Goal: Communication & Community: Ask a question

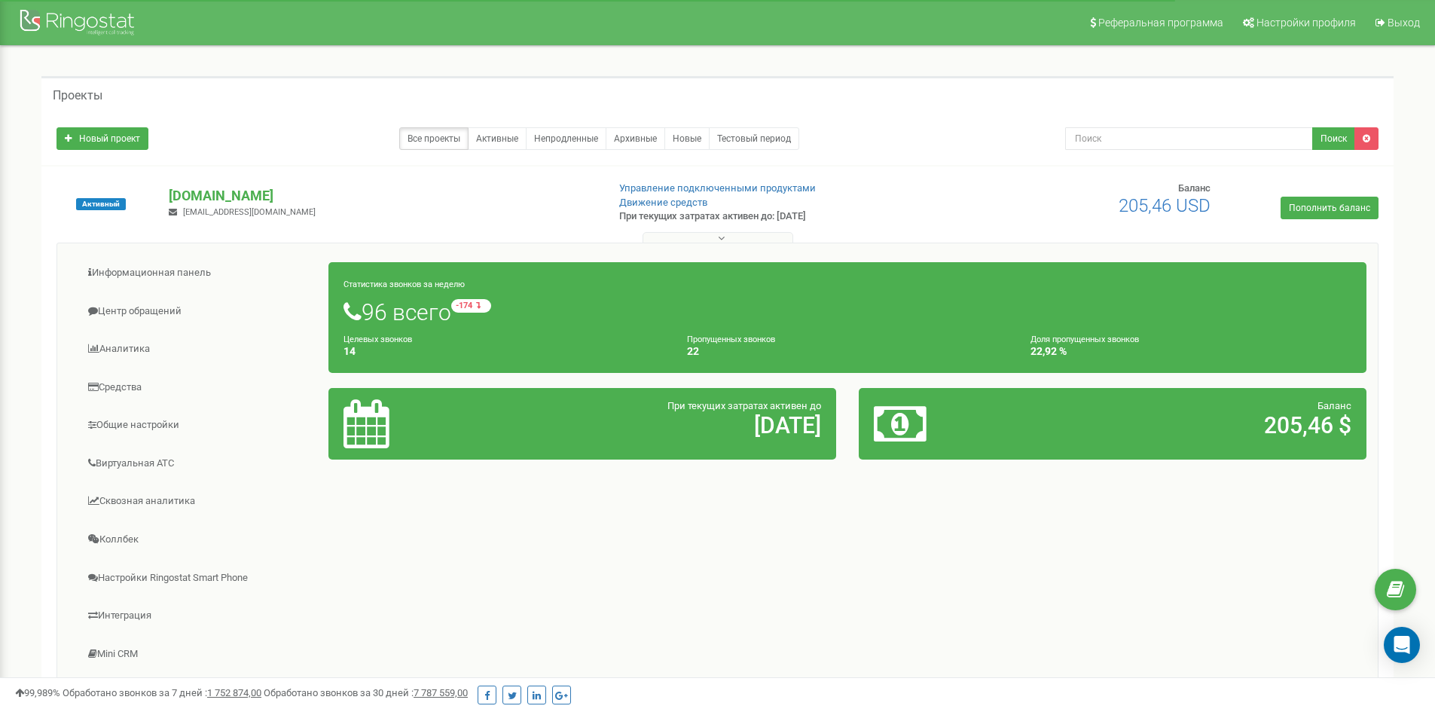
click at [766, 236] on button at bounding box center [717, 237] width 151 height 11
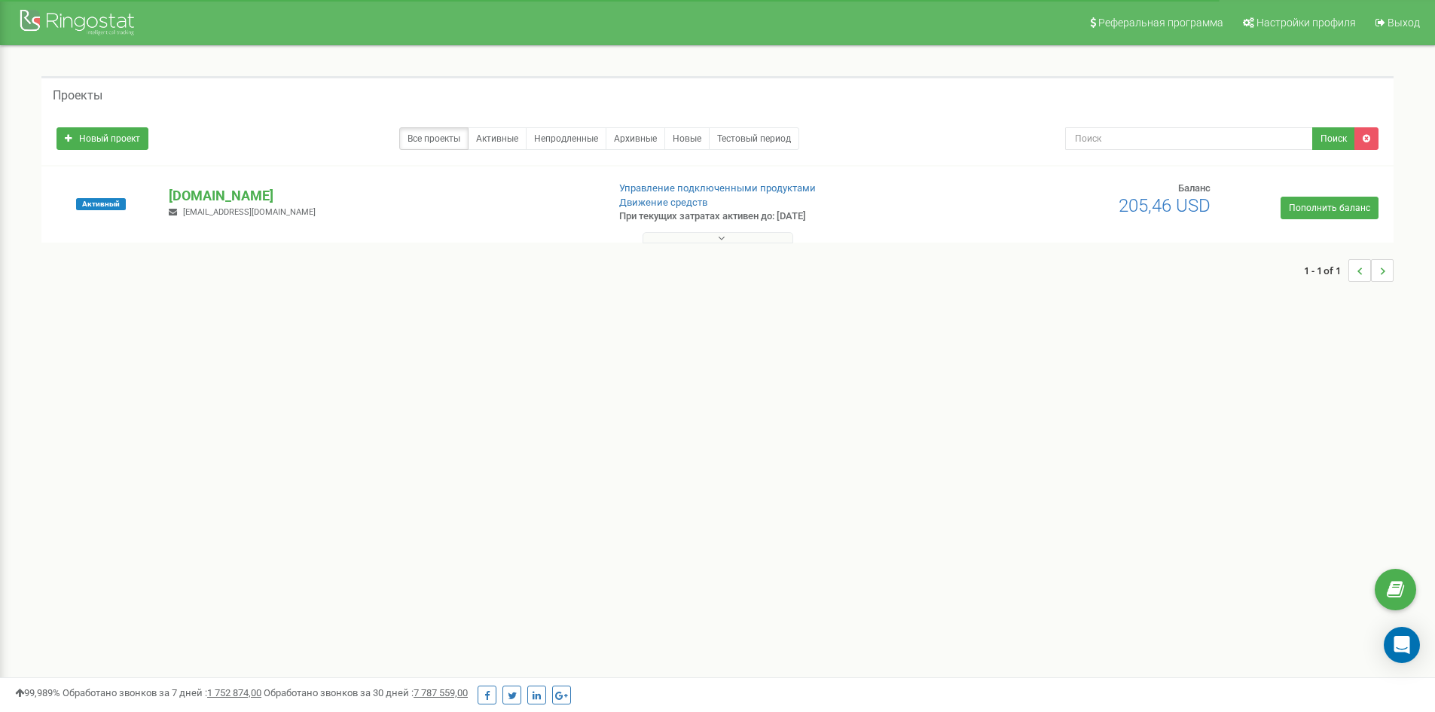
click at [767, 237] on button at bounding box center [717, 237] width 151 height 11
click at [1406, 653] on div "Open Intercom Messenger" at bounding box center [1402, 645] width 40 height 40
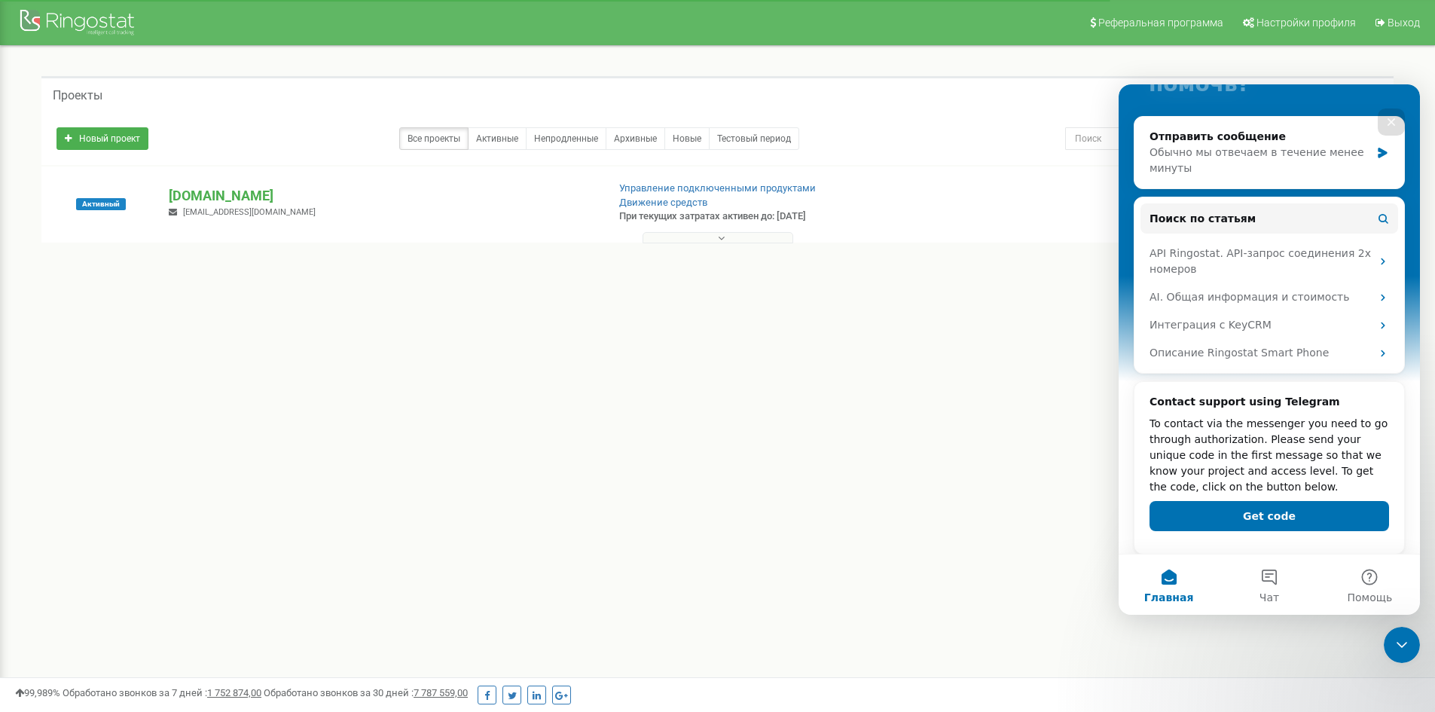
scroll to position [179, 0]
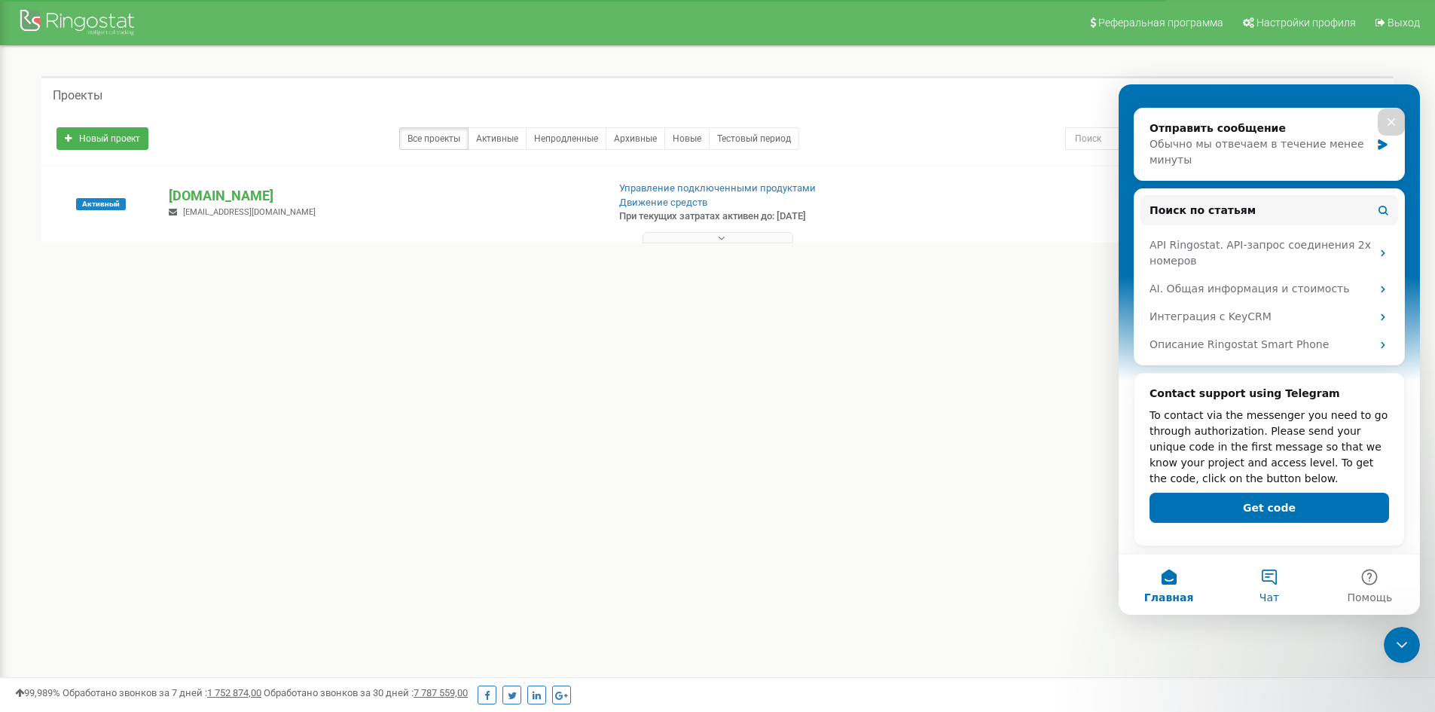
click at [1273, 592] on span "Чат" at bounding box center [1269, 597] width 20 height 11
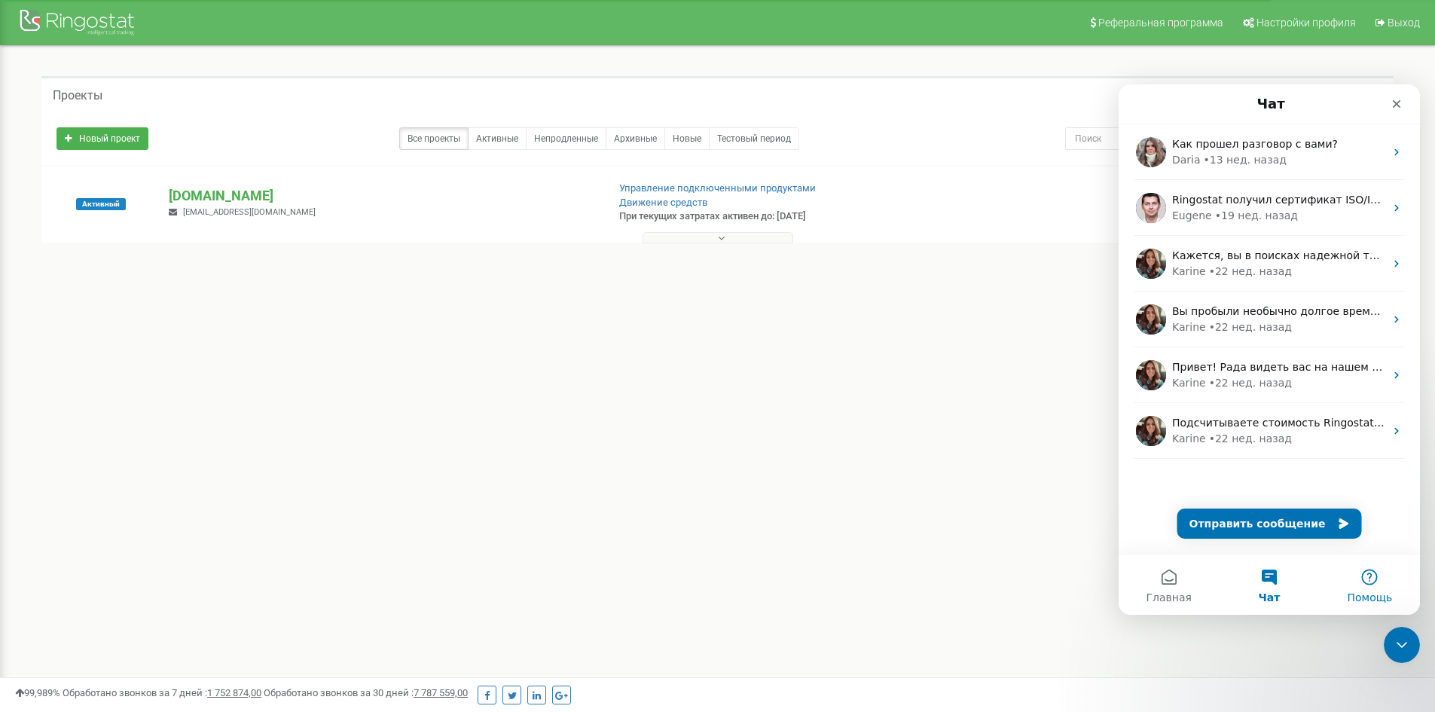
click at [1379, 587] on button "Помощь" at bounding box center [1369, 584] width 100 height 60
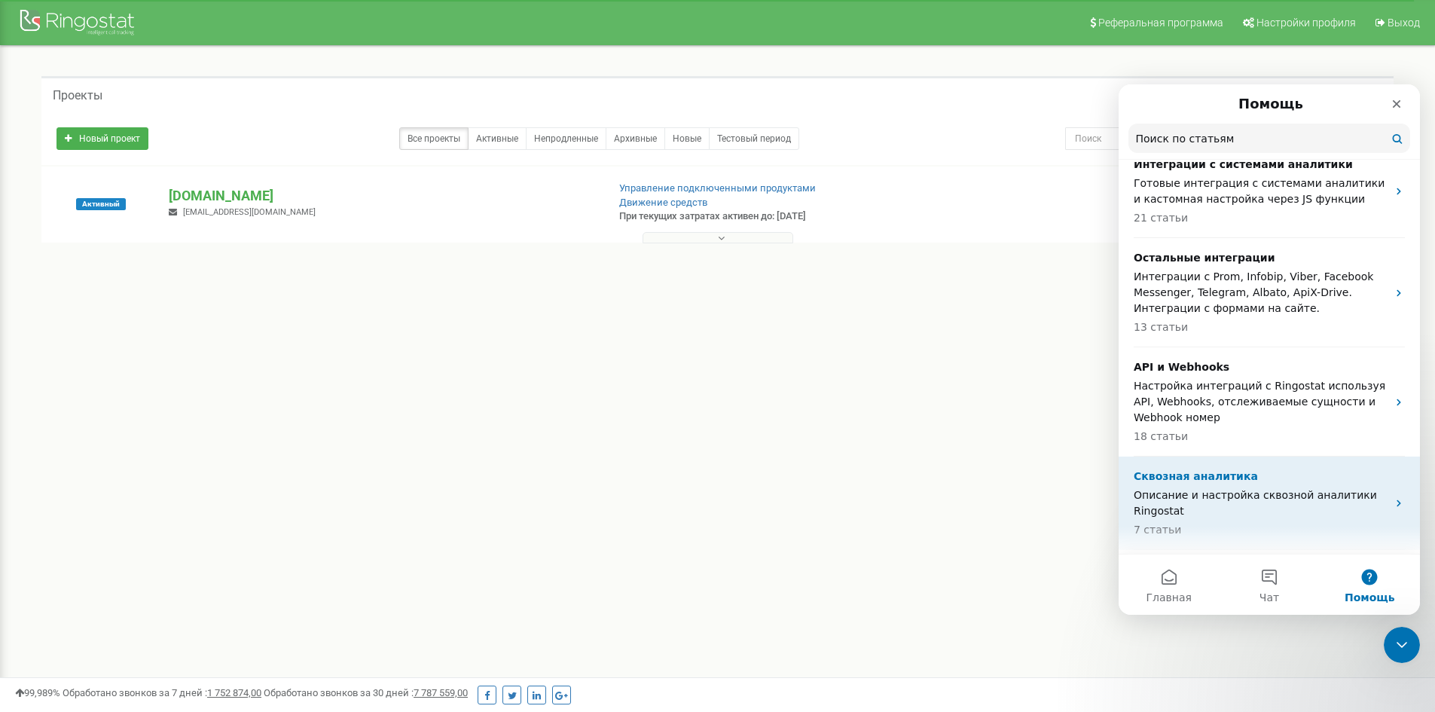
scroll to position [1195, 0]
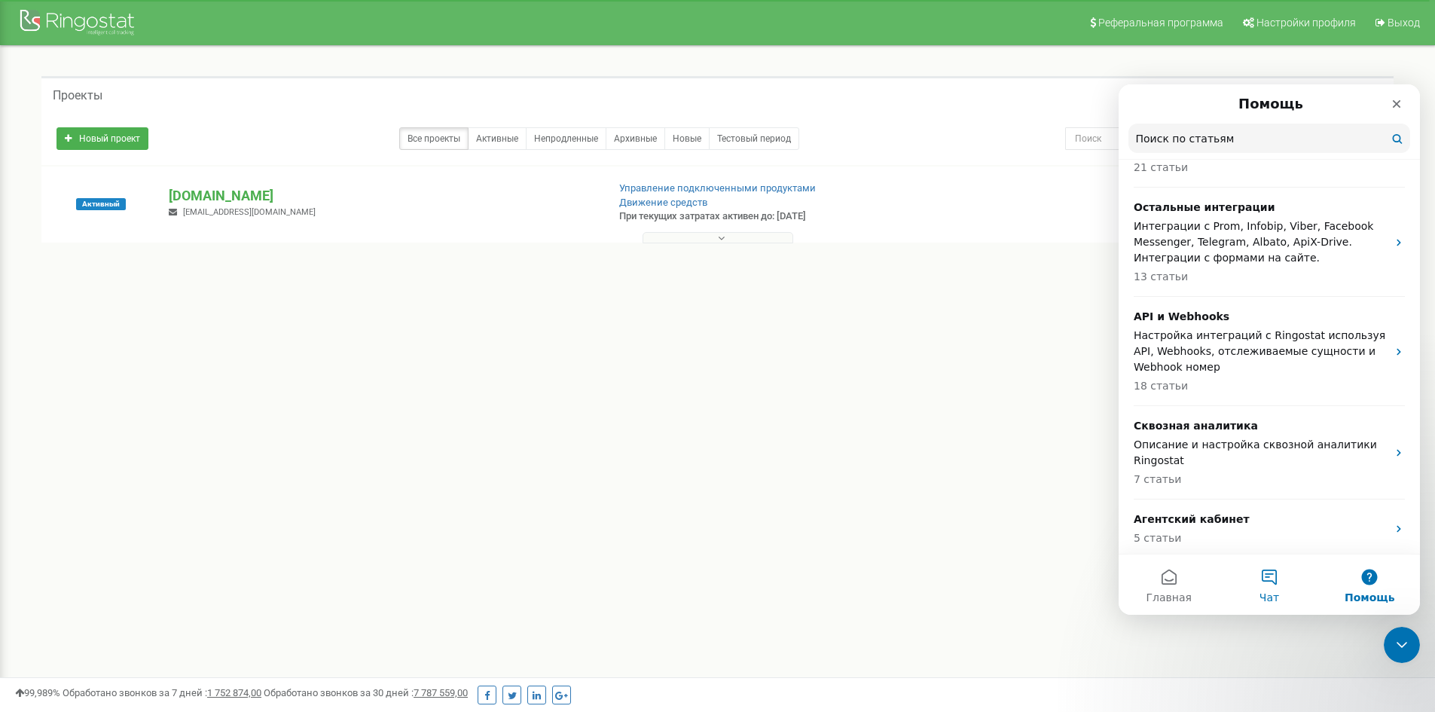
click at [1273, 589] on button "Чат" at bounding box center [1269, 584] width 100 height 60
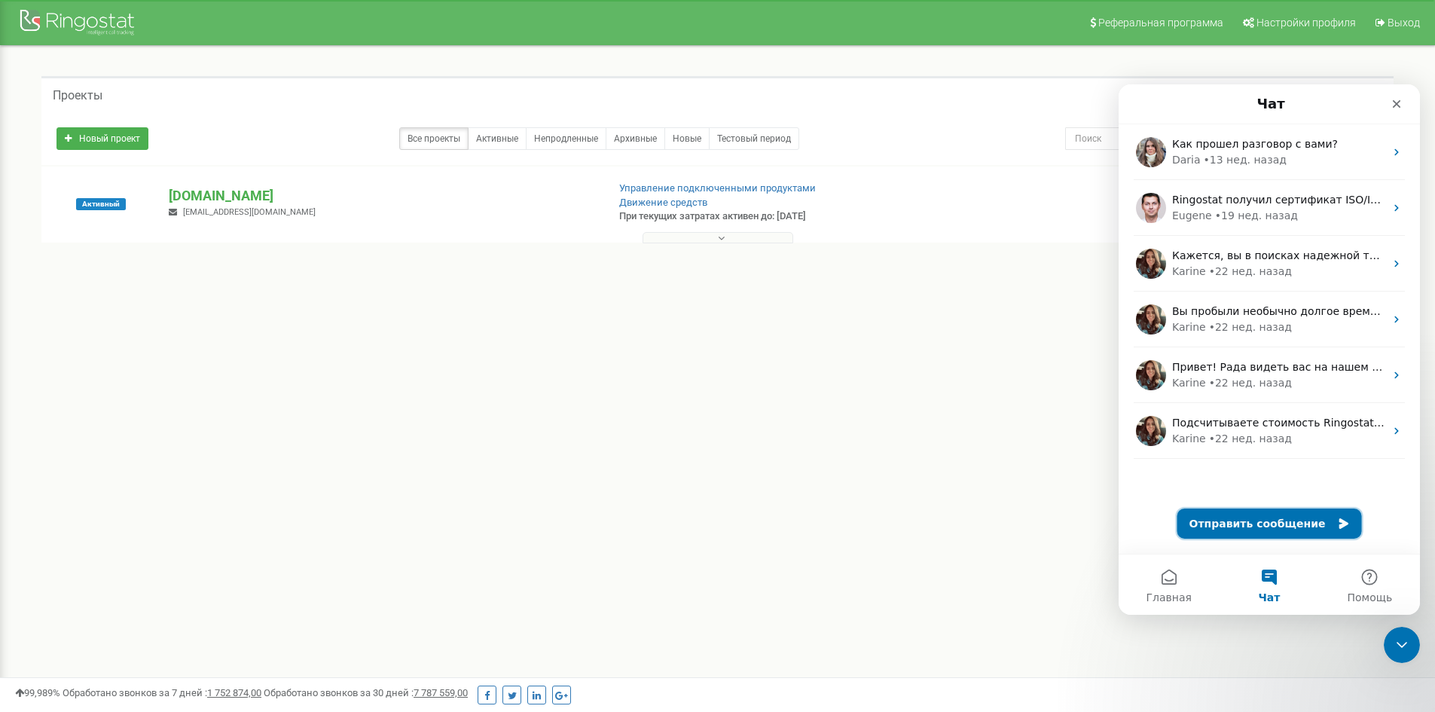
click at [1278, 526] on button "Отправить сообщение" at bounding box center [1269, 523] width 185 height 30
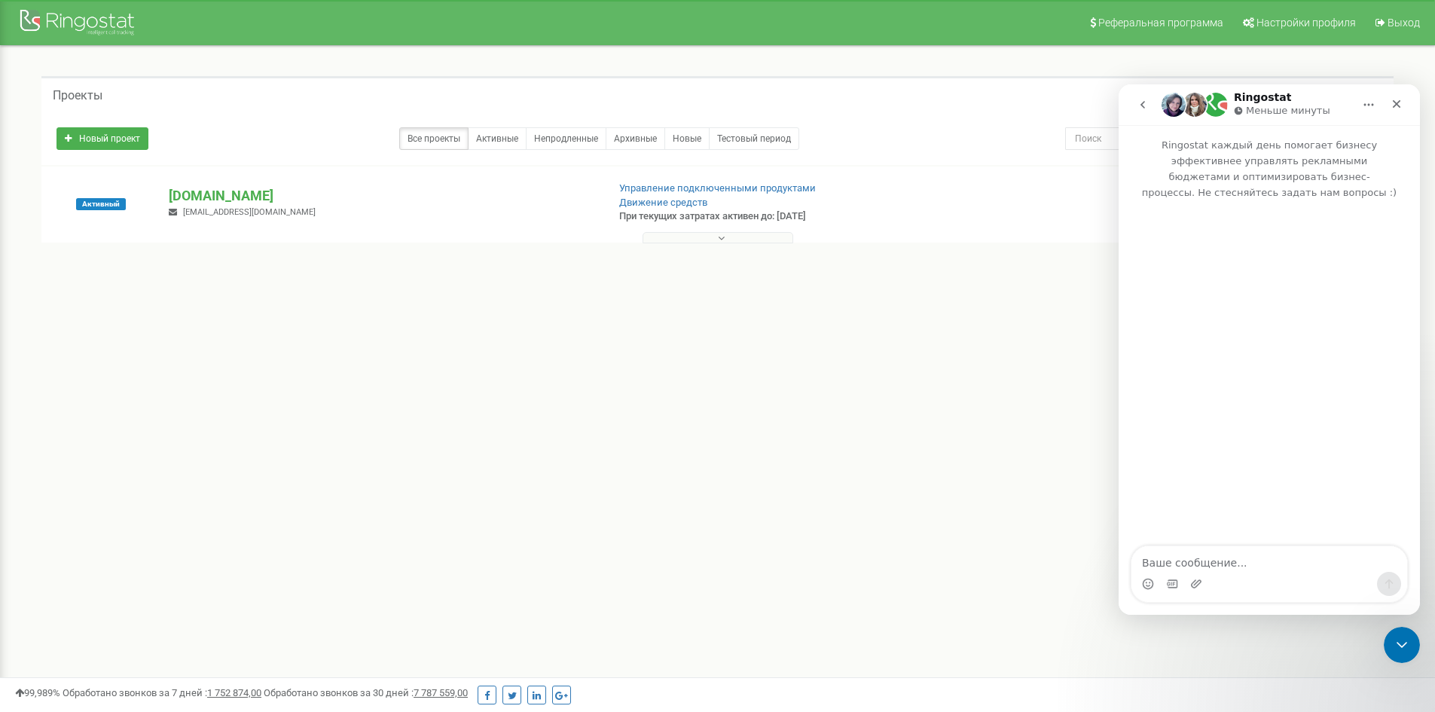
click at [1207, 569] on textarea "Ваше сообщение..." at bounding box center [1269, 559] width 276 height 26
type textarea "s"
drag, startPoint x: 1210, startPoint y: 568, endPoint x: 1162, endPoint y: 563, distance: 48.5
click at [1162, 563] on textarea "Plhfcnd" at bounding box center [1269, 559] width 276 height 26
type textarea "P"
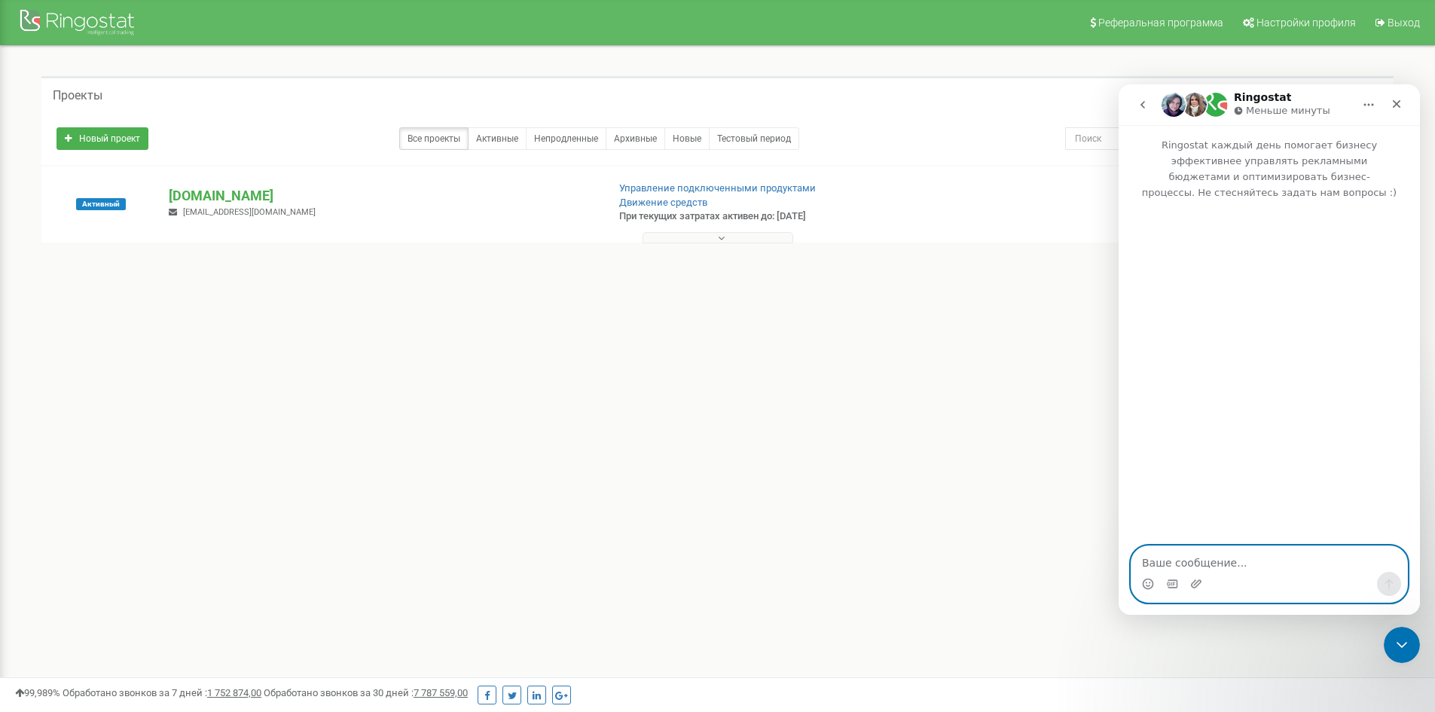
click at [1196, 560] on textarea "Ваше сообщение..." at bounding box center [1269, 559] width 276 height 26
paste textarea "Здравствуйте! Нам выставили счёт на оплату за [DOMAIN_NAME] и указали, что у на…"
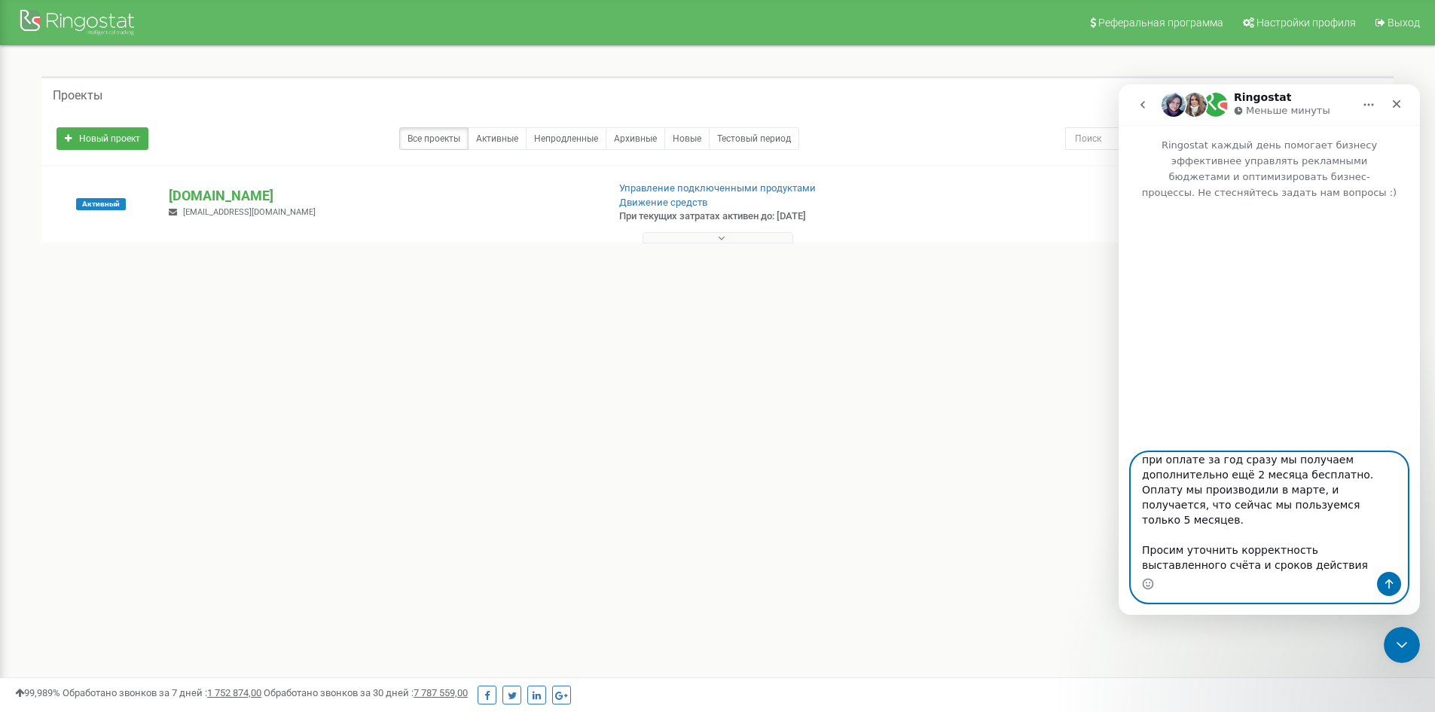
click at [1356, 493] on textarea "Здравствуйте! Нам выставили счёт на оплату за [DOMAIN_NAME] и указали, что у на…" at bounding box center [1269, 512] width 276 height 119
type textarea "Здравствуйте! Нам выставили счёт на оплату за [DOMAIN_NAME] и указали, что у на…"
click at [1386, 585] on icon "Отправить сообщение…" at bounding box center [1389, 584] width 12 height 12
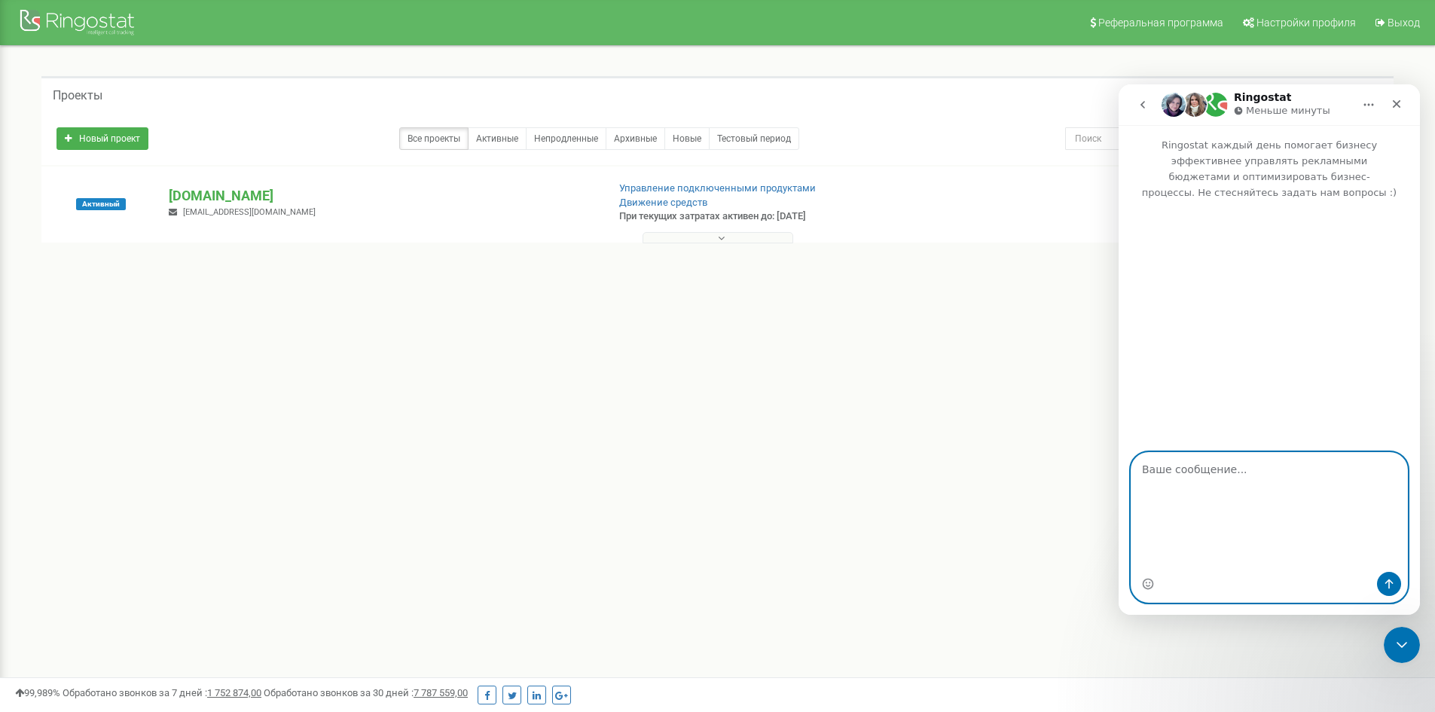
scroll to position [0, 0]
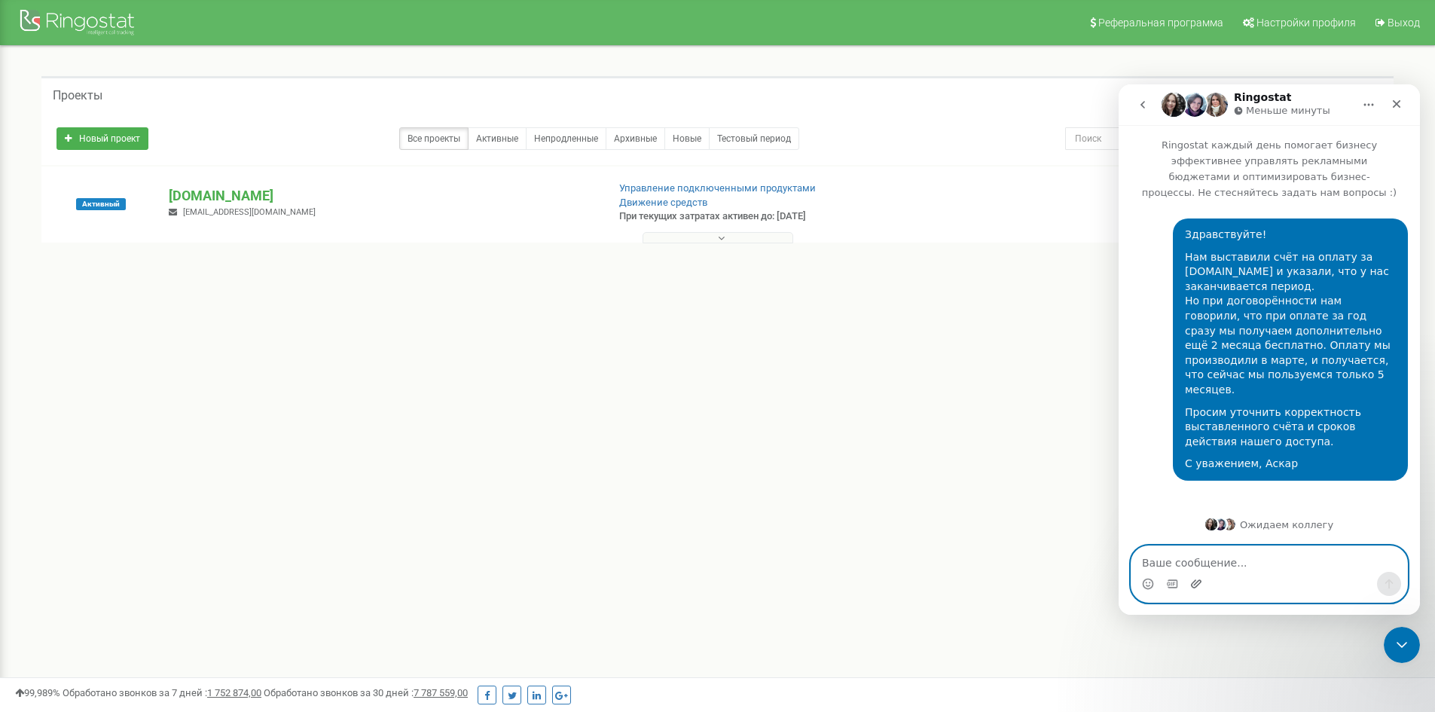
click at [1193, 582] on icon "Добавить вложение" at bounding box center [1196, 583] width 11 height 8
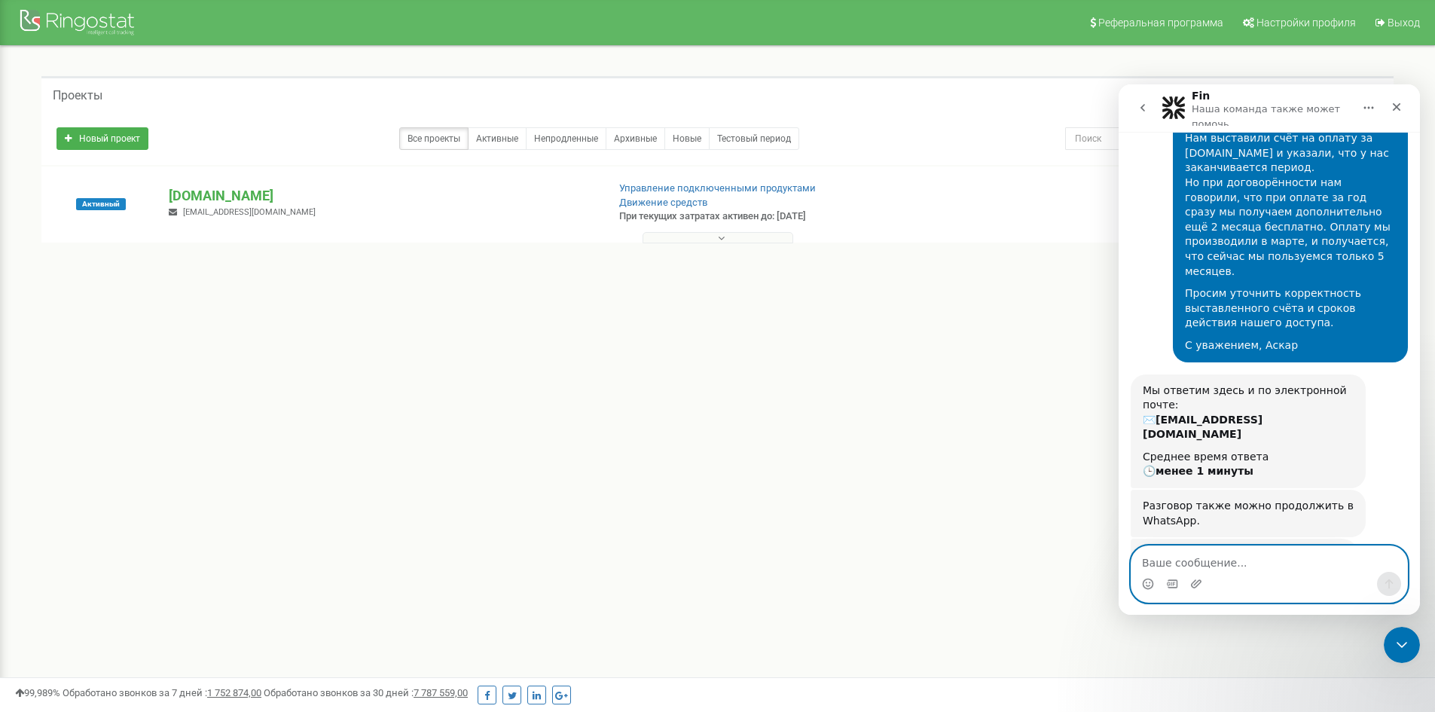
scroll to position [176, 0]
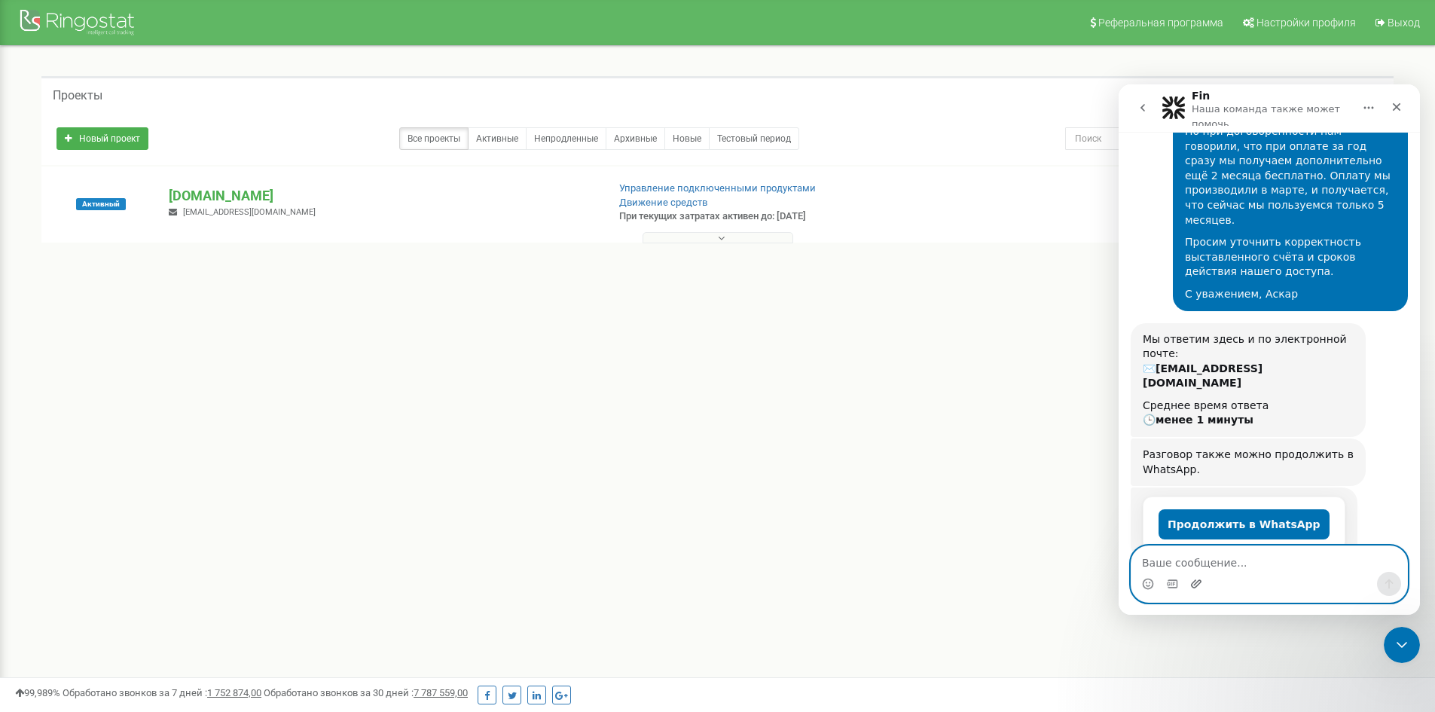
click at [1195, 589] on icon "Добавить вложение" at bounding box center [1196, 584] width 12 height 12
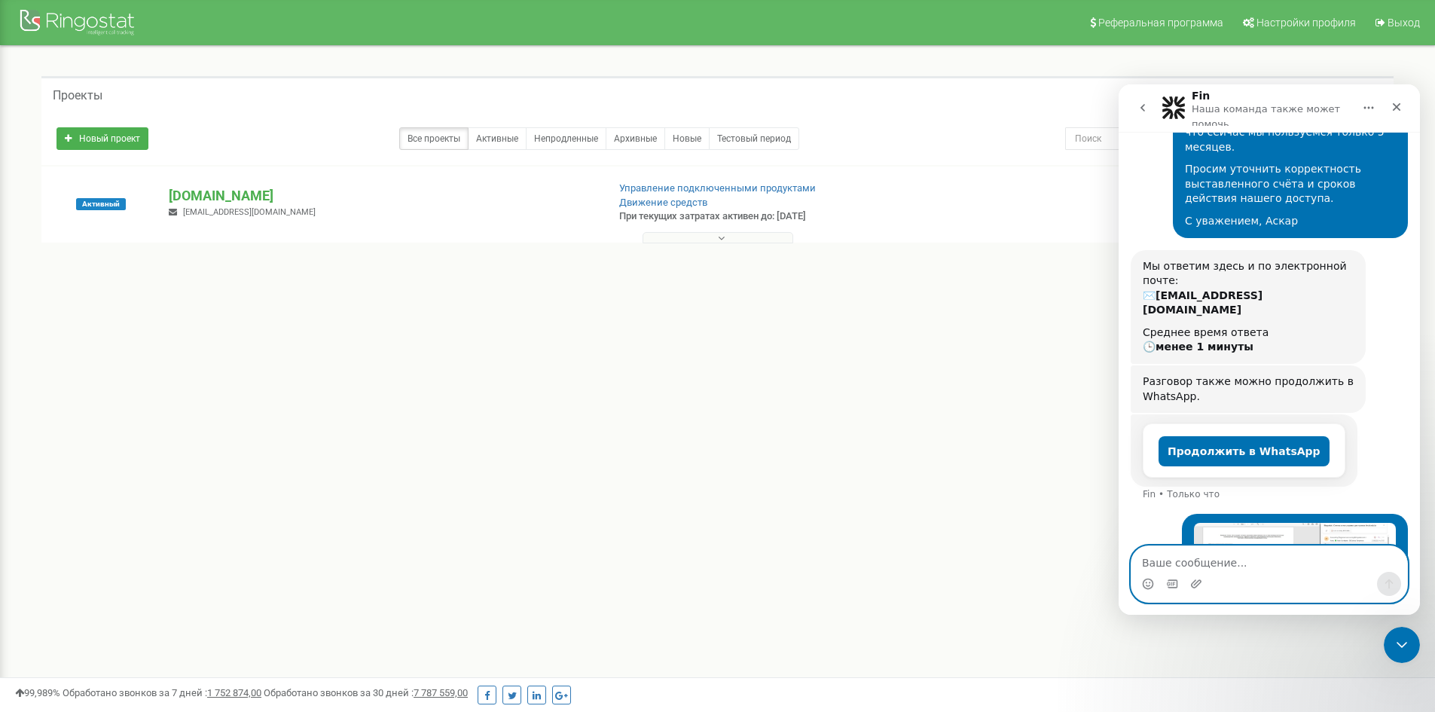
scroll to position [311, 0]
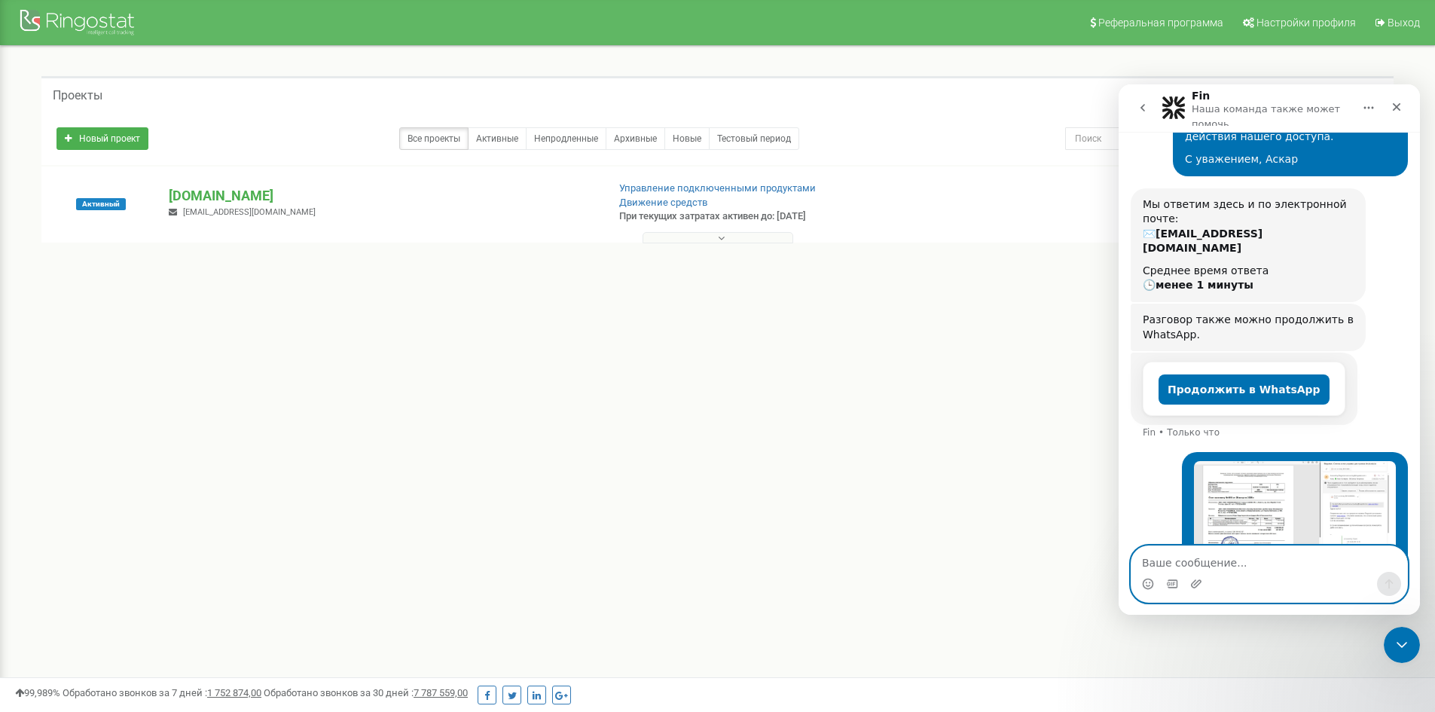
click at [1292, 567] on textarea "Ваше сообщение..." at bounding box center [1269, 559] width 276 height 26
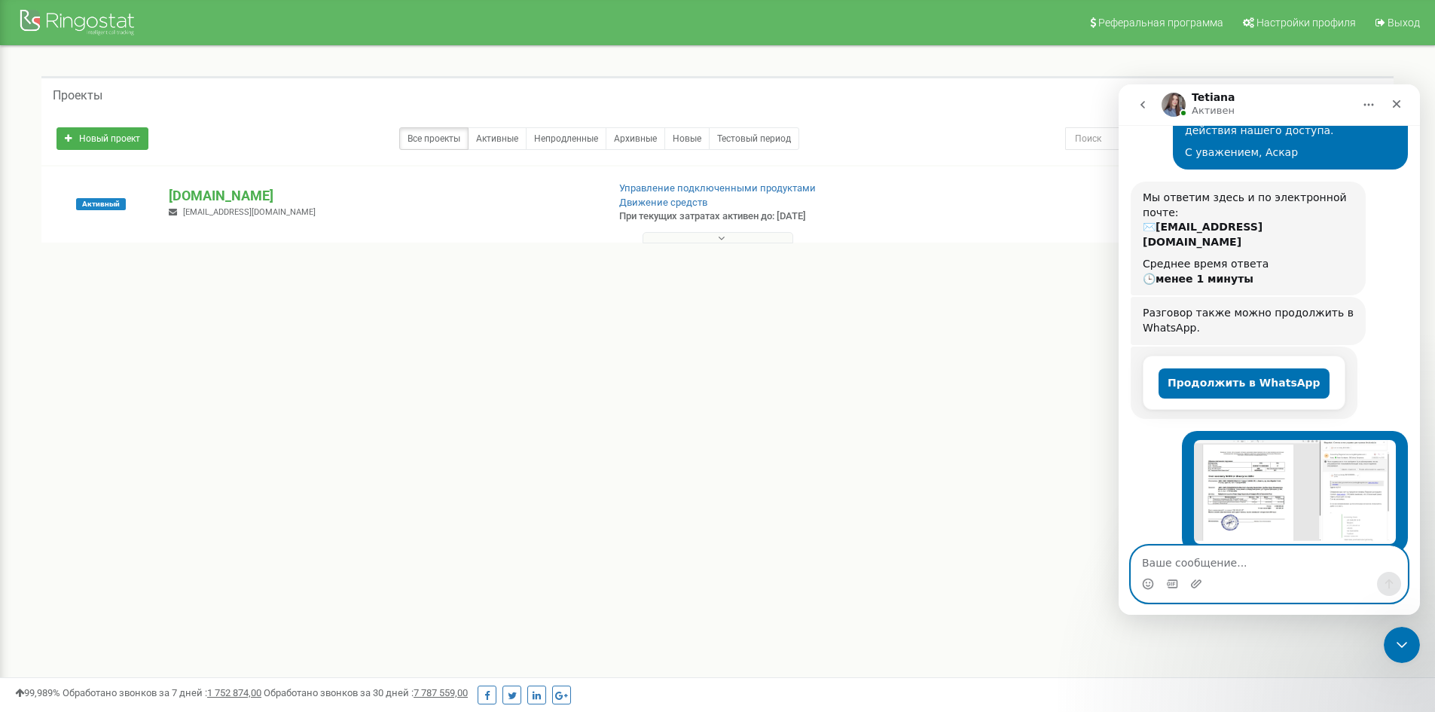
scroll to position [384, 0]
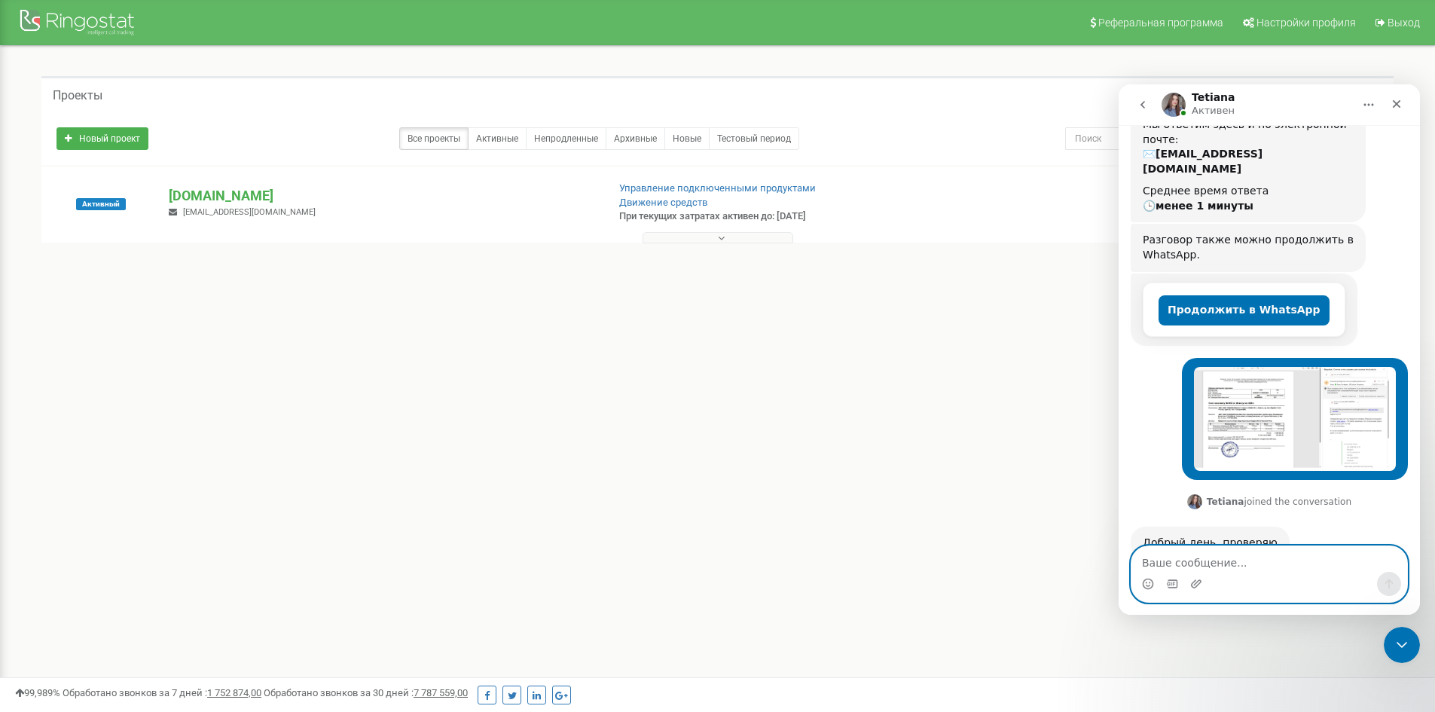
click at [1201, 563] on textarea "Ваше сообщение..." at bounding box center [1269, 559] width 276 height 26
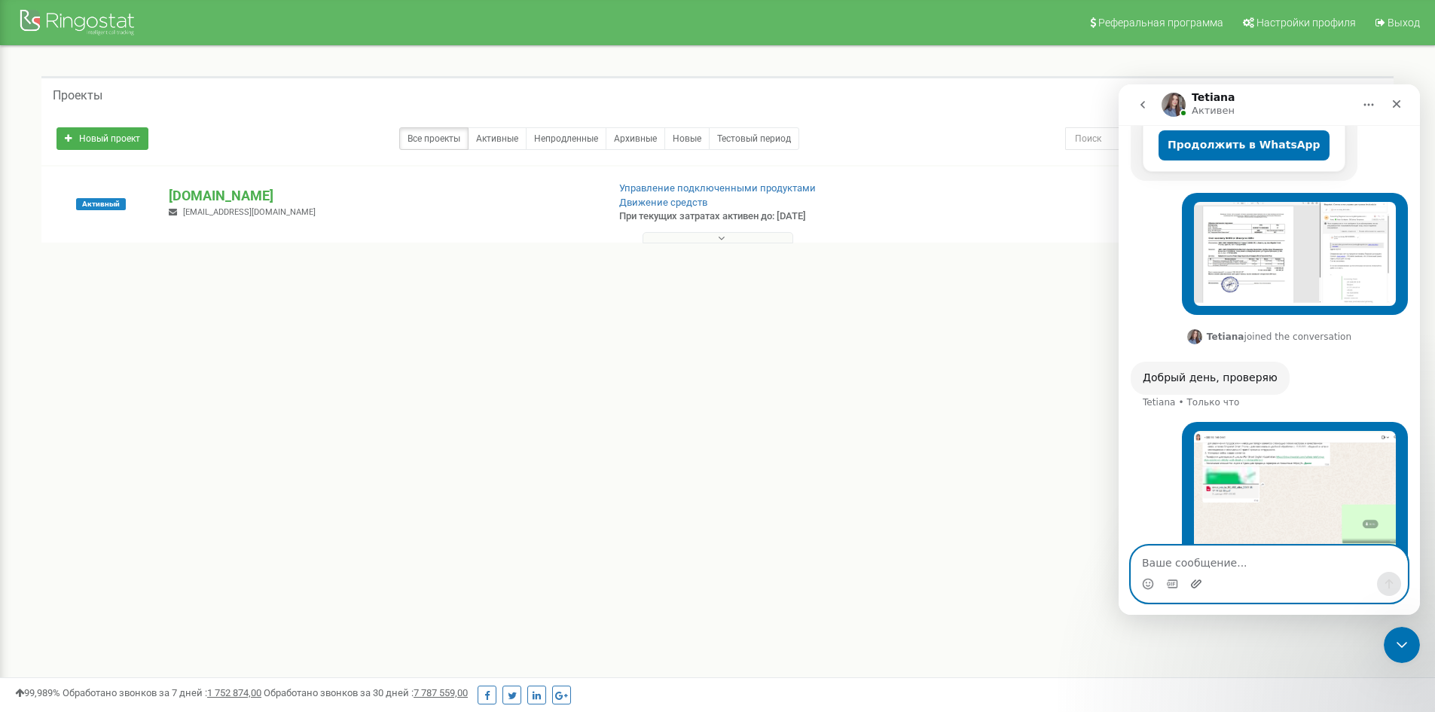
scroll to position [550, 0]
click at [1199, 584] on icon "Добавить вложение" at bounding box center [1196, 583] width 11 height 8
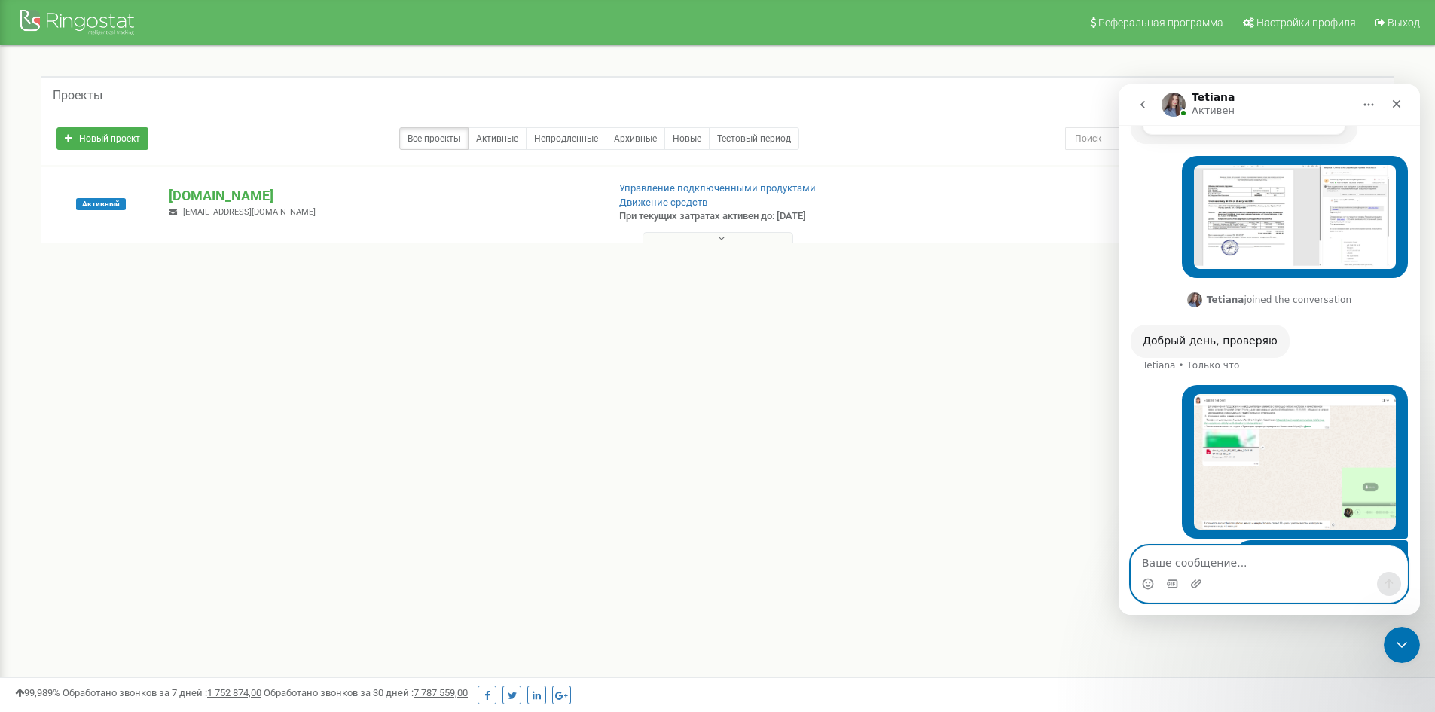
click at [1322, 563] on textarea "Ваше сообщение..." at bounding box center [1269, 559] width 276 height 26
click at [1334, 423] on img "Askar говорит…" at bounding box center [1295, 462] width 202 height 136
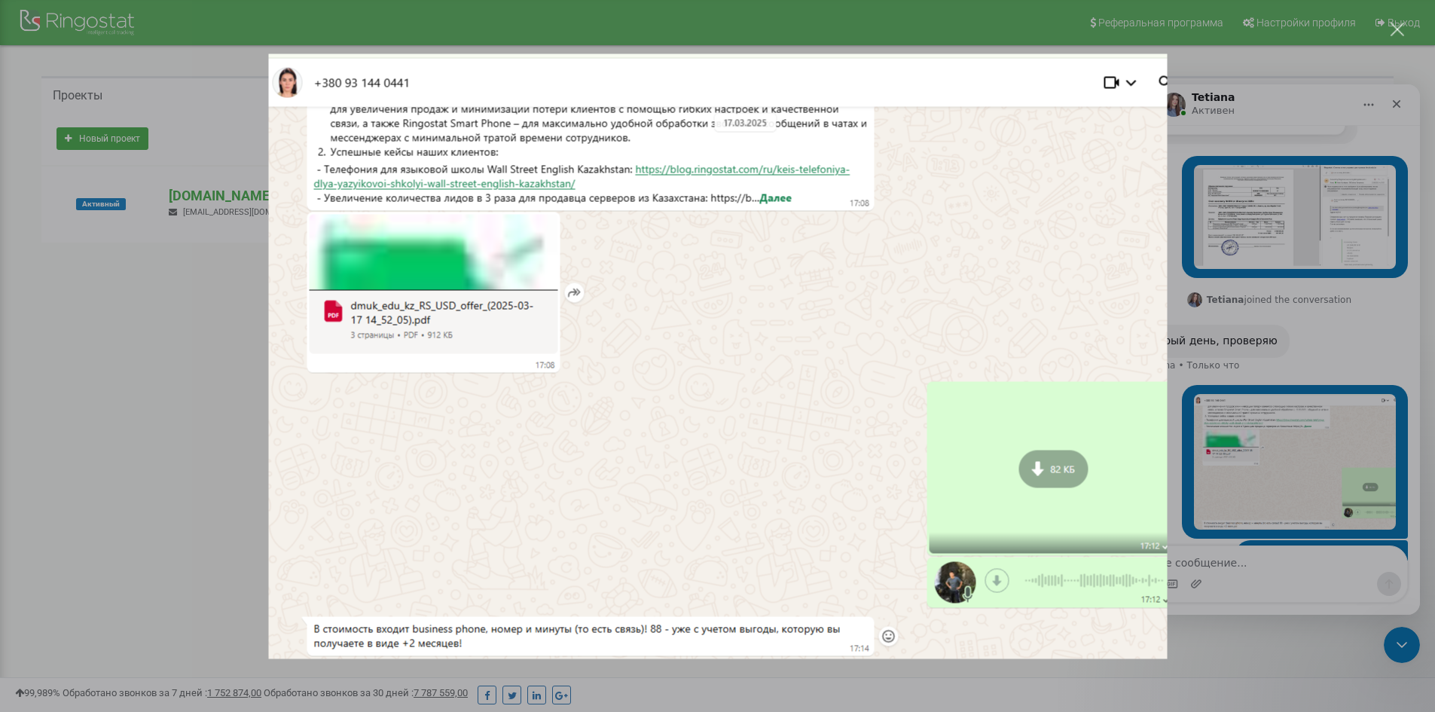
scroll to position [0, 0]
click at [1328, 233] on div "Мессенджер Intercom" at bounding box center [717, 356] width 1435 height 712
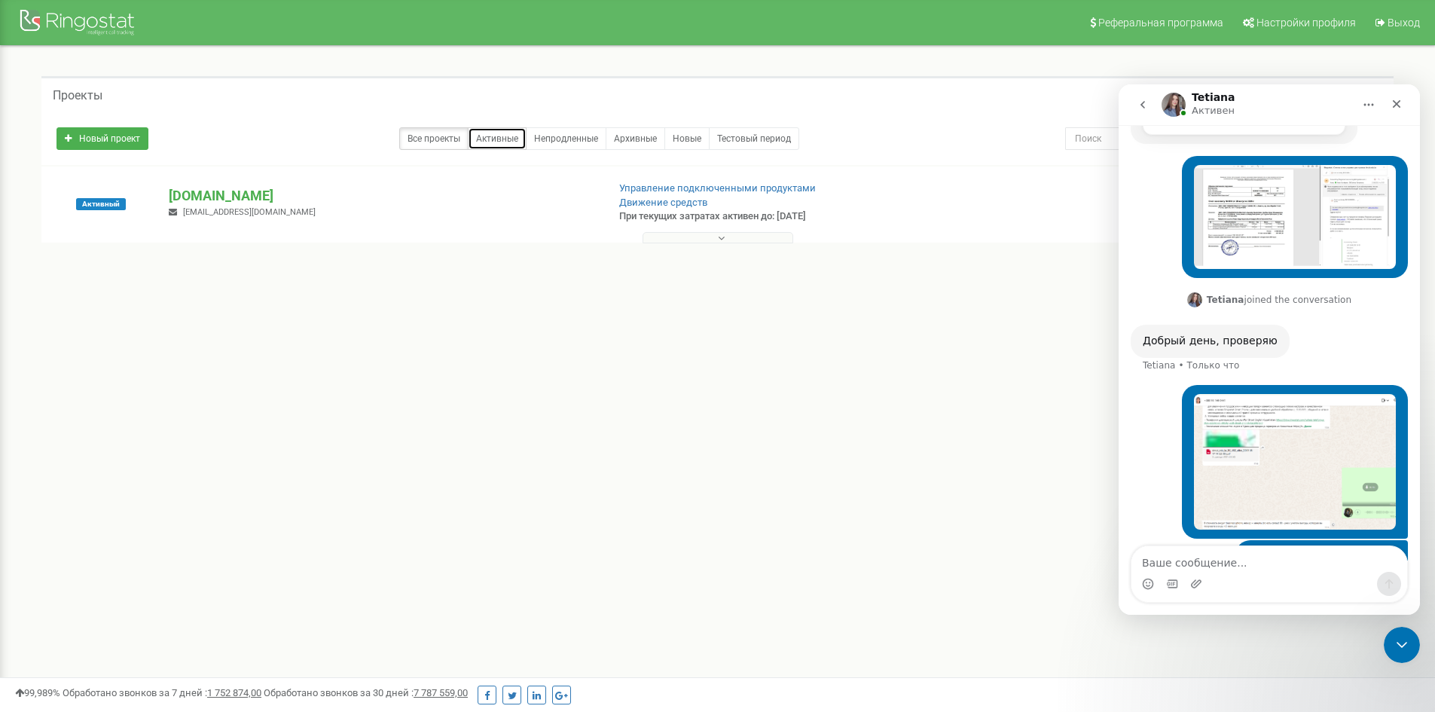
click at [509, 144] on link "Активные" at bounding box center [497, 138] width 59 height 23
click at [756, 138] on link "Тестовый период" at bounding box center [754, 138] width 90 height 23
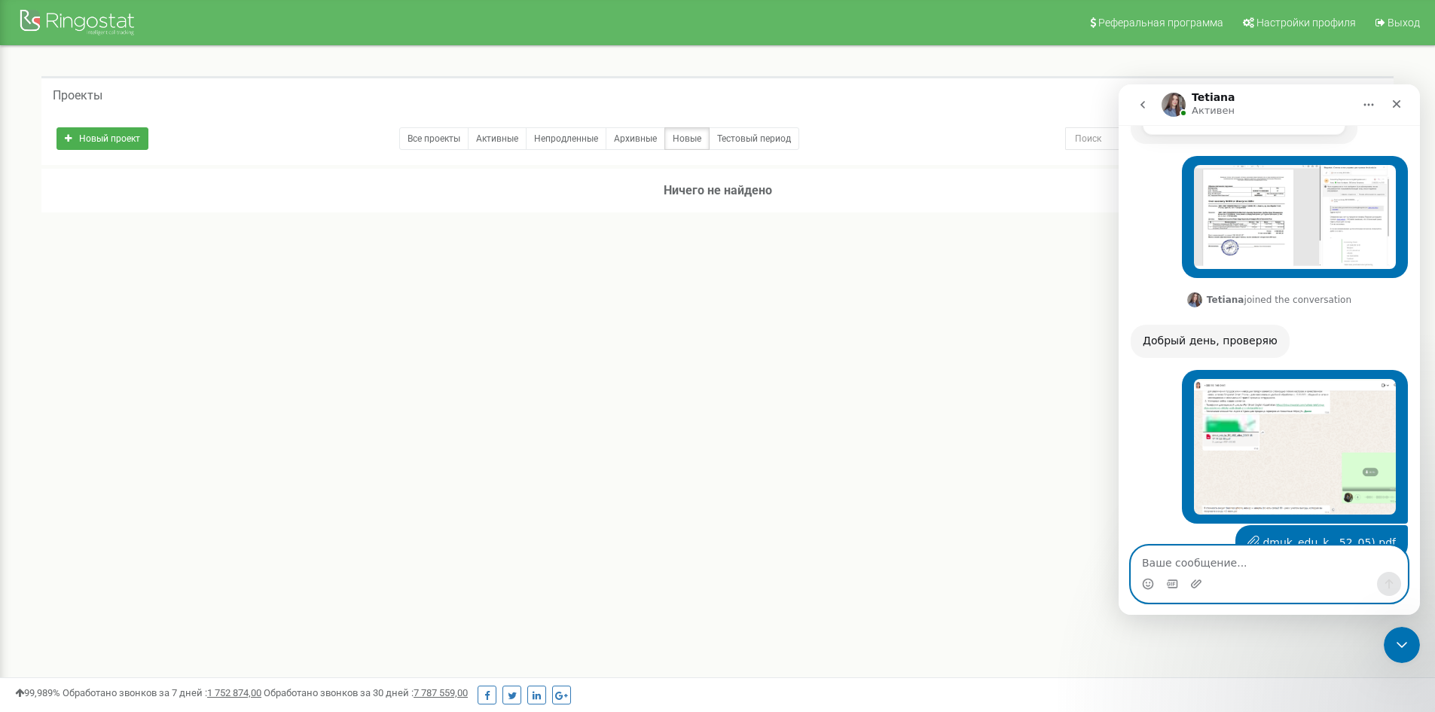
scroll to position [660, 0]
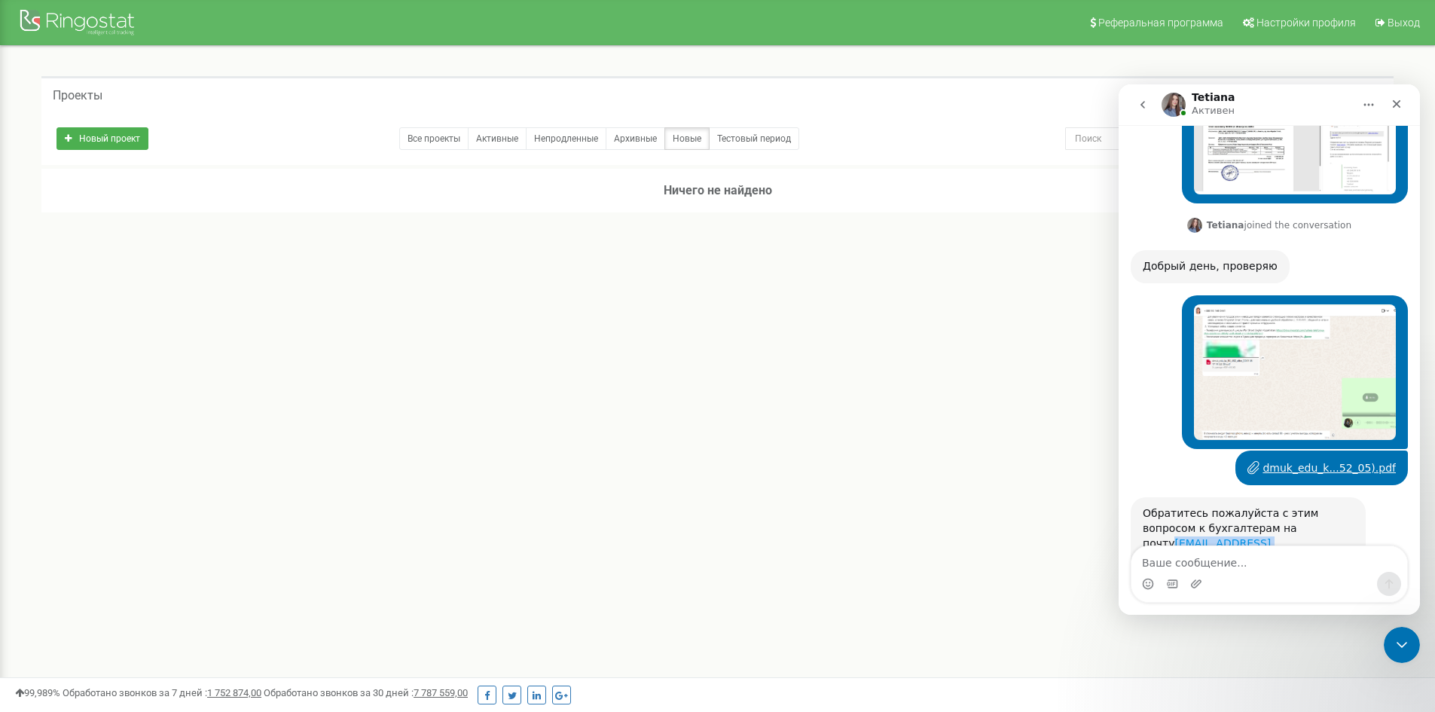
drag, startPoint x: 1276, startPoint y: 500, endPoint x: 1142, endPoint y: 502, distance: 133.3
click at [1142, 506] on div "Обратитесь пожалуйста с этим вопросом к бухгалтерам на почту accounting@ringost…" at bounding box center [1247, 535] width 211 height 59
copy link "accounting@ringostat.com"
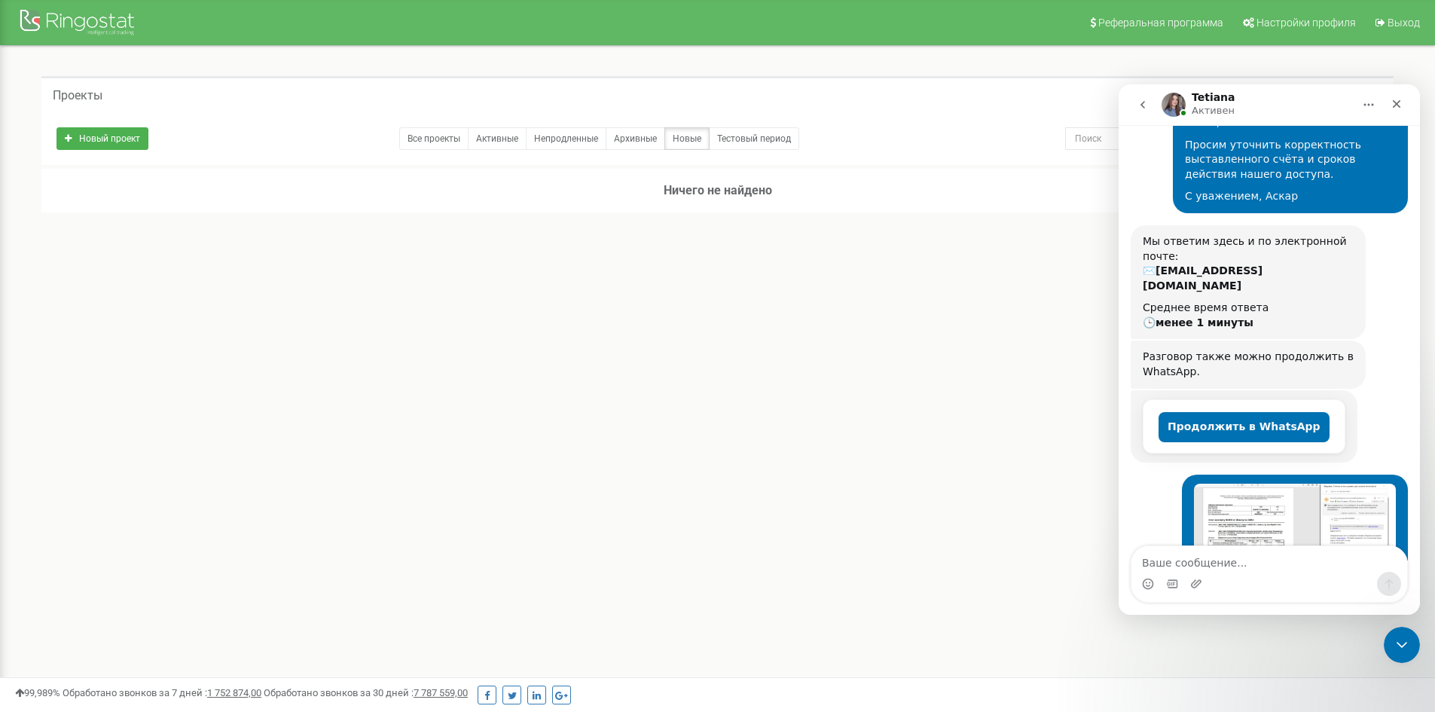
scroll to position [0, 0]
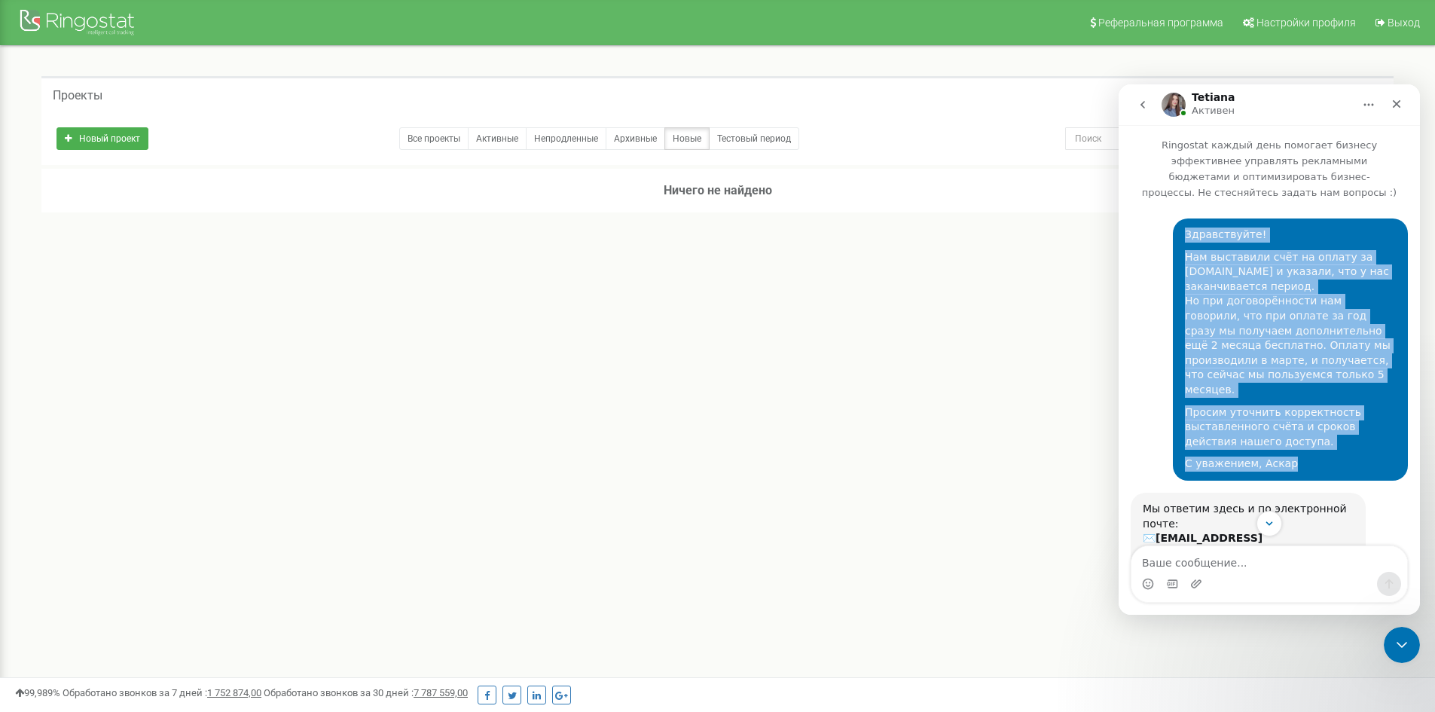
drag, startPoint x: 1286, startPoint y: 431, endPoint x: 1178, endPoint y: 224, distance: 233.1
click at [1185, 227] on div "Здравствуйте! Нам выставили счёт на оплату за DMUK.edu.kz и указали, что у нас …" at bounding box center [1290, 349] width 211 height 244
copy div "Здравствуйте! Нам выставили счёт на оплату за DMUK.edu.kz и указали, что у нас …"
click at [1299, 425] on div "Здравствуйте! Нам выставили счёт на оплату за DMUK.edu.kz и указали, что у нас …" at bounding box center [1290, 349] width 211 height 244
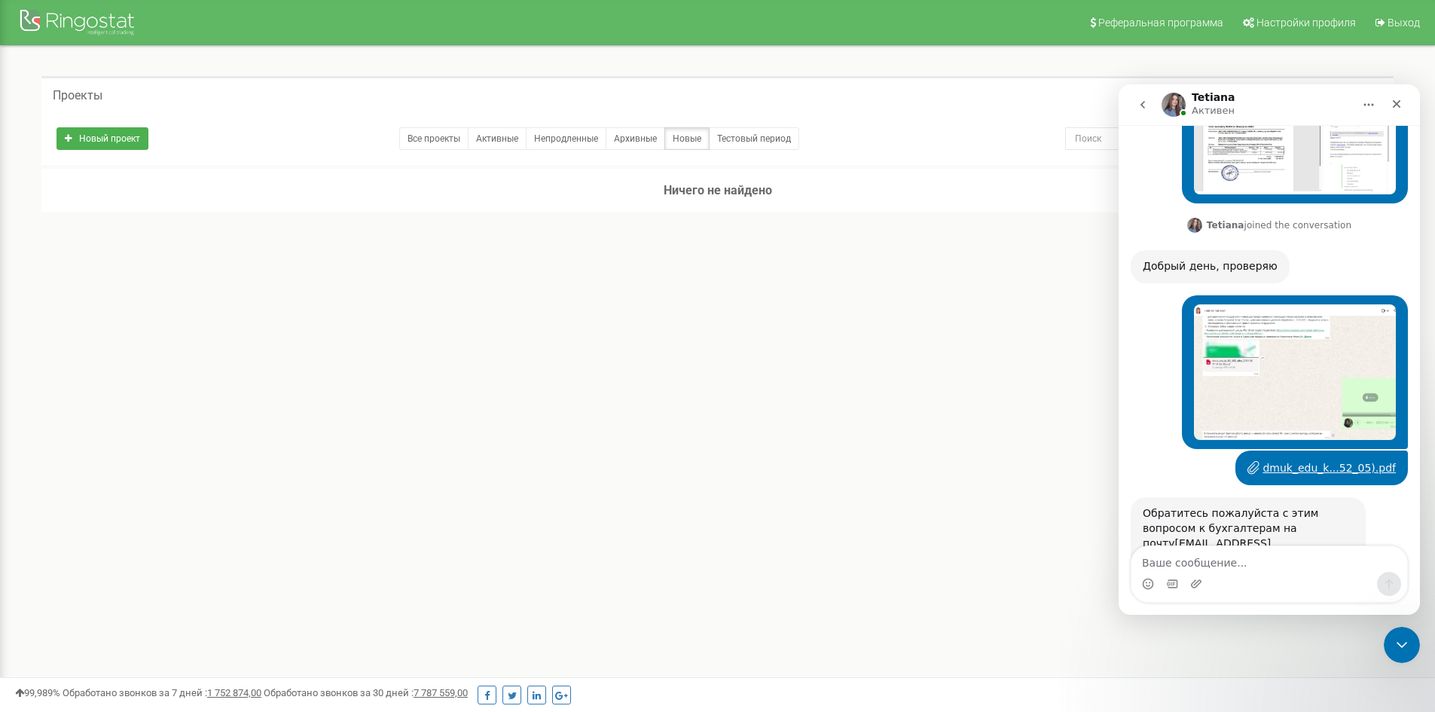
scroll to position [510, 0]
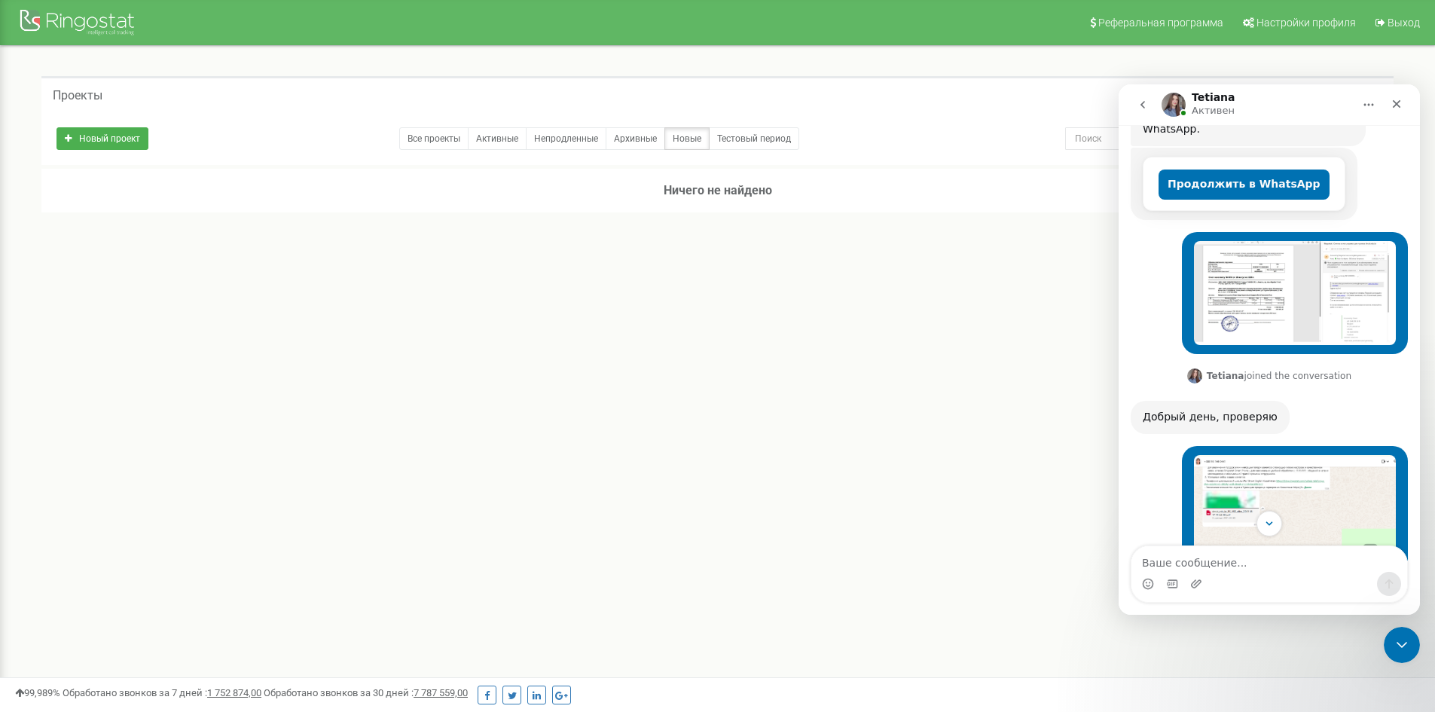
click at [1282, 276] on img "Askar говорит…" at bounding box center [1295, 293] width 202 height 105
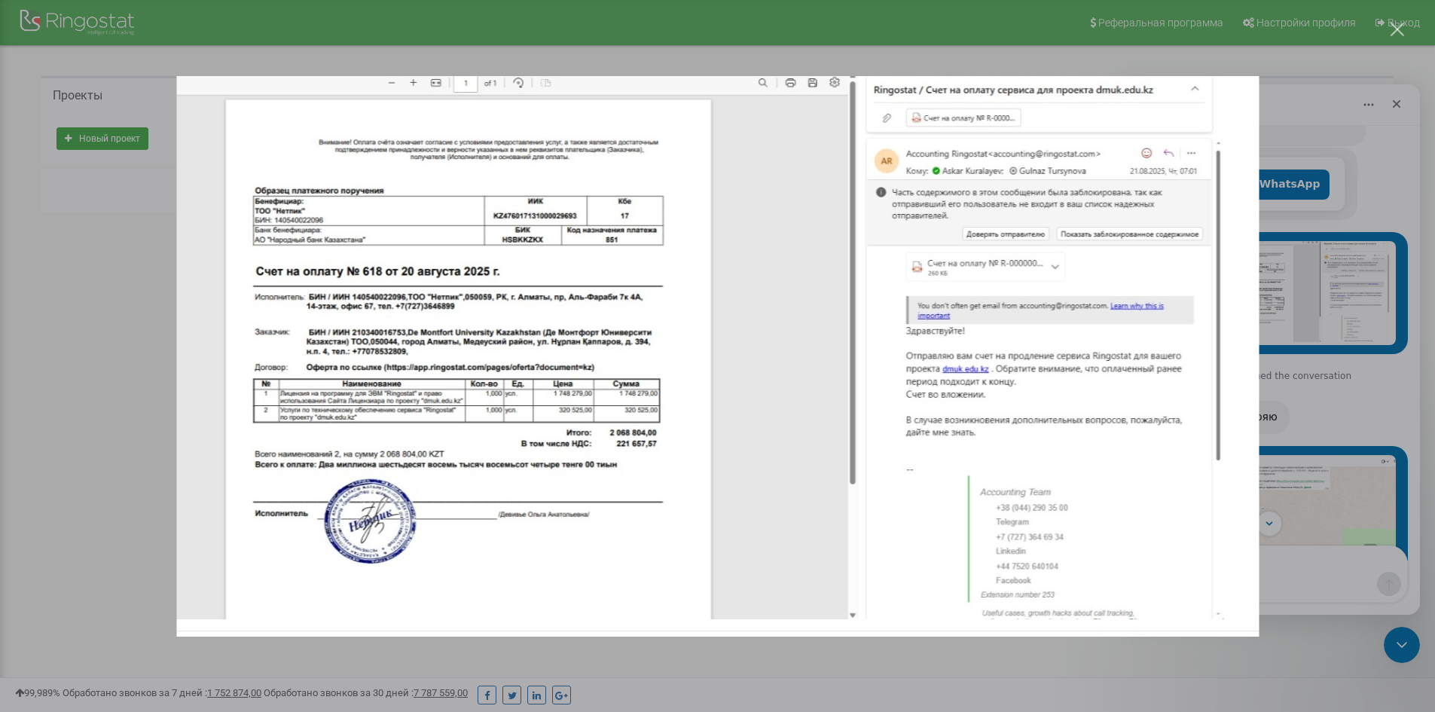
click at [1354, 433] on div "Мессенджер Intercom" at bounding box center [717, 356] width 1435 height 712
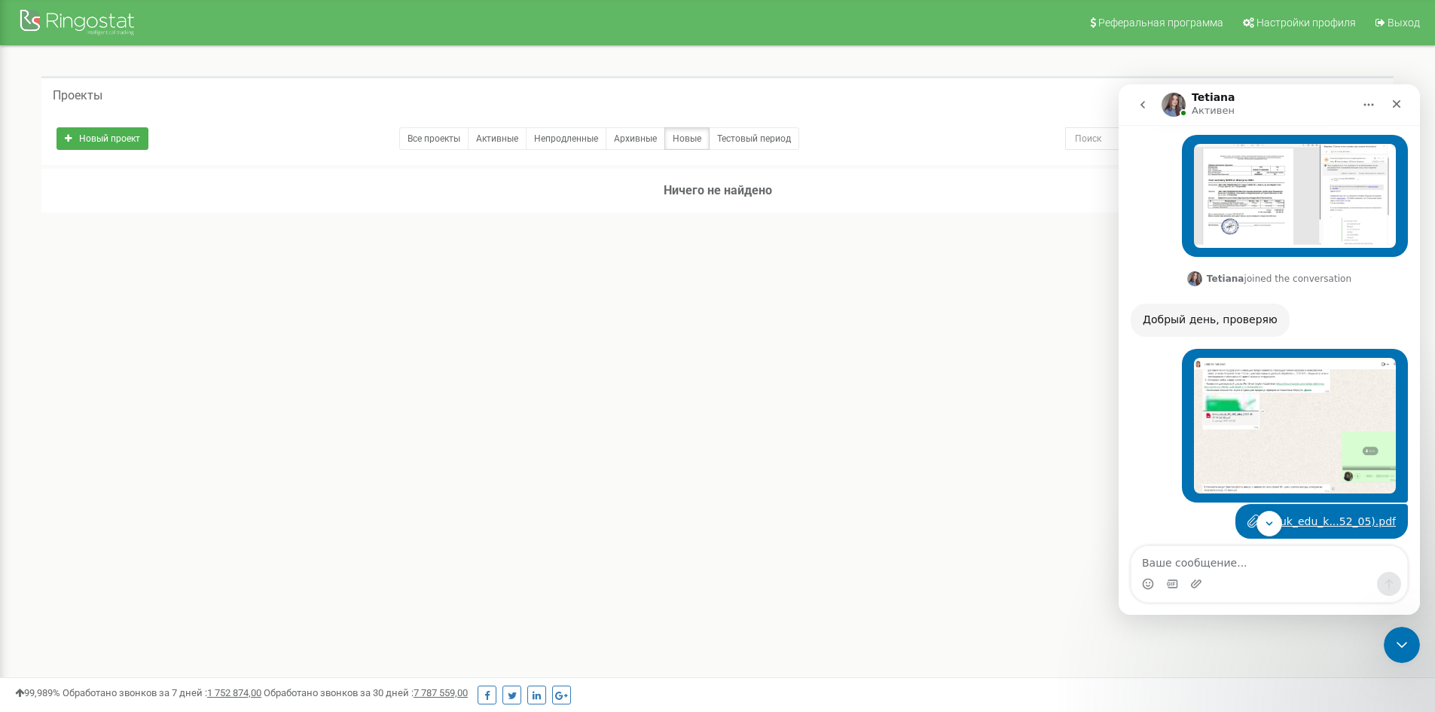
scroll to position [660, 0]
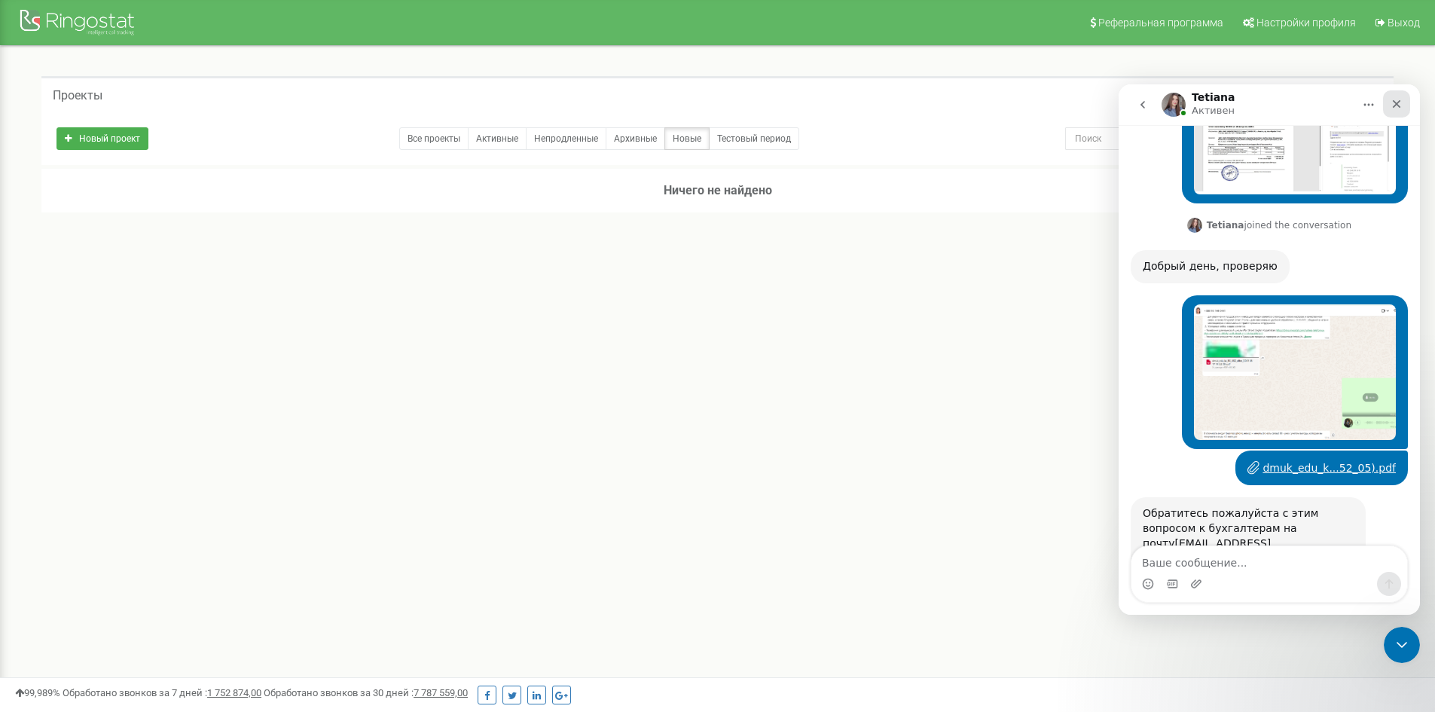
click at [1392, 109] on icon "Закрыть" at bounding box center [1396, 104] width 12 height 12
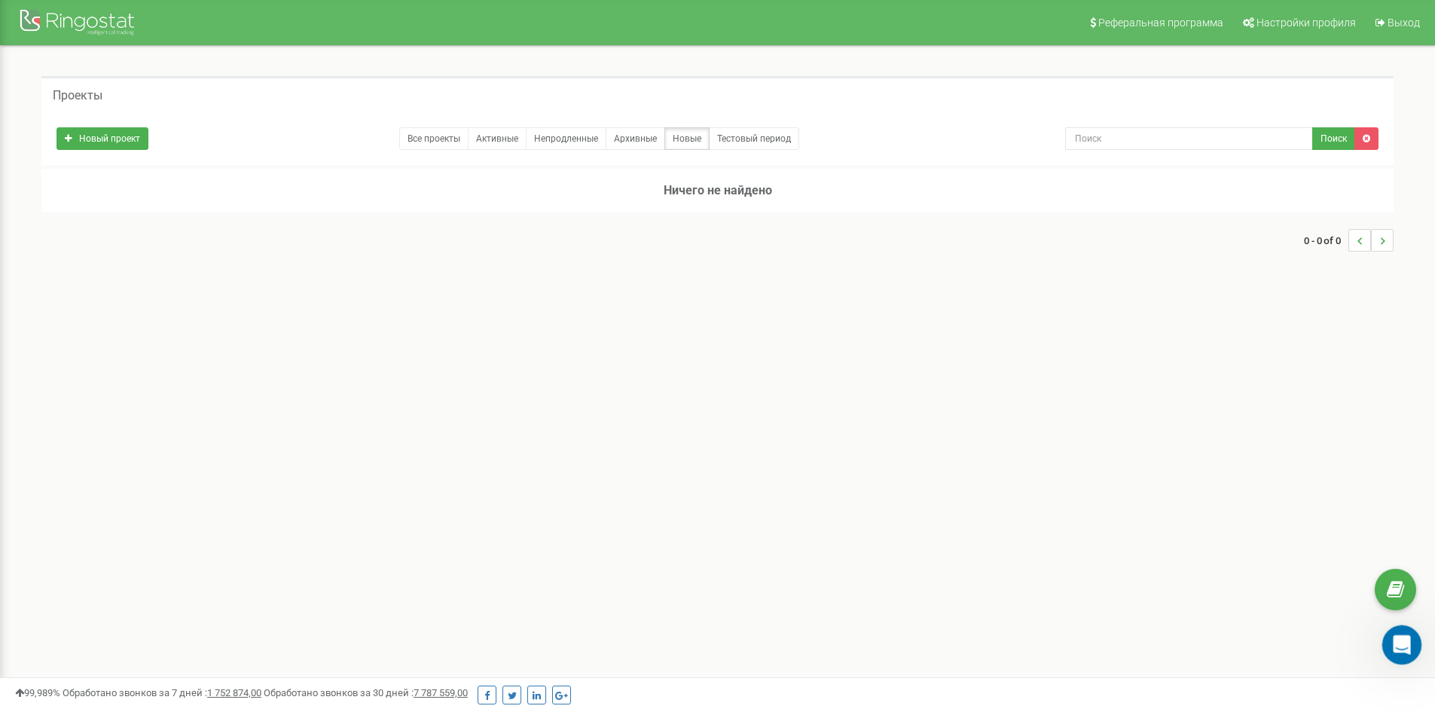
click at [1400, 645] on icon "Открыть службу сообщений Intercom" at bounding box center [1399, 642] width 25 height 25
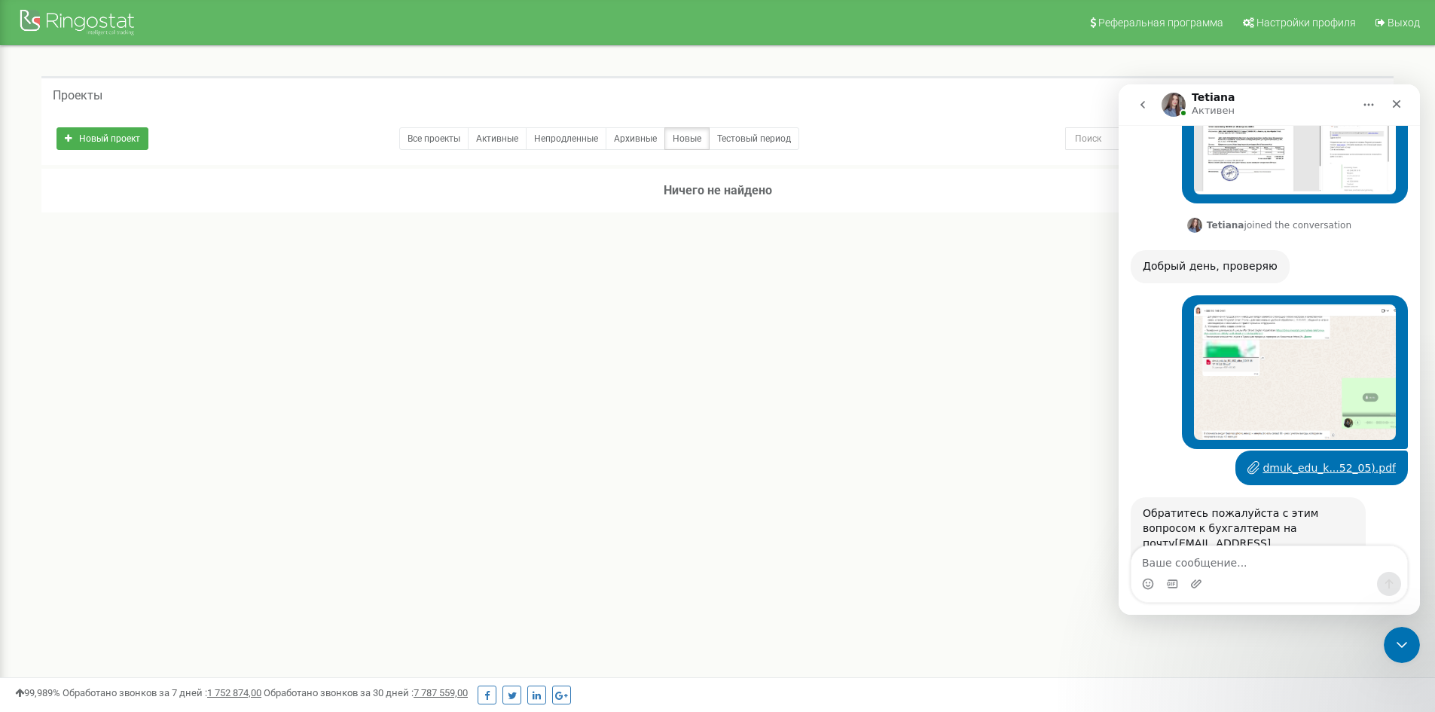
click at [1139, 107] on icon "go back" at bounding box center [1142, 105] width 12 height 12
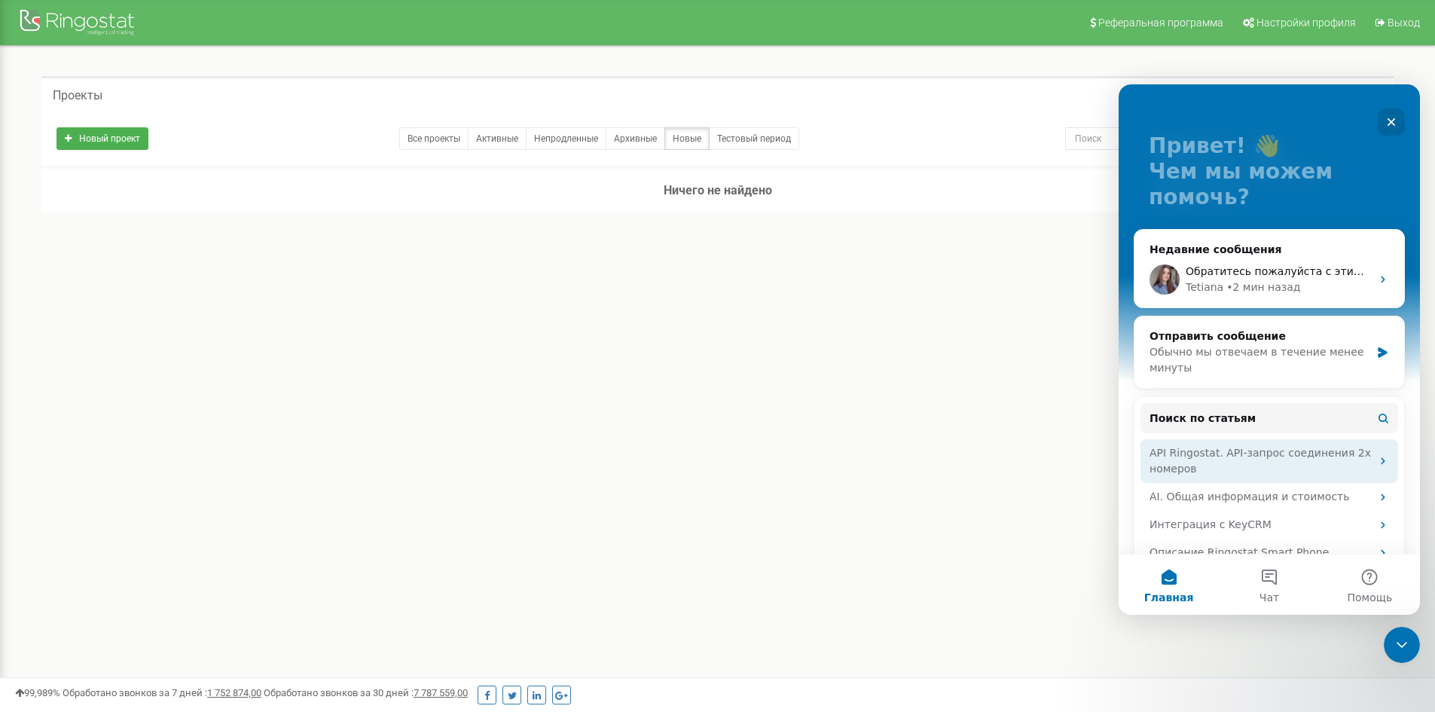
scroll to position [0, 0]
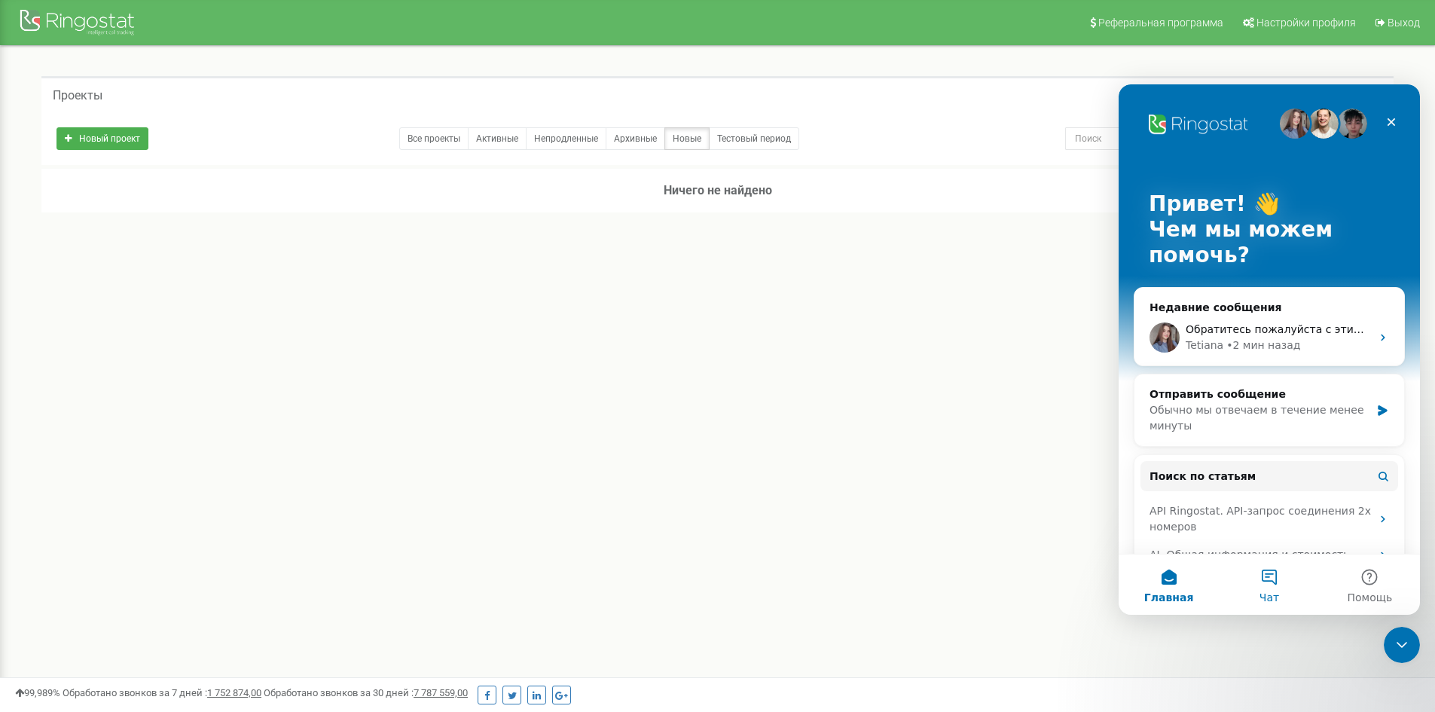
click at [1270, 589] on button "Чат" at bounding box center [1269, 584] width 100 height 60
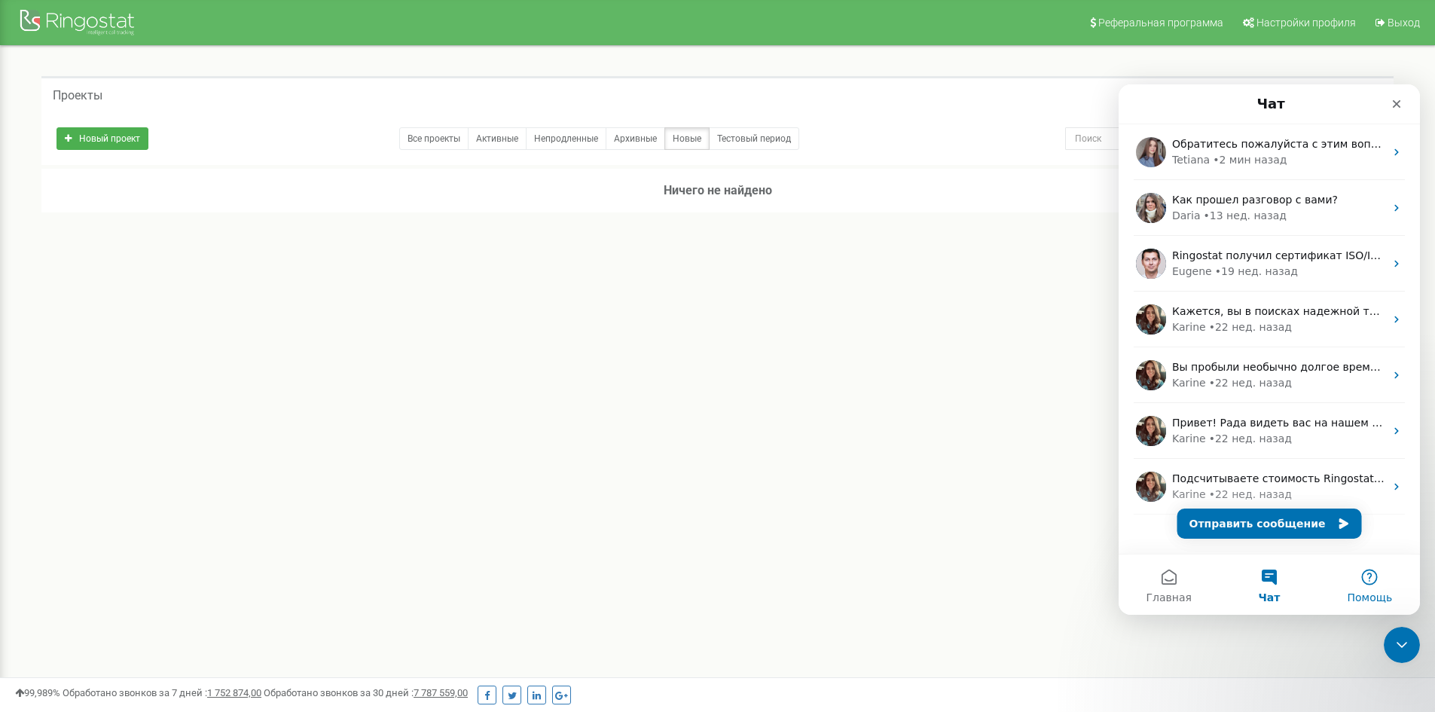
click at [1358, 574] on button "Помощь" at bounding box center [1369, 584] width 100 height 60
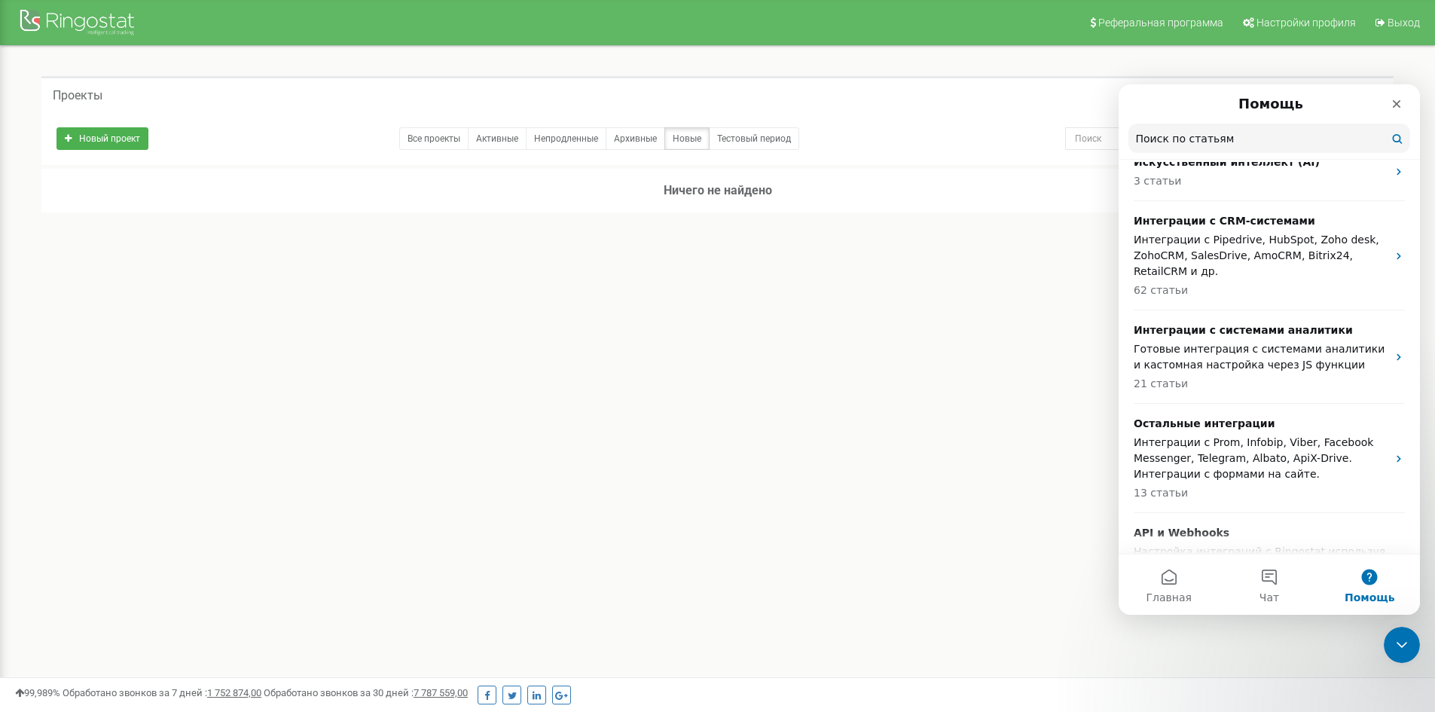
scroll to position [1195, 0]
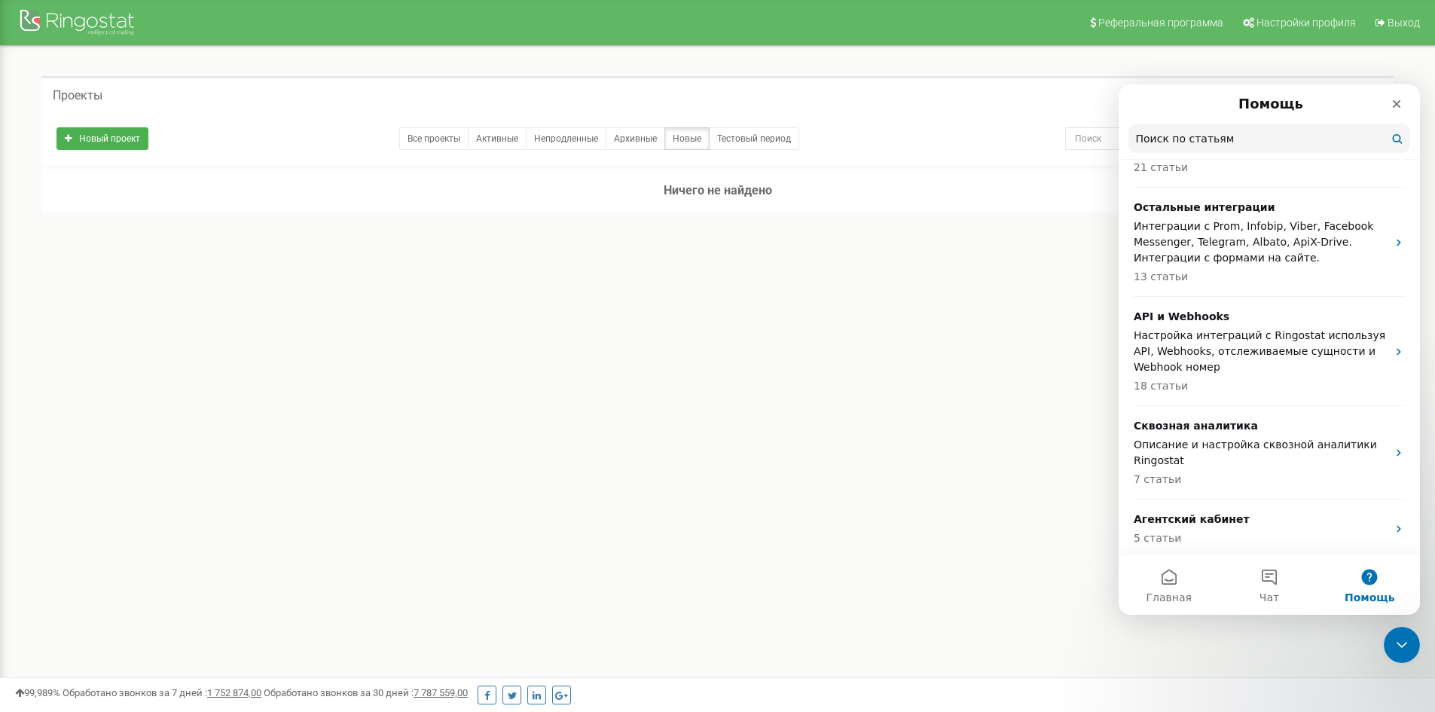
click at [1276, 570] on p "Поддержка действующих клиентов" at bounding box center [1259, 578] width 253 height 16
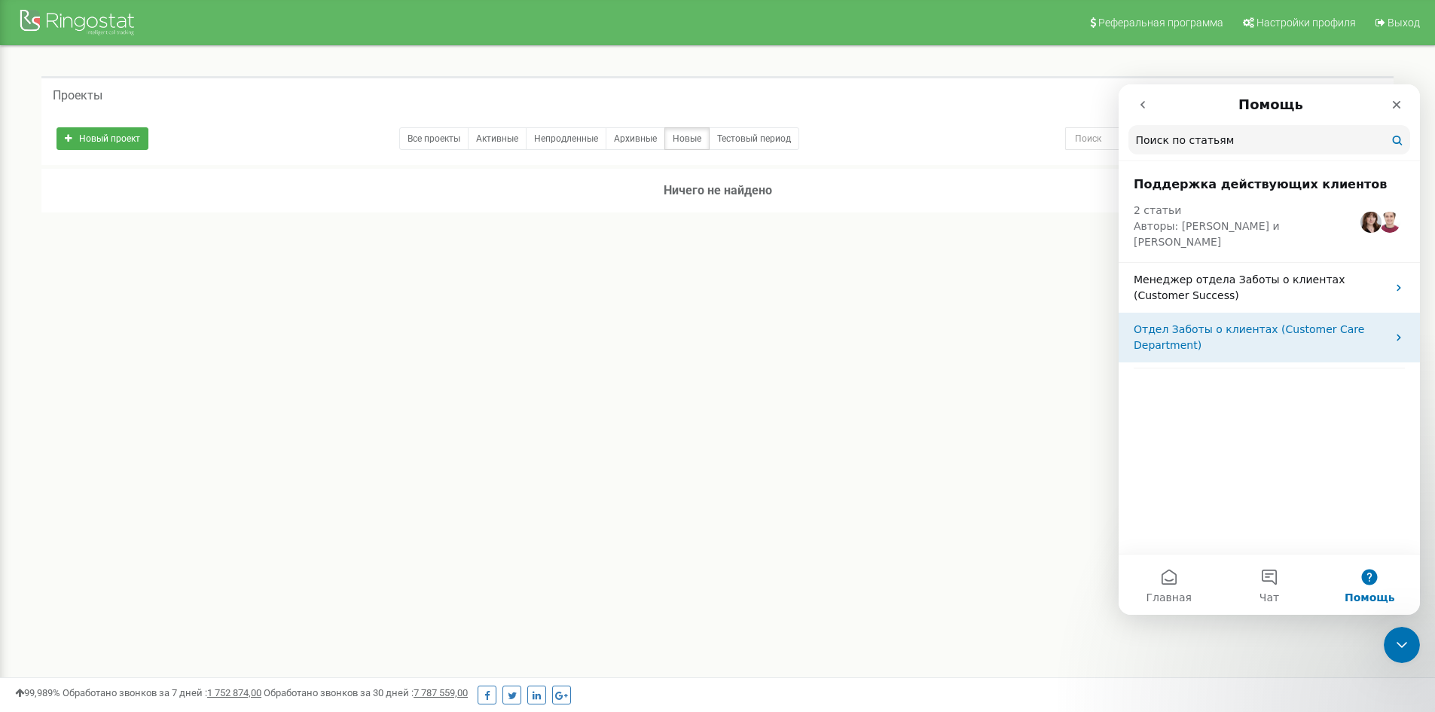
click at [1273, 322] on p "Отдел Заботы о клиентах (Customer Care Department)" at bounding box center [1259, 338] width 253 height 32
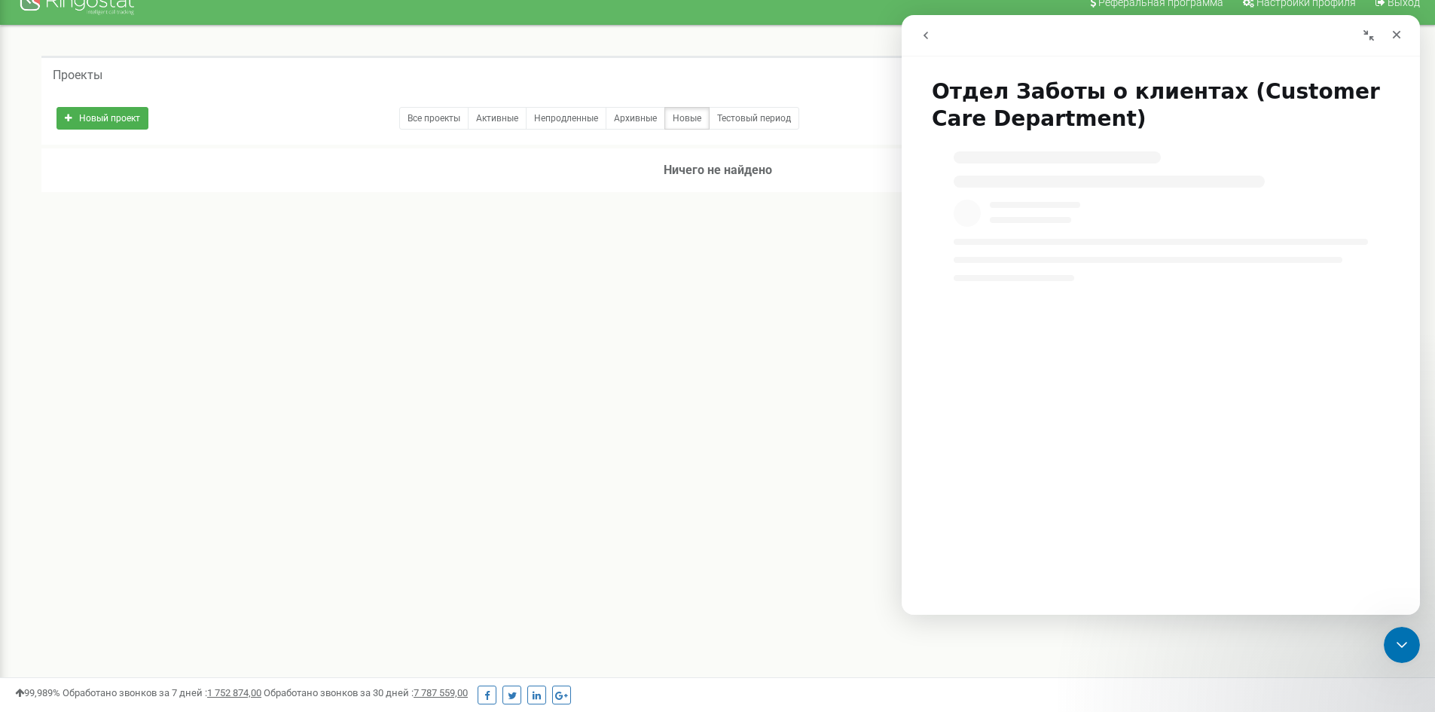
scroll to position [0, 0]
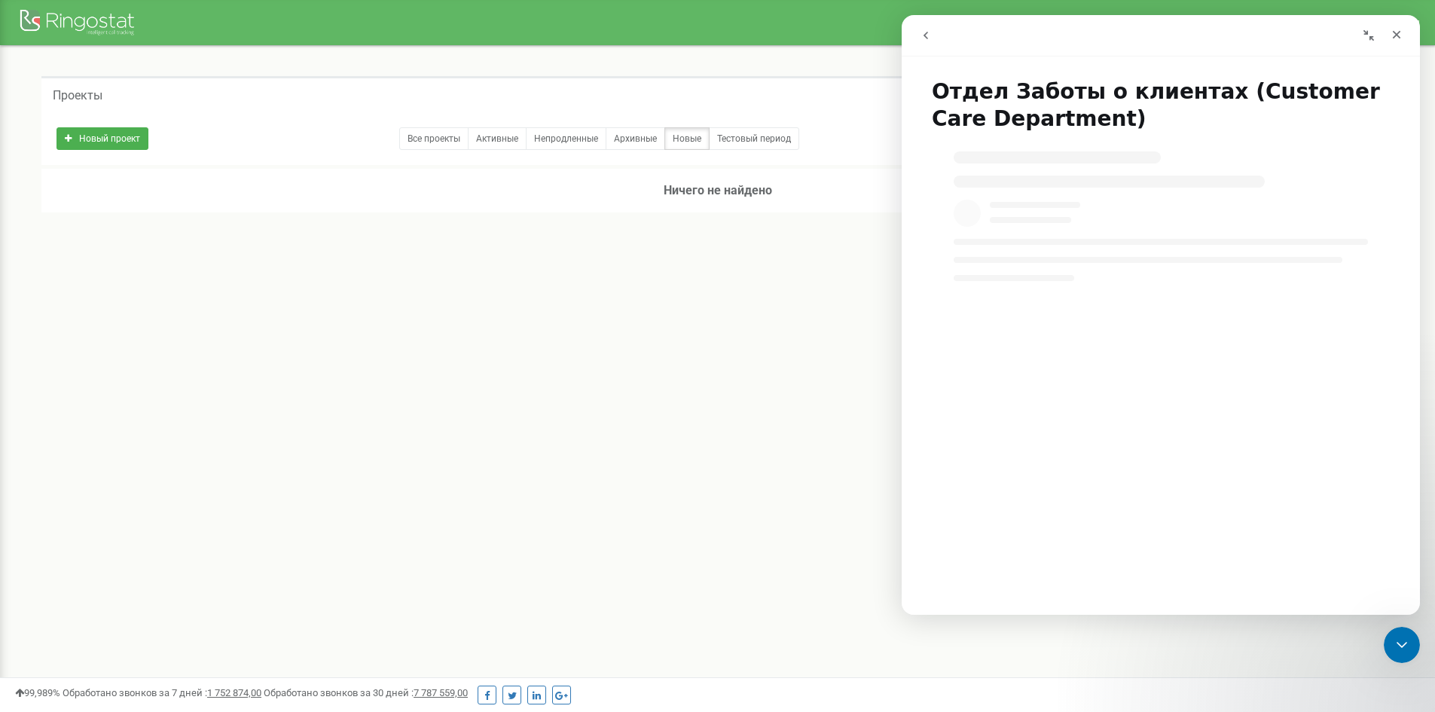
click at [677, 300] on div "Реферальная программа Настройки профиля Выход Проекты Новый проект Все проекты …" at bounding box center [717, 452] width 1435 height 904
drag, startPoint x: 1406, startPoint y: 34, endPoint x: 2307, endPoint y: 50, distance: 901.6
click at [1406, 34] on div "Закрыть" at bounding box center [1396, 34] width 27 height 27
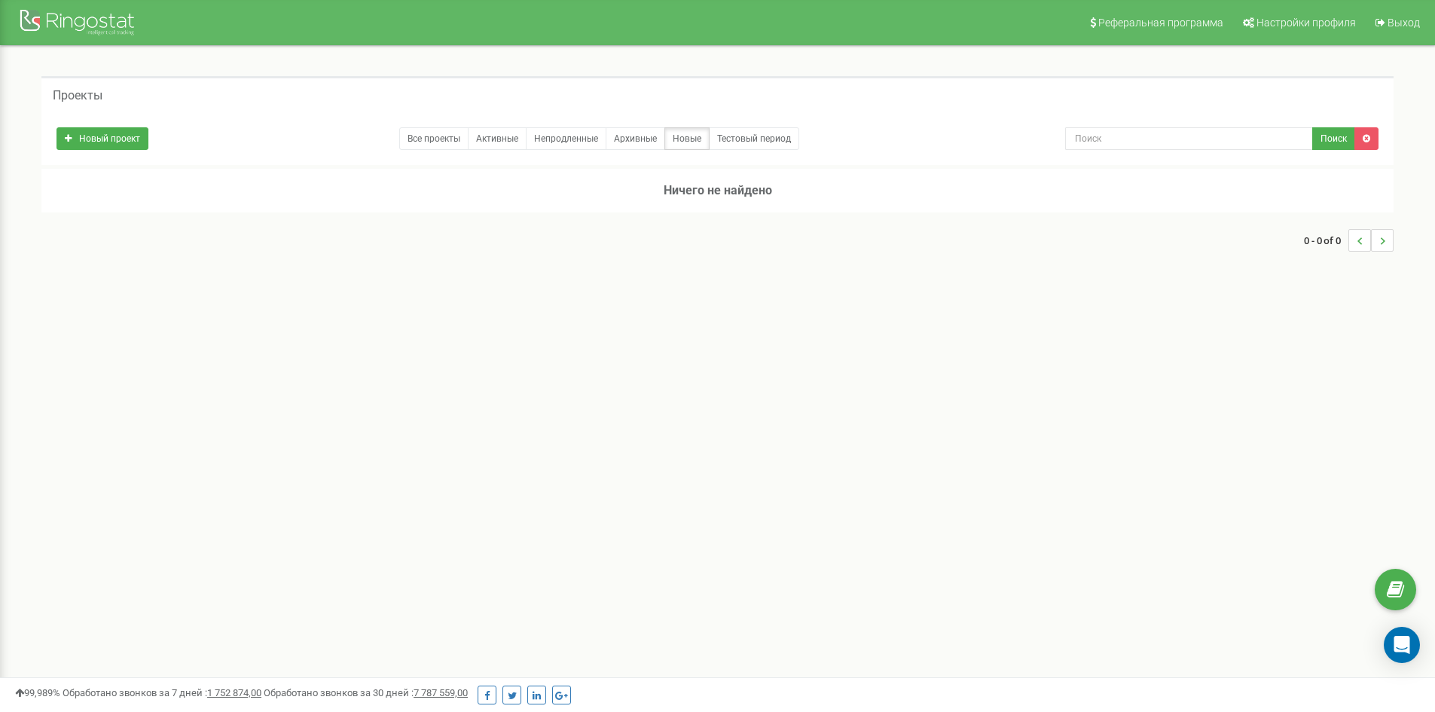
click at [73, 15] on div at bounding box center [79, 24] width 120 height 36
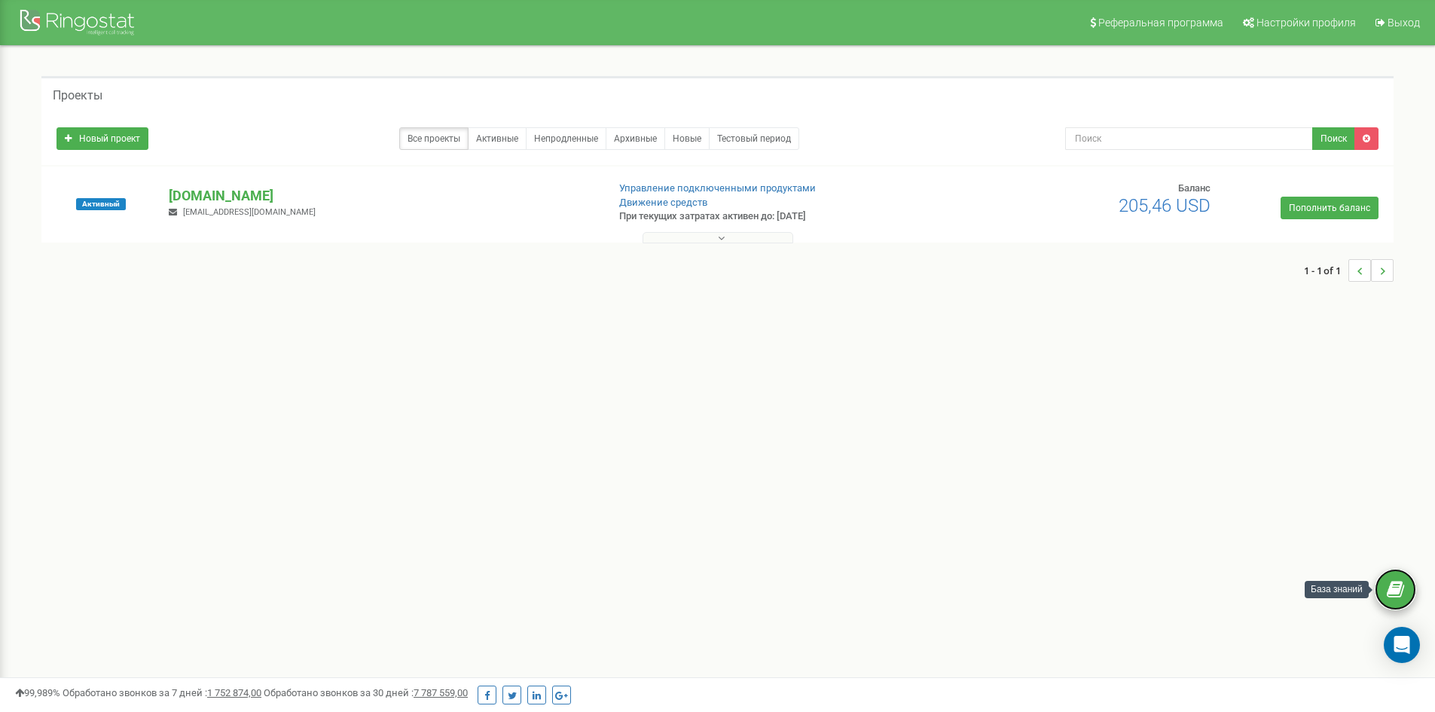
click at [1400, 583] on icon at bounding box center [1394, 589] width 17 height 23
click at [1393, 645] on icon "Open Intercom Messenger" at bounding box center [1402, 645] width 20 height 20
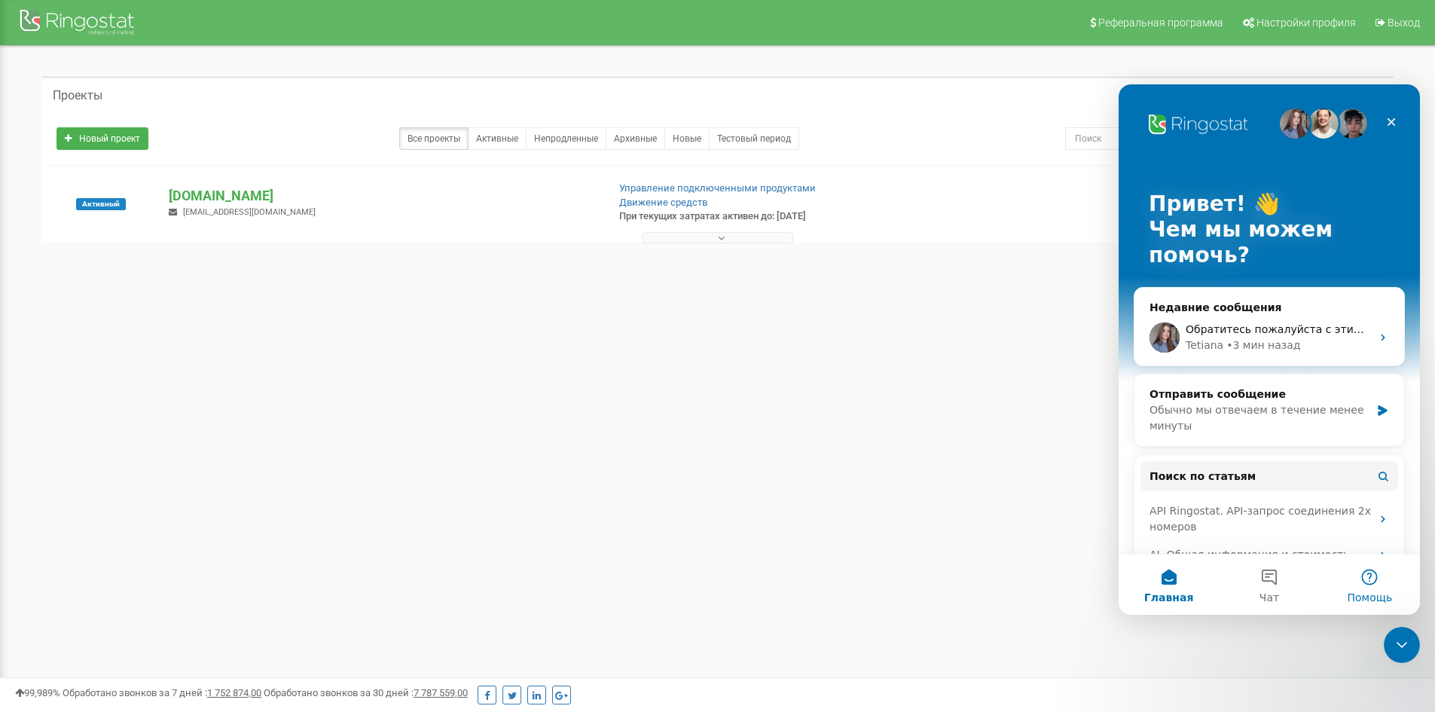
click at [1378, 588] on button "Помощь" at bounding box center [1369, 584] width 100 height 60
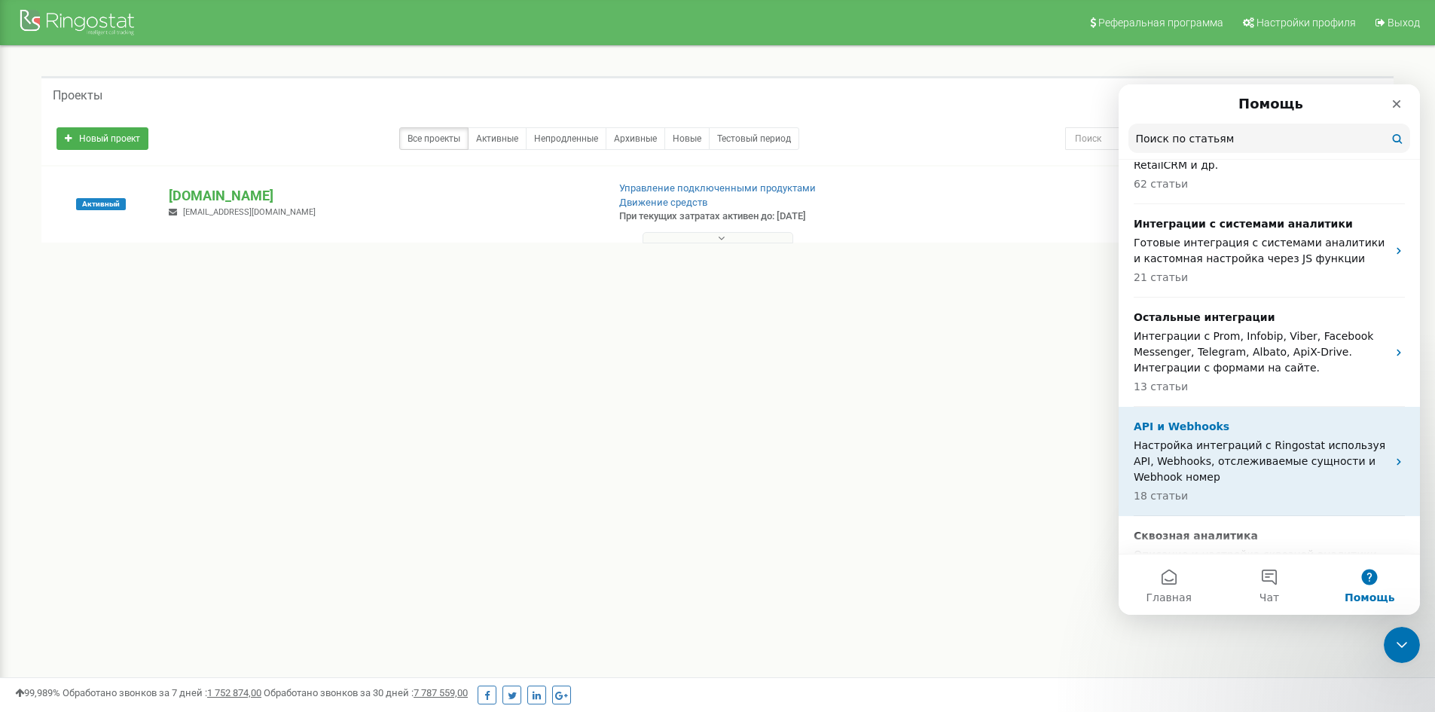
scroll to position [1195, 0]
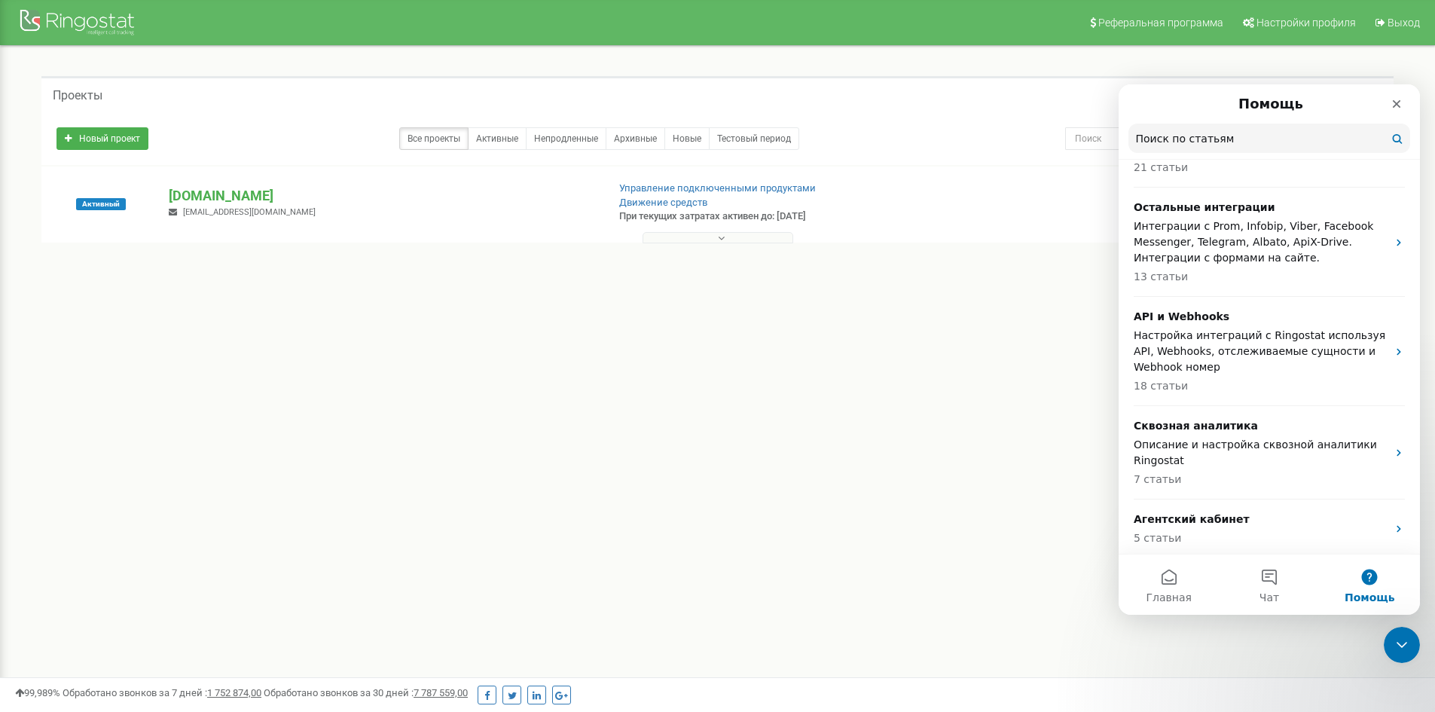
click at [1294, 570] on p "Поддержка действующих клиентов" at bounding box center [1259, 578] width 253 height 16
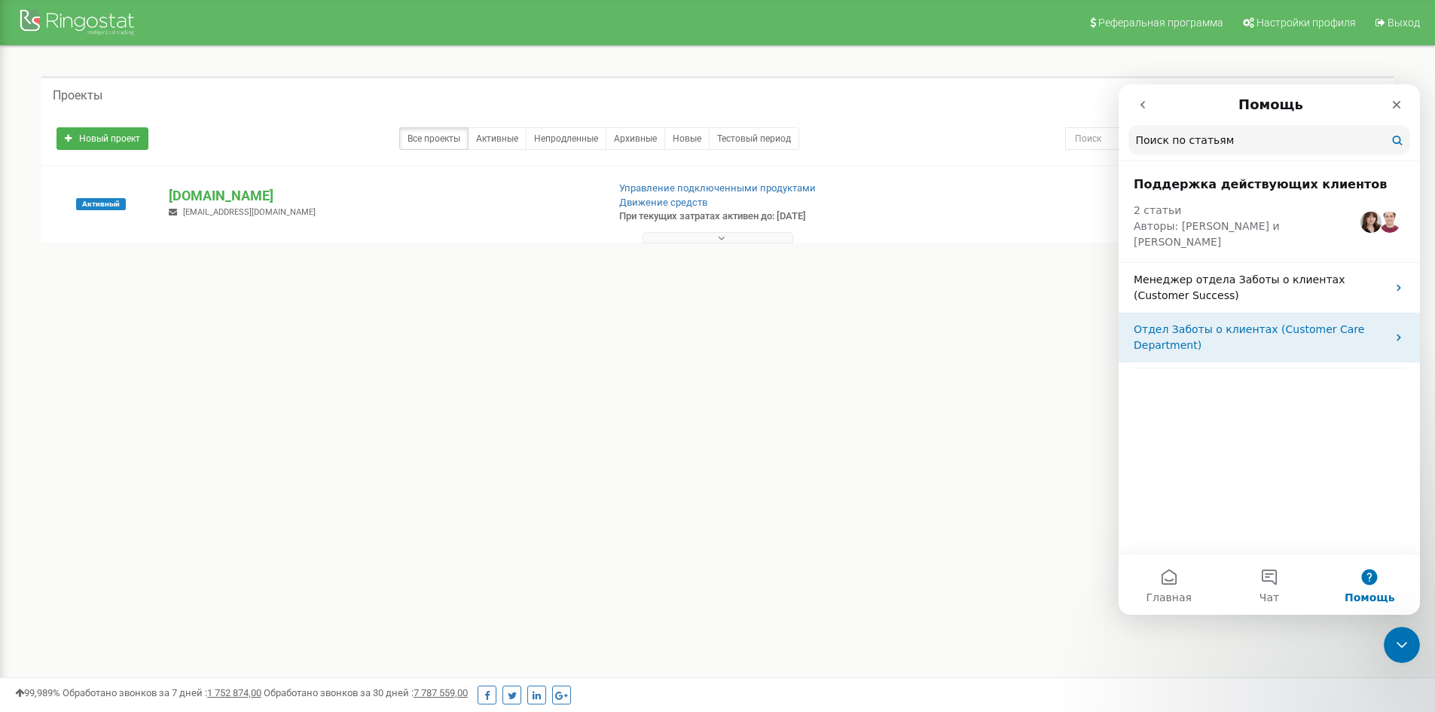
click at [1337, 325] on p "Отдел Заботы о клиентах (Customer Care Department)" at bounding box center [1259, 338] width 253 height 32
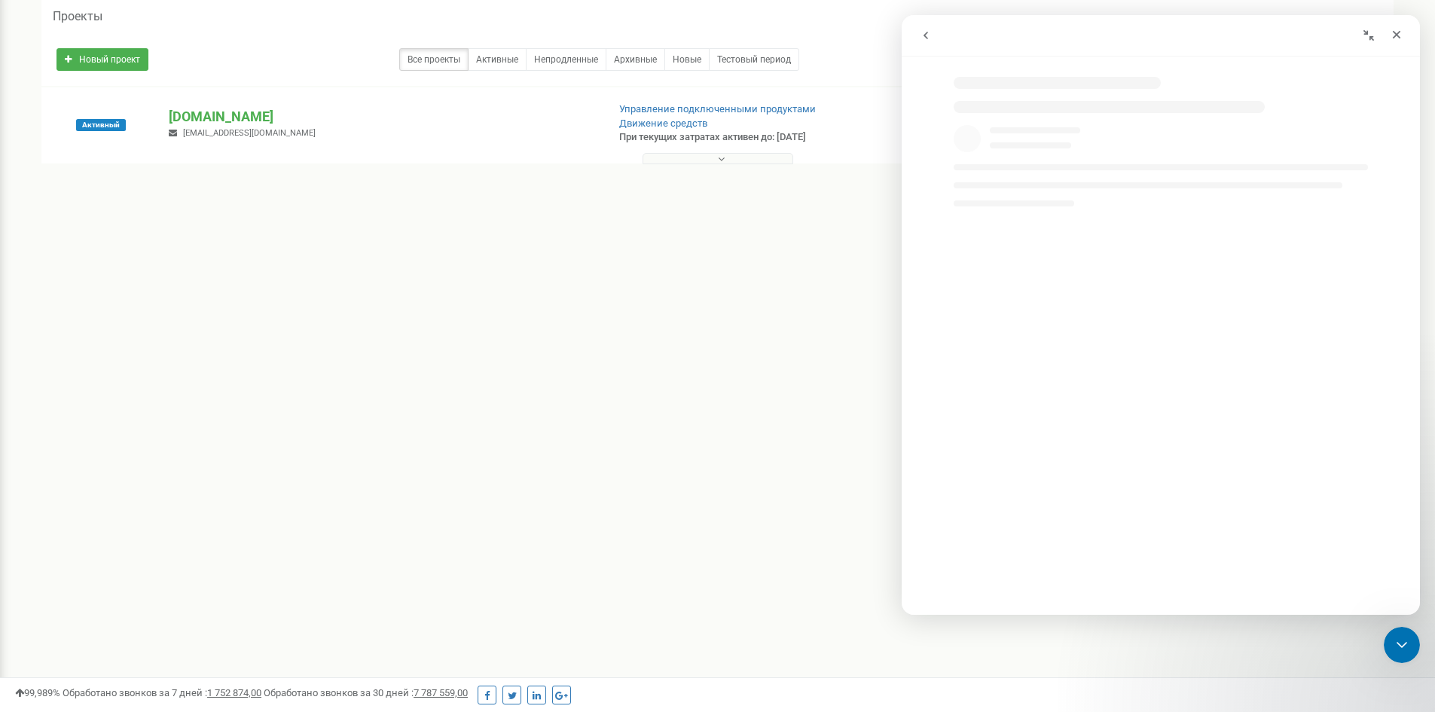
scroll to position [0, 0]
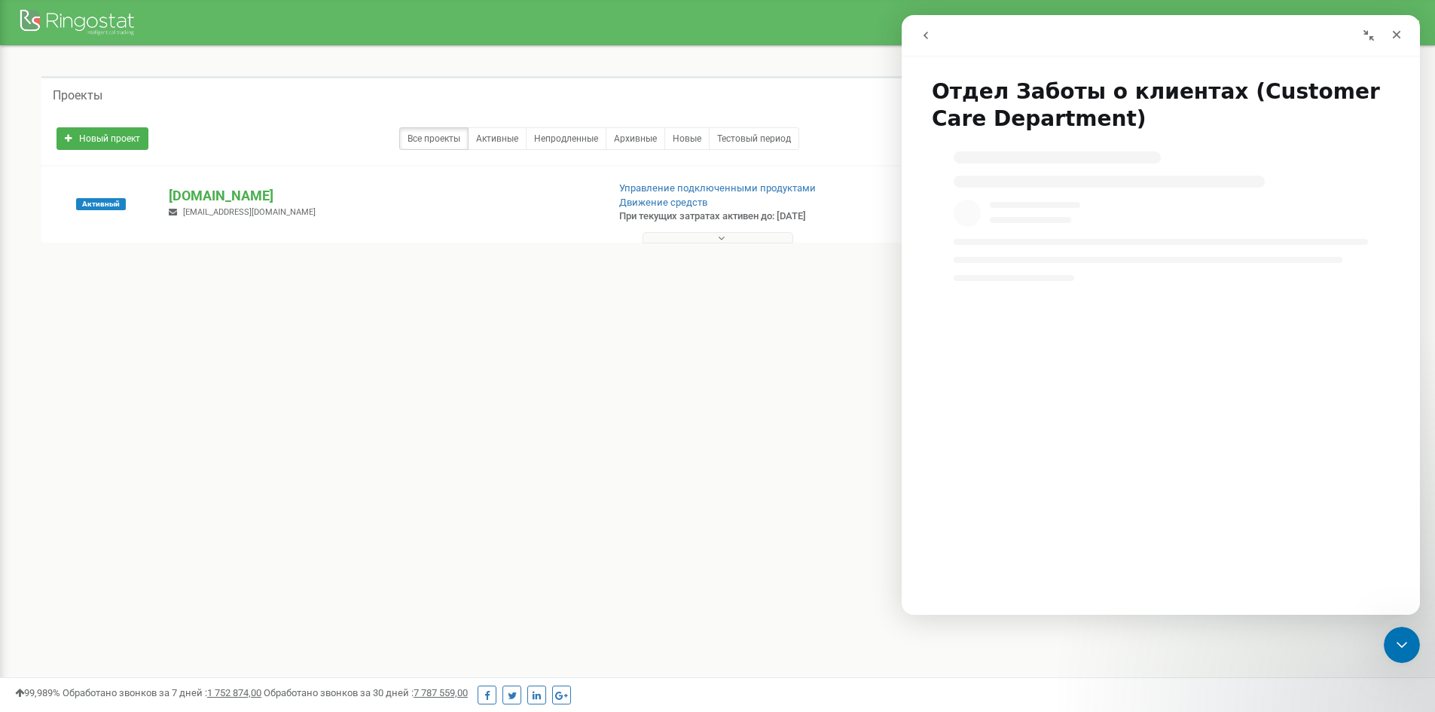
click at [929, 38] on icon "go back" at bounding box center [926, 35] width 12 height 12
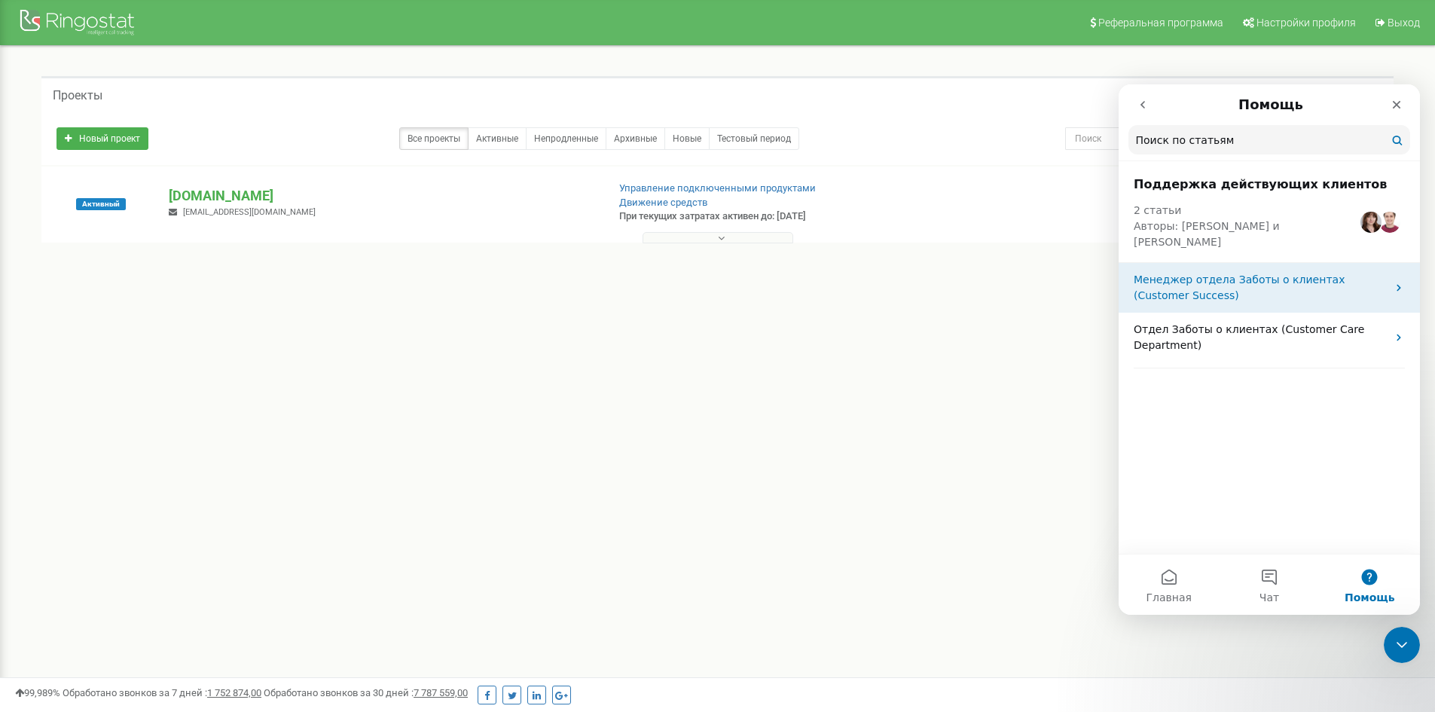
click at [1252, 284] on p "Менеджер отдела Заботы о клиентах (Customer Success)" at bounding box center [1259, 288] width 253 height 32
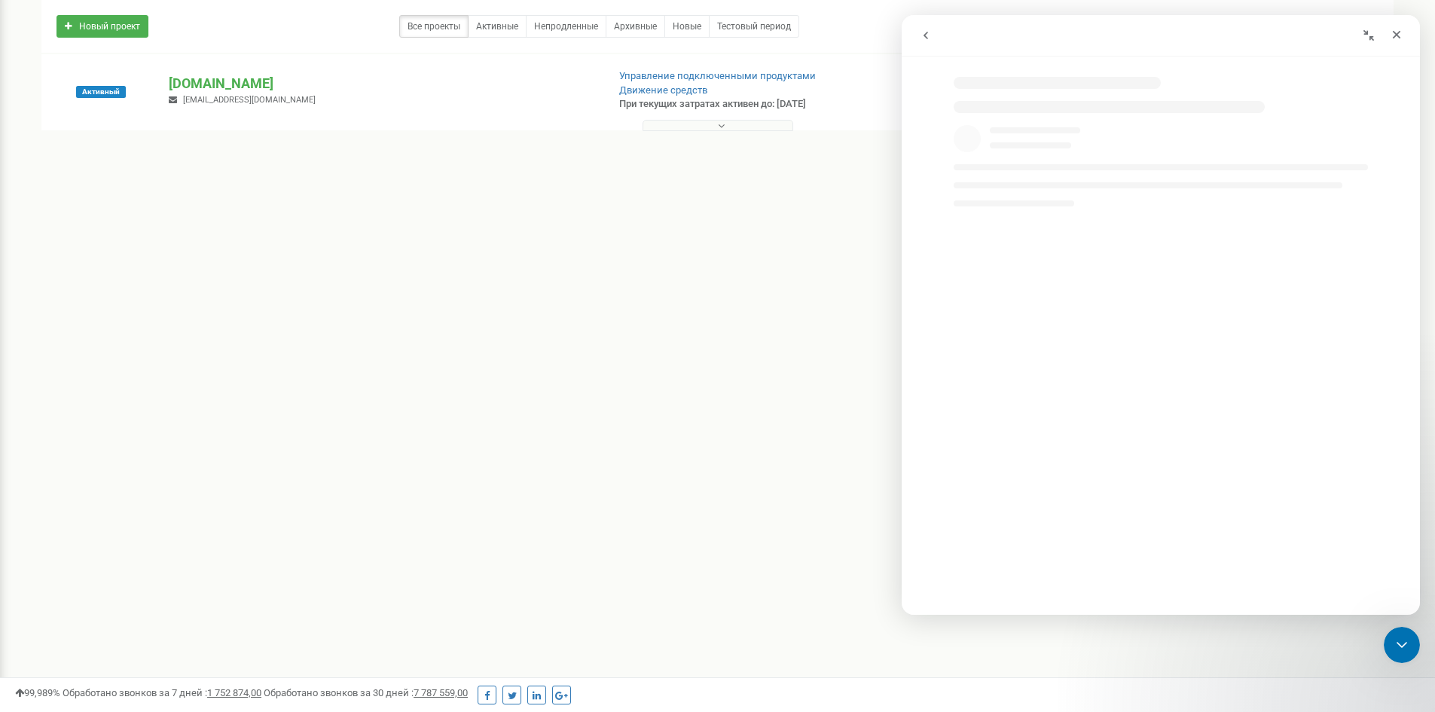
scroll to position [192, 0]
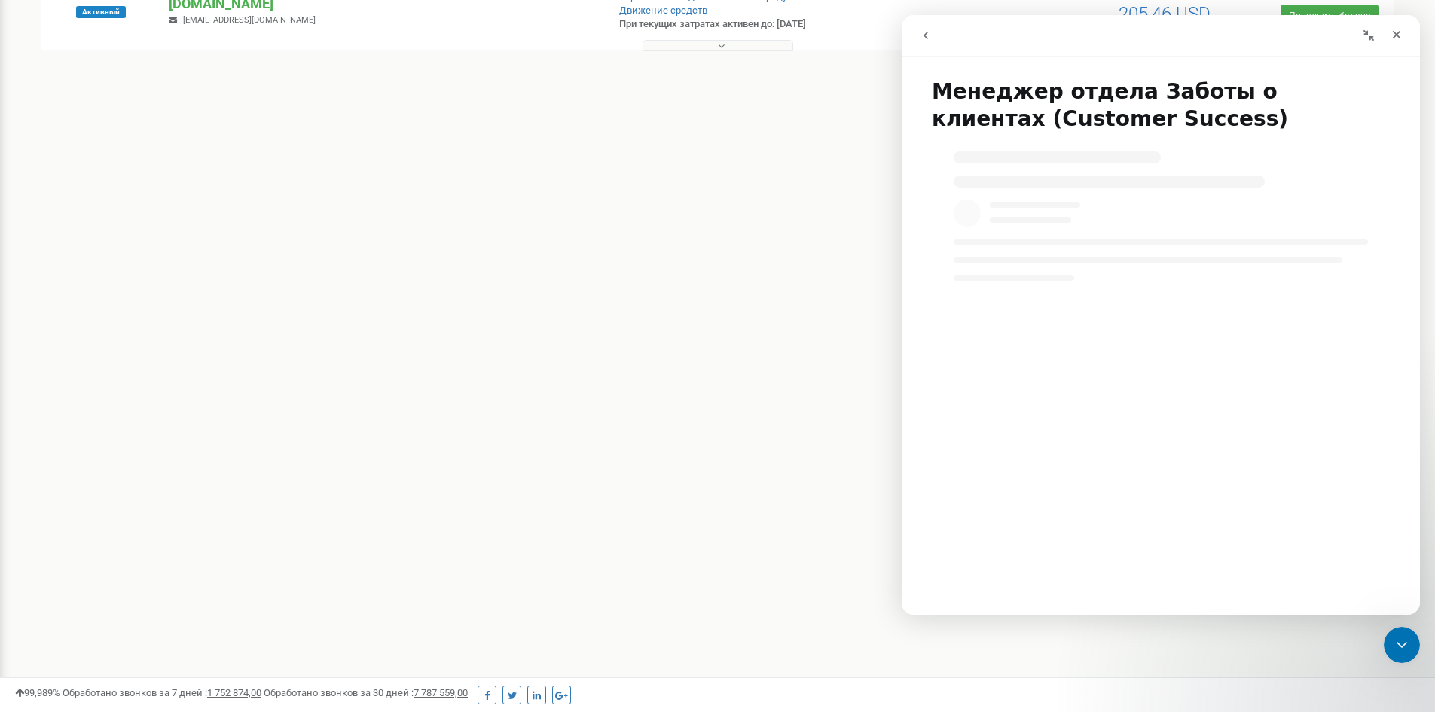
click at [926, 38] on icon "go back" at bounding box center [926, 35] width 12 height 12
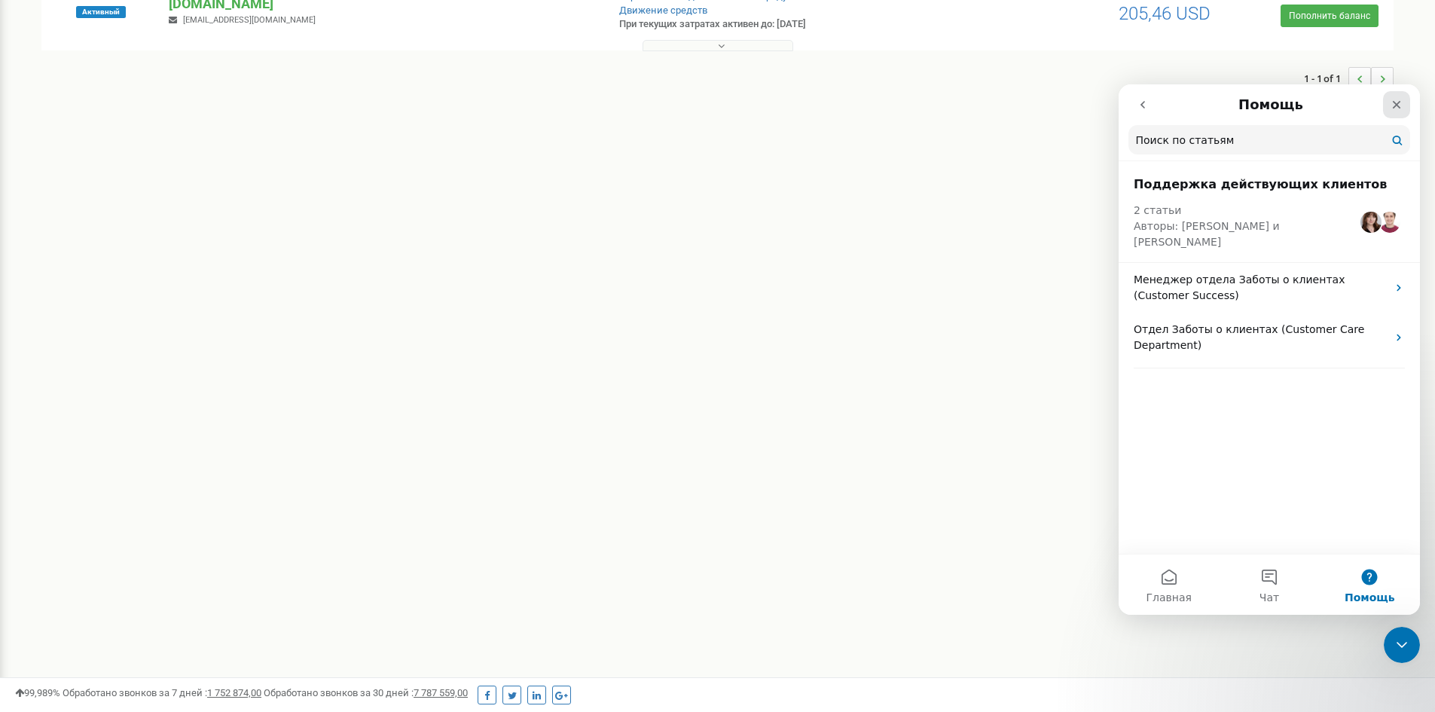
click at [1389, 109] on div "Закрыть" at bounding box center [1396, 104] width 27 height 27
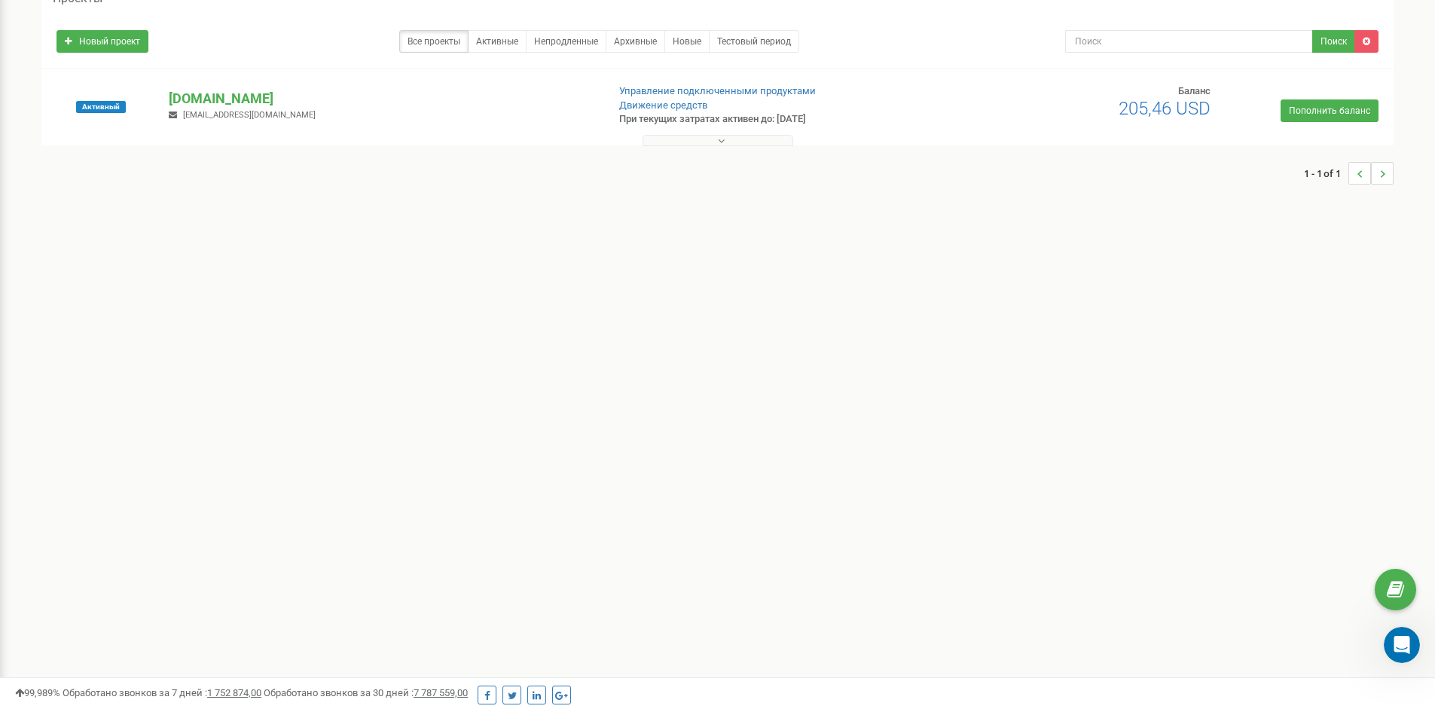
scroll to position [0, 0]
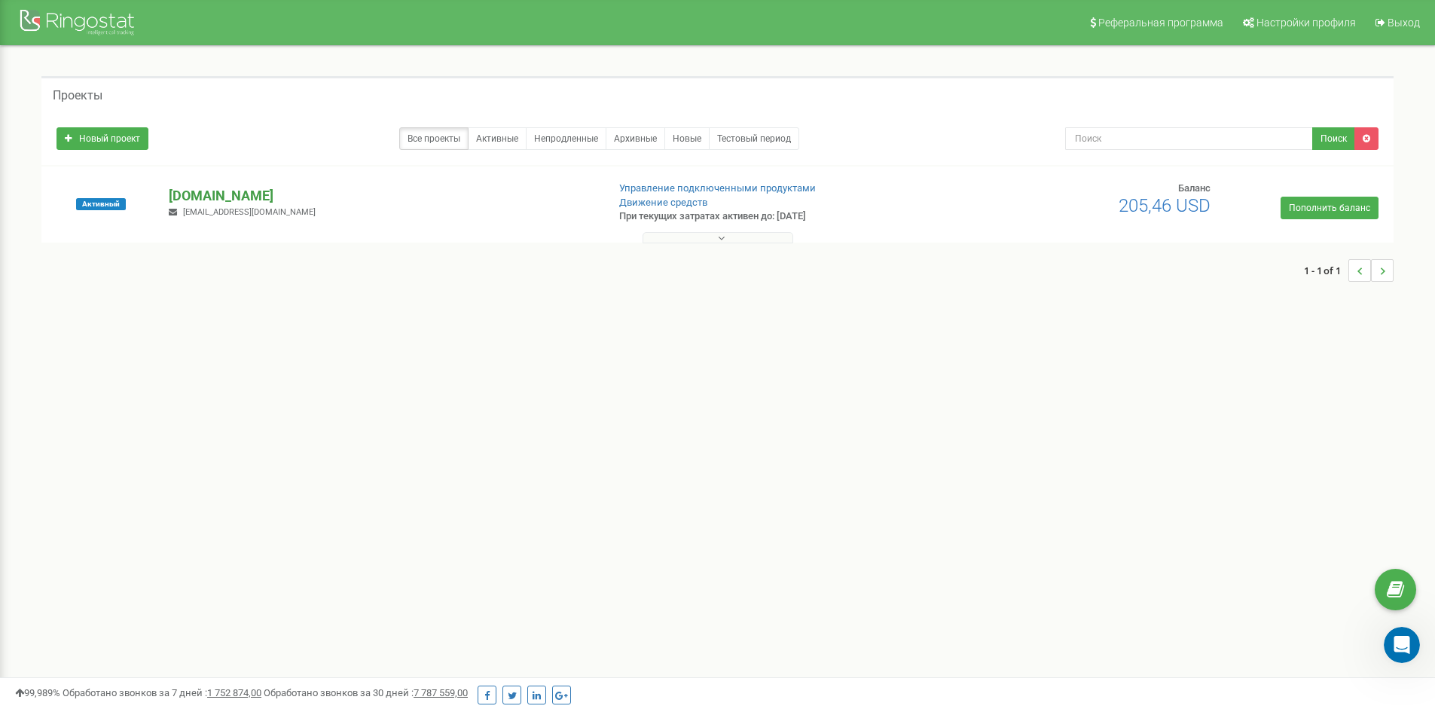
click at [200, 191] on p "[DOMAIN_NAME]" at bounding box center [381, 196] width 425 height 20
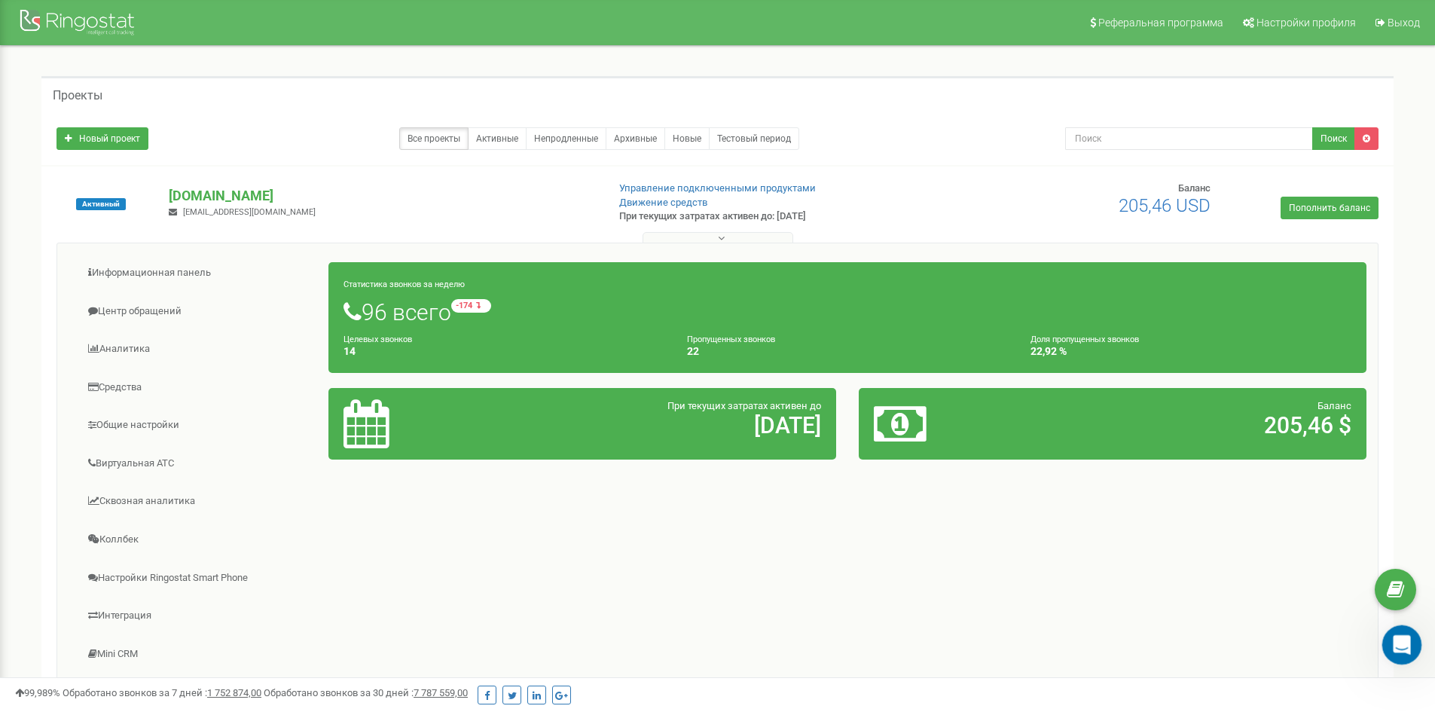
click at [1405, 646] on icon "Открыть службу сообщений Intercom" at bounding box center [1399, 642] width 25 height 25
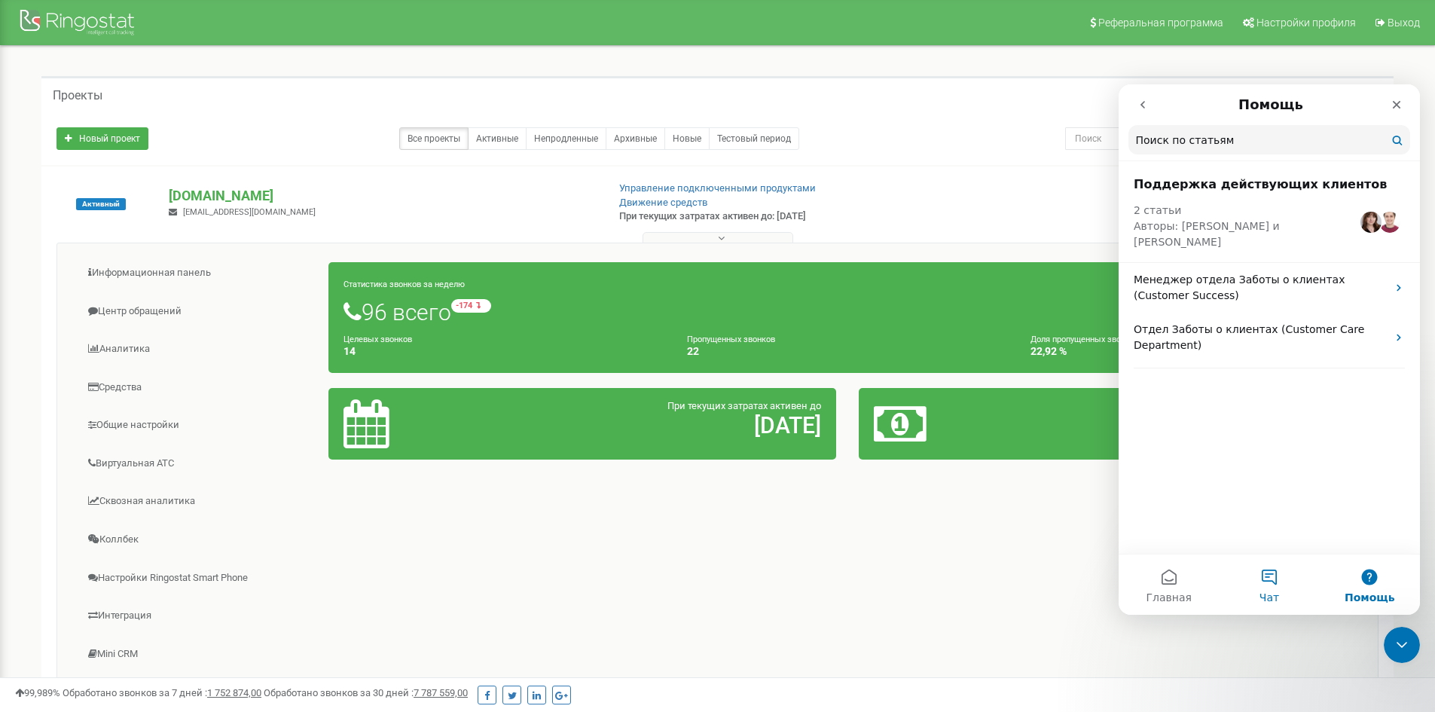
click at [1271, 594] on span "Чат" at bounding box center [1269, 597] width 20 height 11
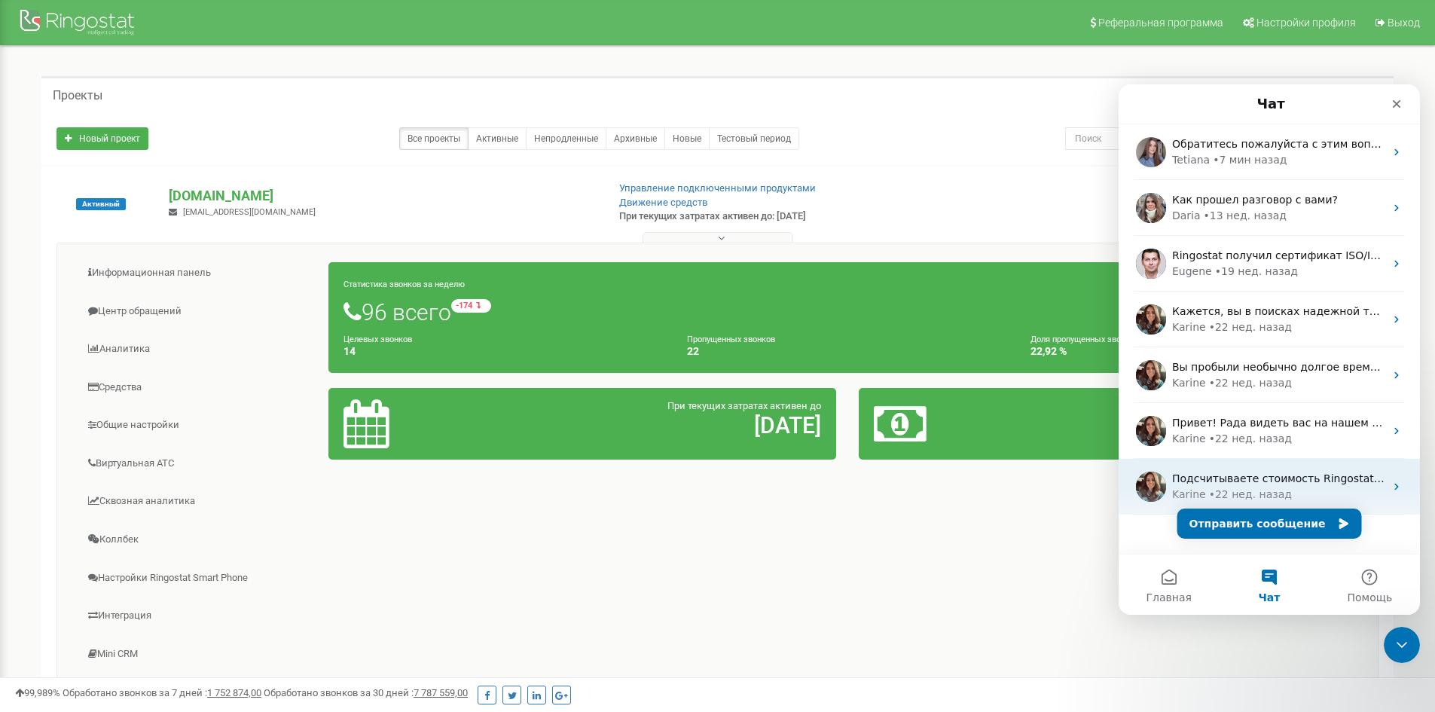
scroll to position [21, 0]
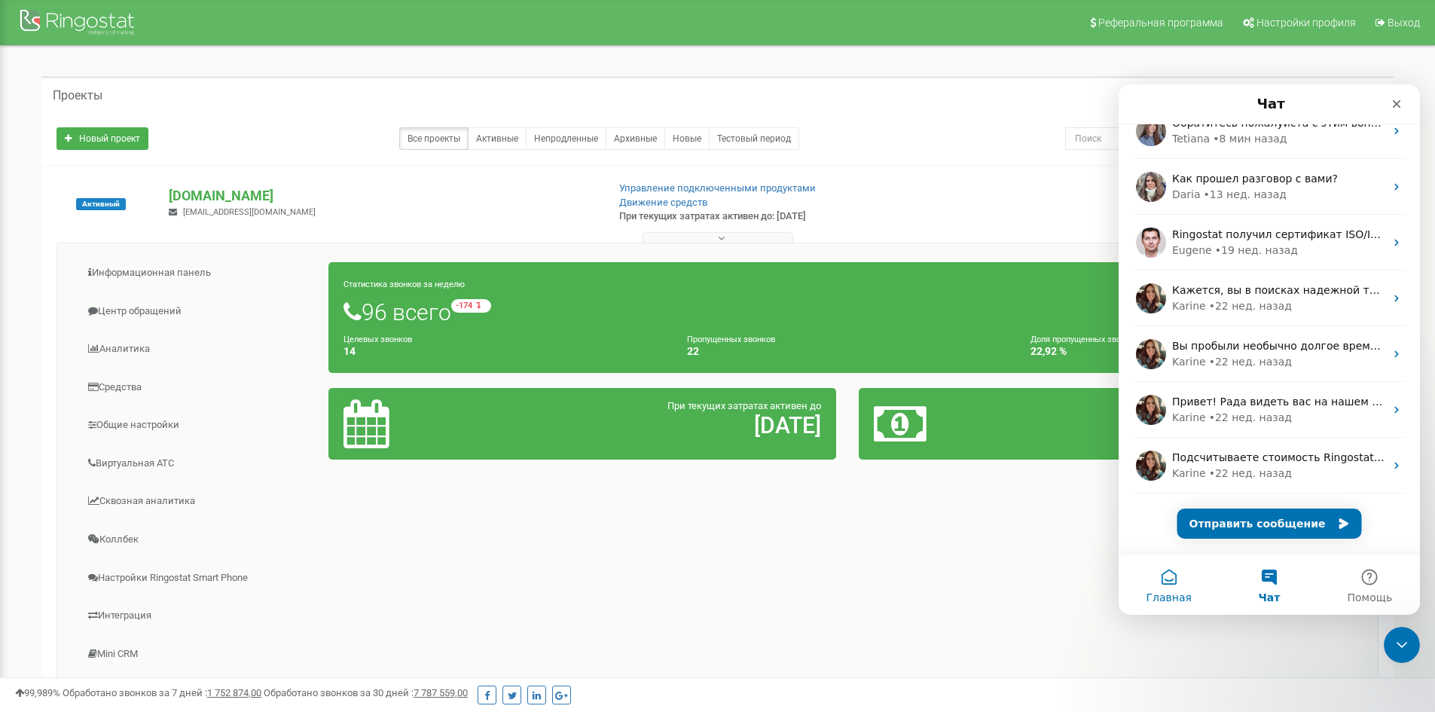
click at [1179, 582] on button "Главная" at bounding box center [1168, 584] width 100 height 60
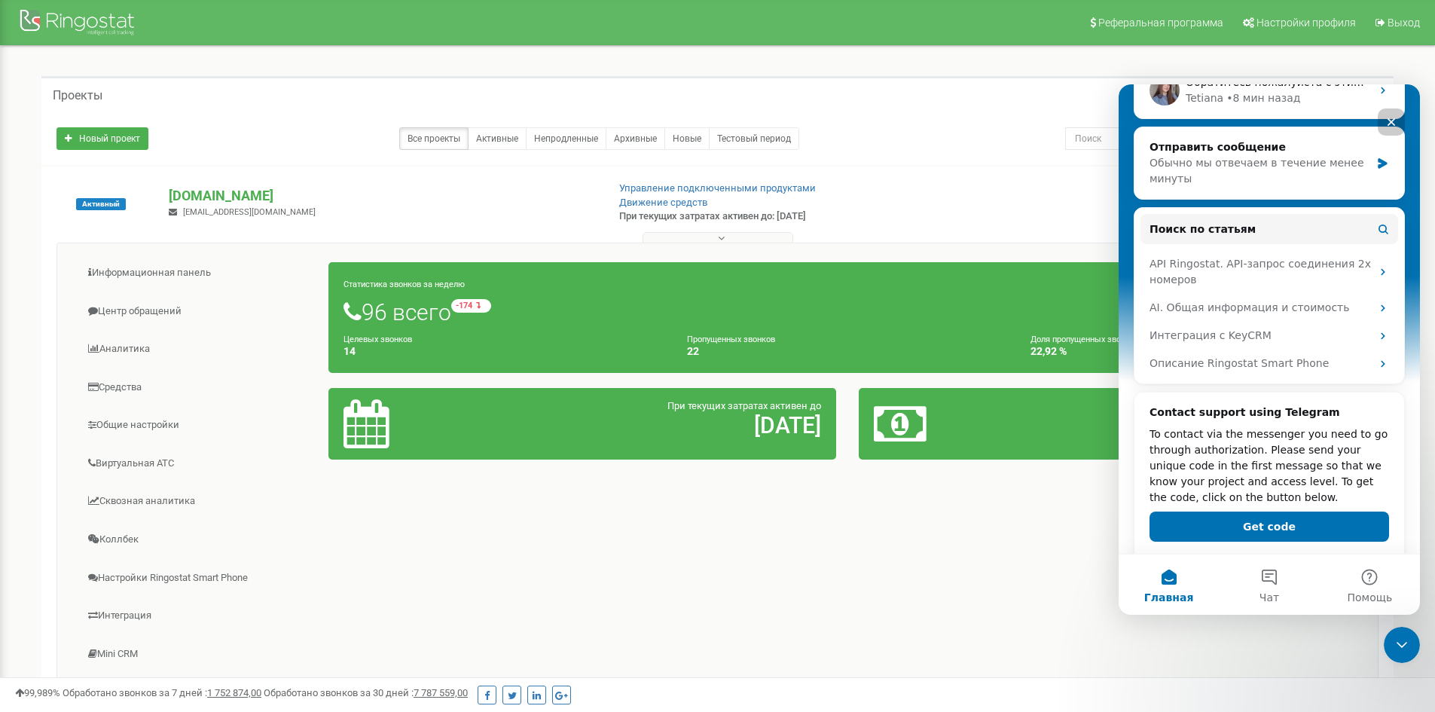
scroll to position [266, 0]
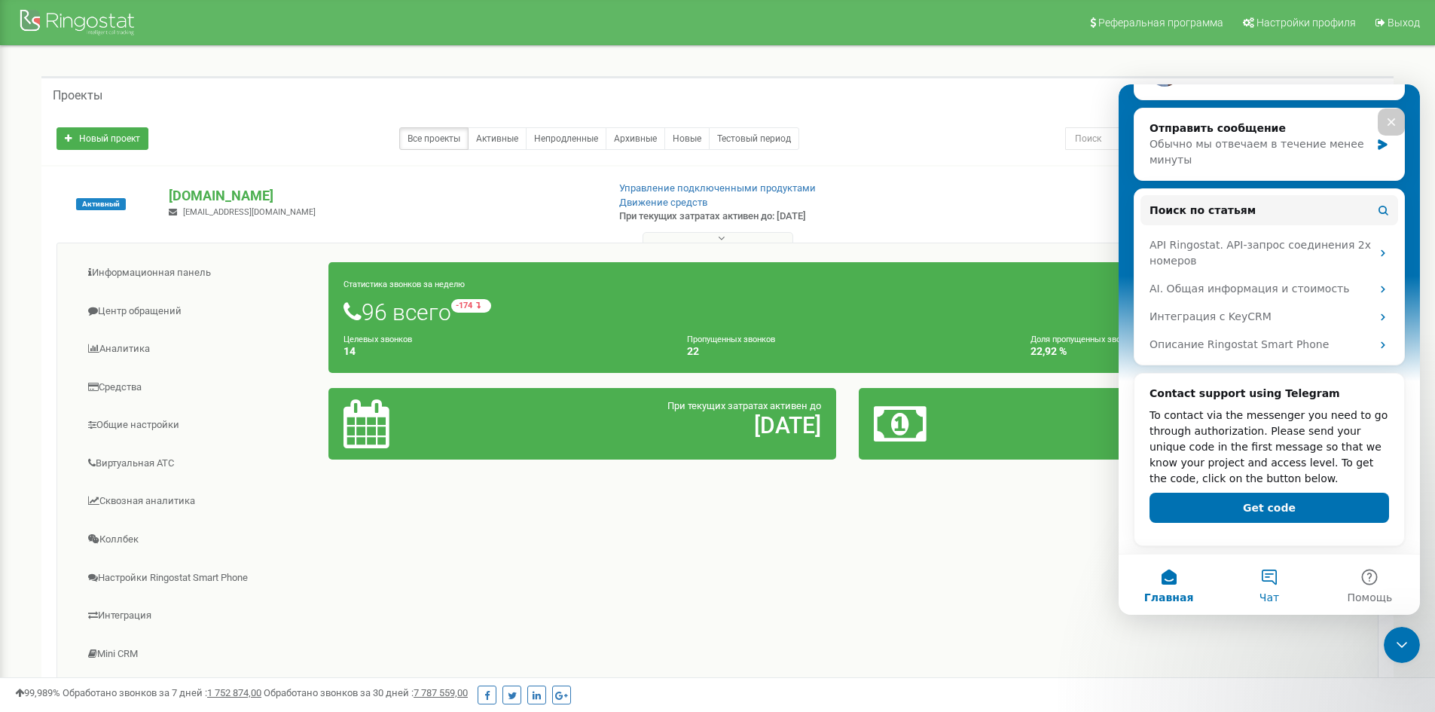
click at [1280, 592] on button "Чат" at bounding box center [1269, 584] width 100 height 60
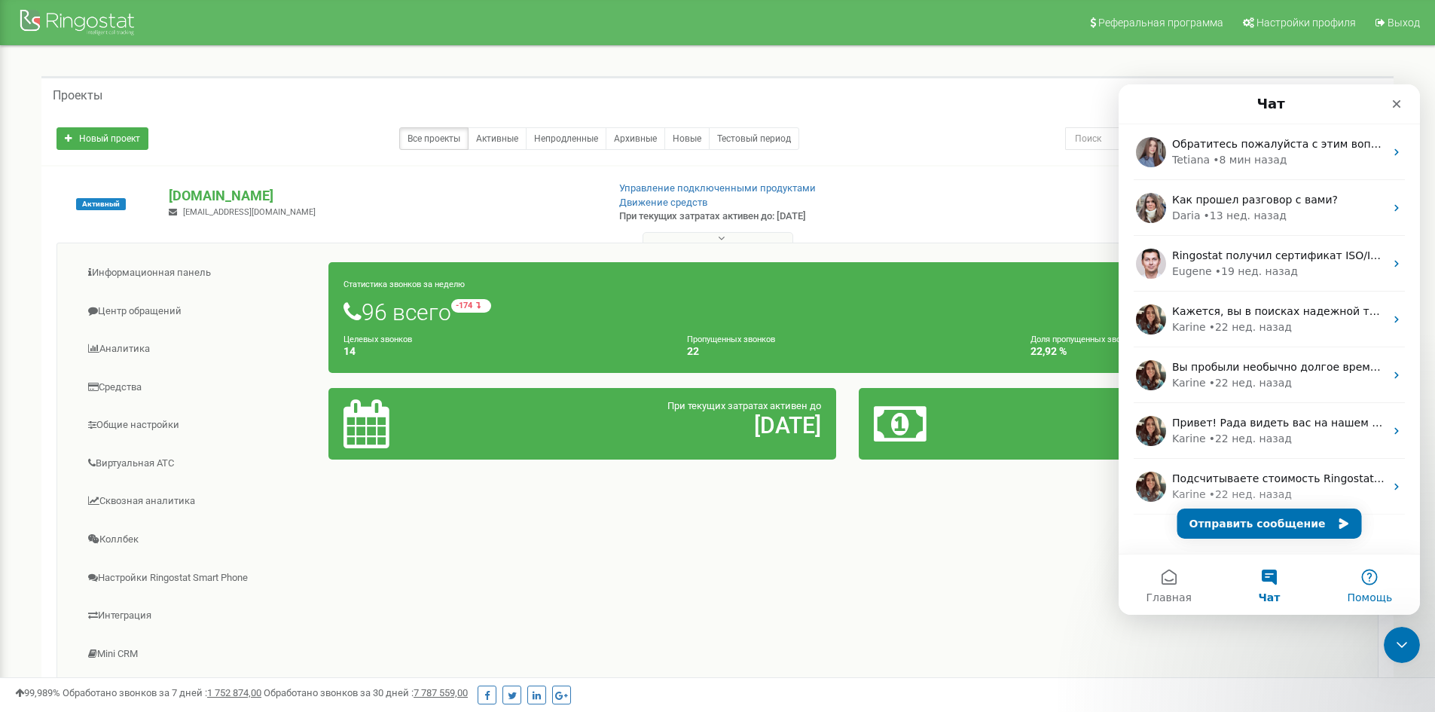
click at [1359, 589] on button "Помощь" at bounding box center [1369, 584] width 100 height 60
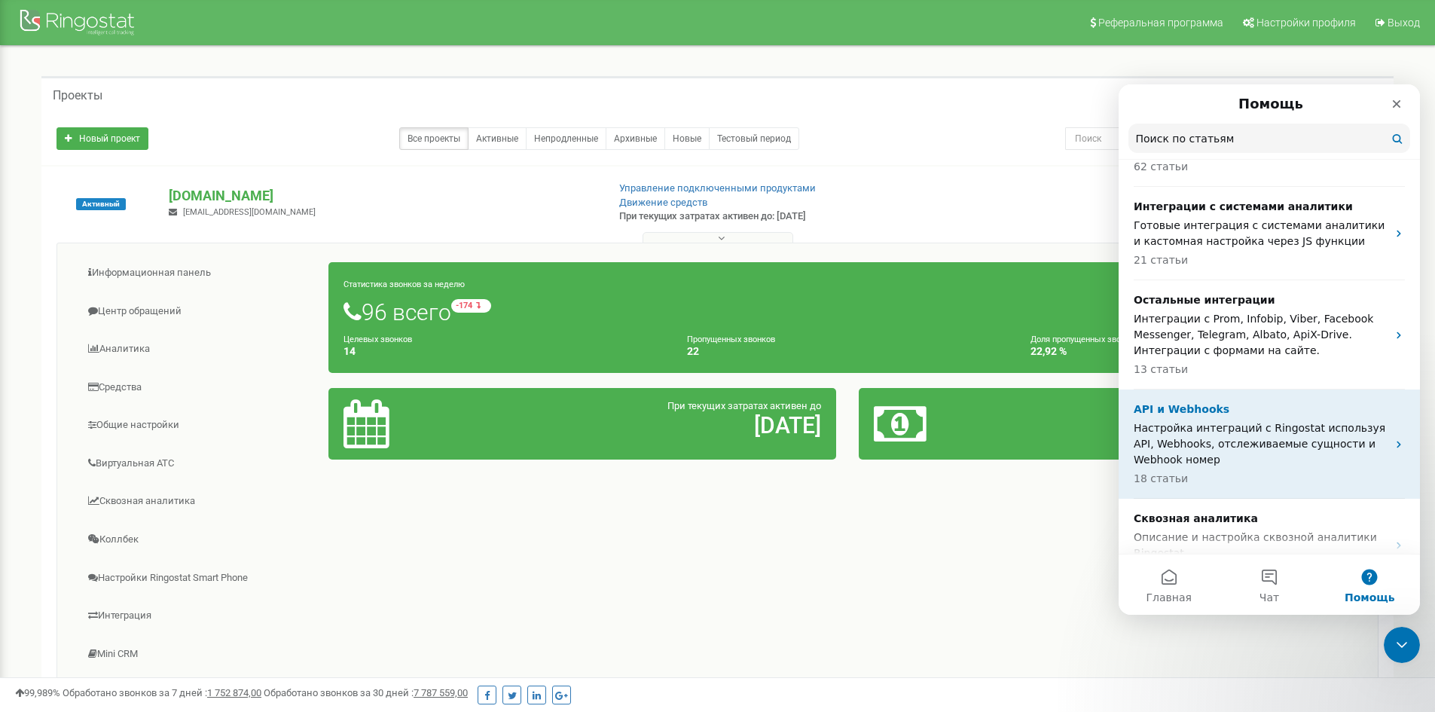
scroll to position [1195, 0]
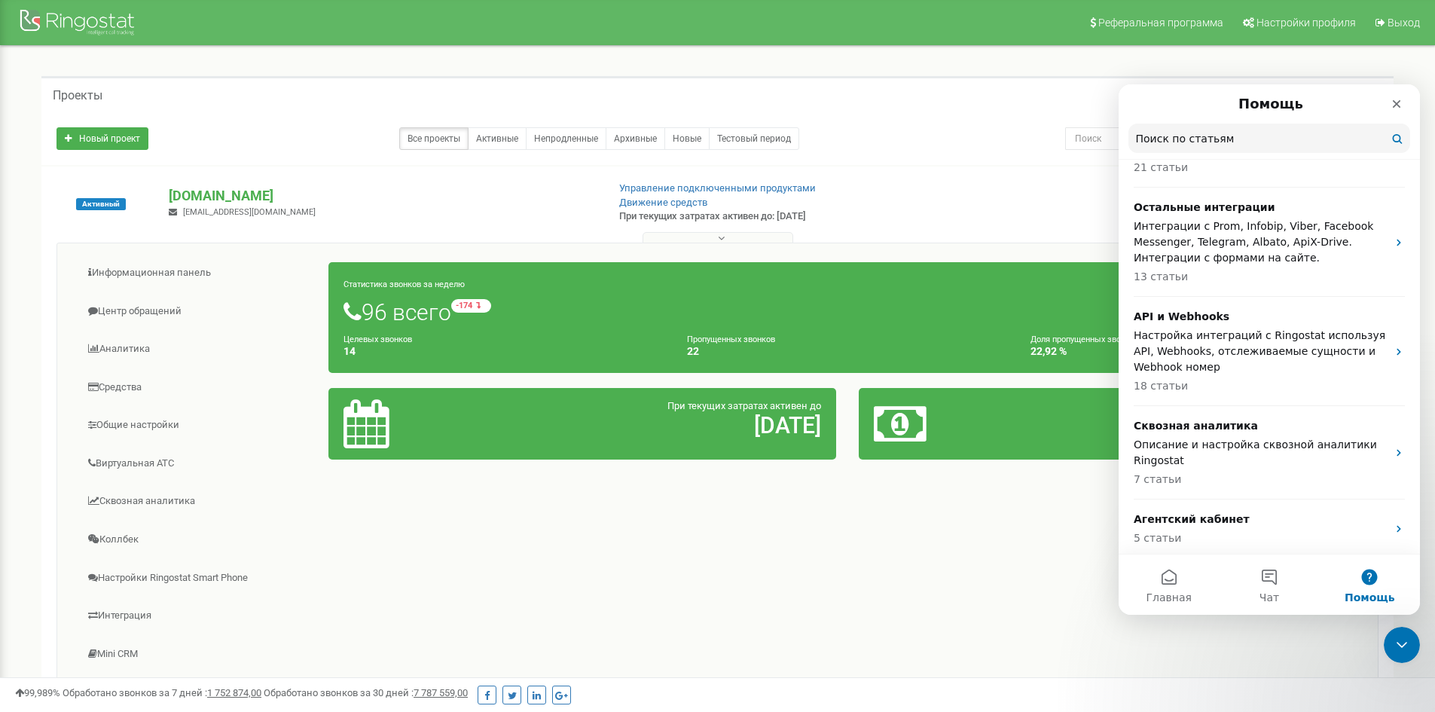
click at [1257, 589] on p "2 статьи" at bounding box center [1259, 597] width 253 height 16
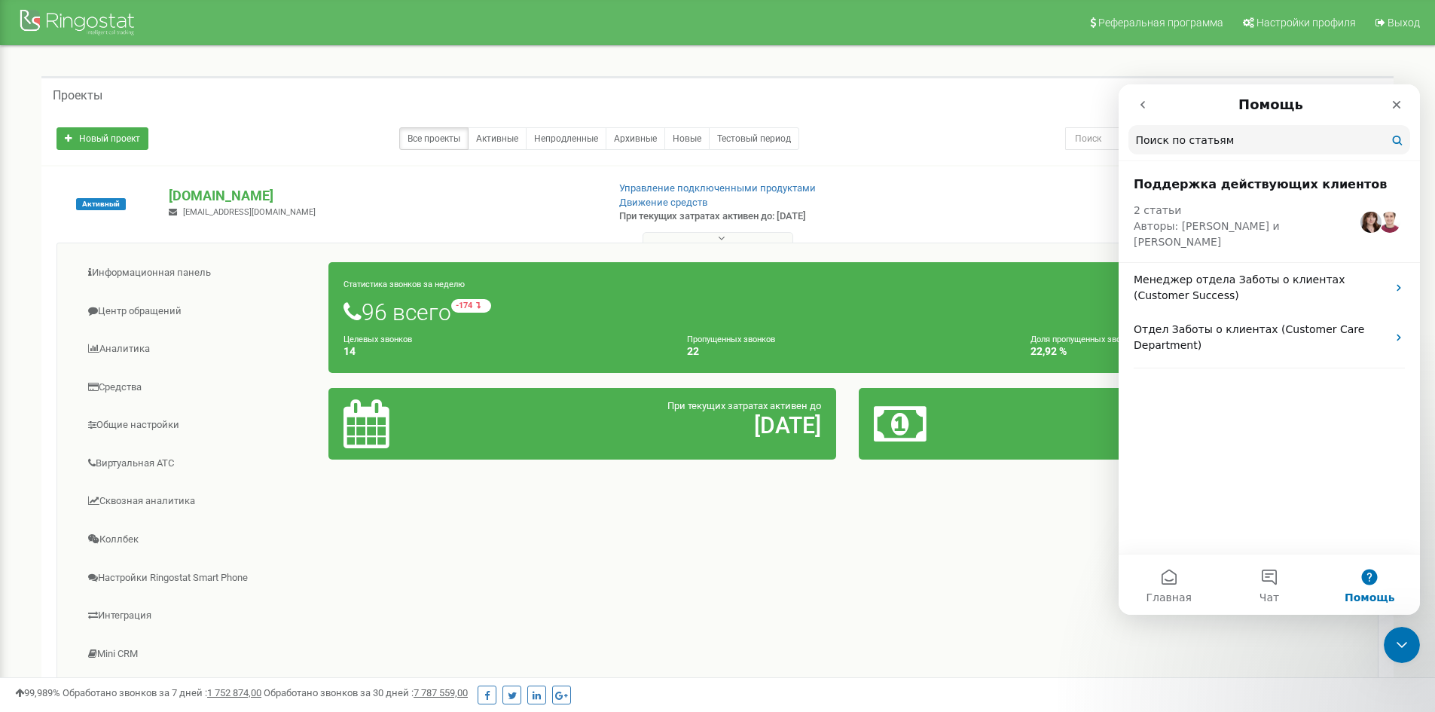
click at [1374, 212] on img "Мессенджер Intercom" at bounding box center [1370, 222] width 21 height 21
click at [1180, 181] on h2 "Поддержка действующих клиентов" at bounding box center [1268, 184] width 271 height 18
click at [1207, 272] on p "Менеджер отдела Заботы о клиентах (Customer Success)" at bounding box center [1259, 288] width 253 height 32
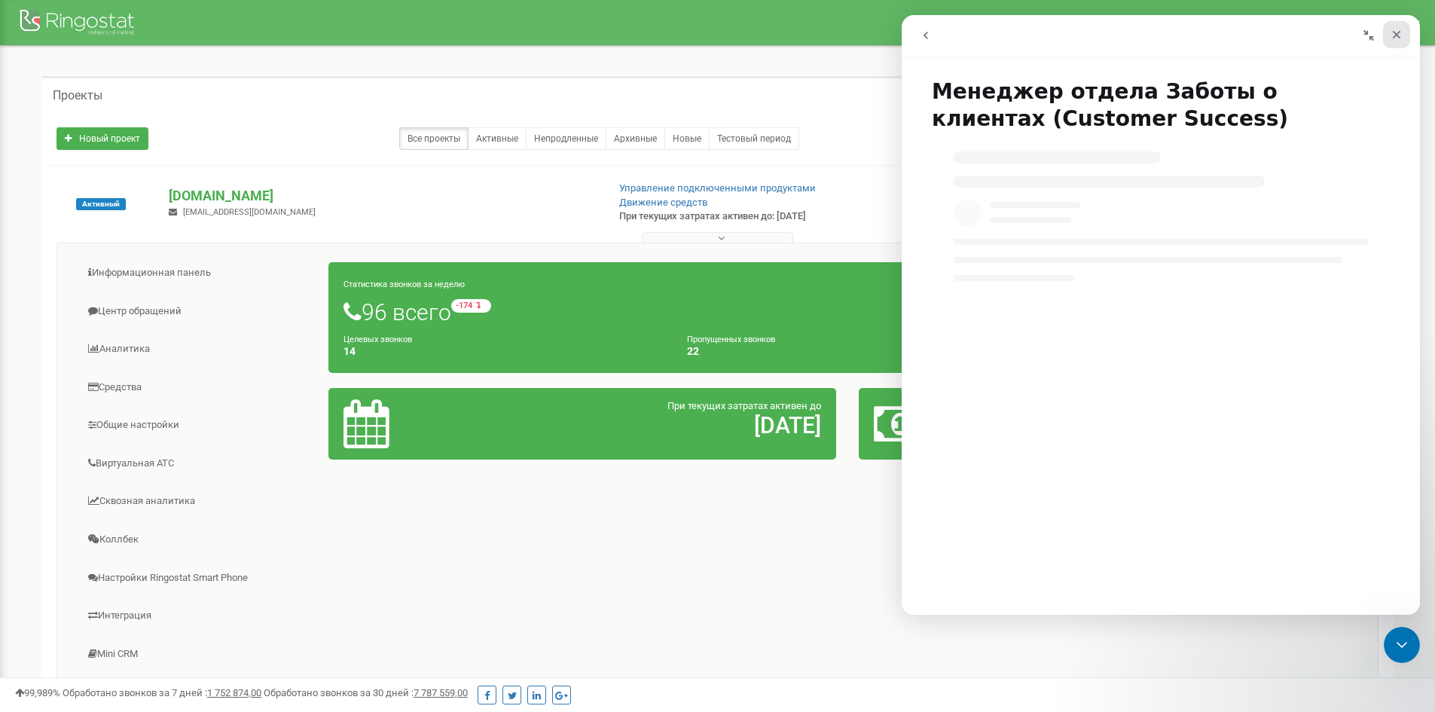
click at [1401, 35] on icon "Закрыть" at bounding box center [1396, 35] width 12 height 12
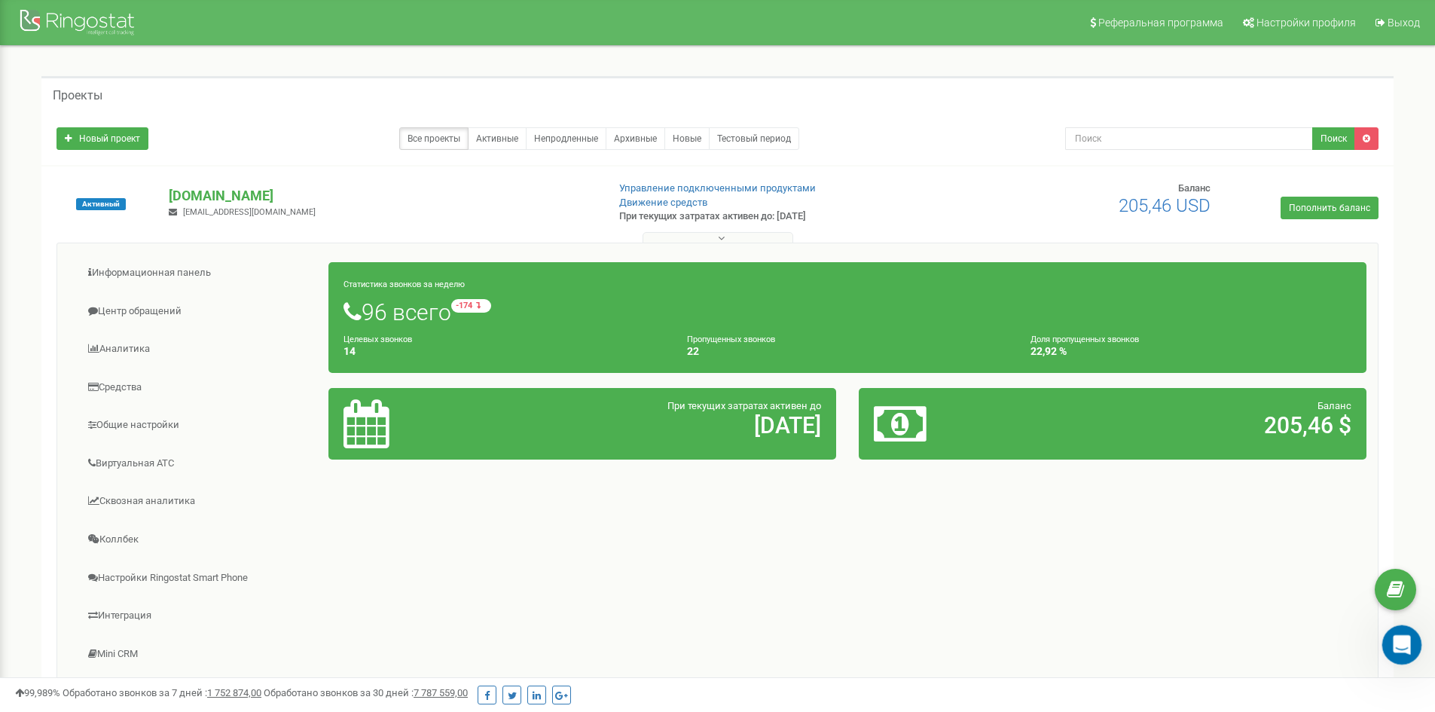
click at [1381, 643] on div "Открыть службу сообщений Intercom" at bounding box center [1399, 643] width 50 height 50
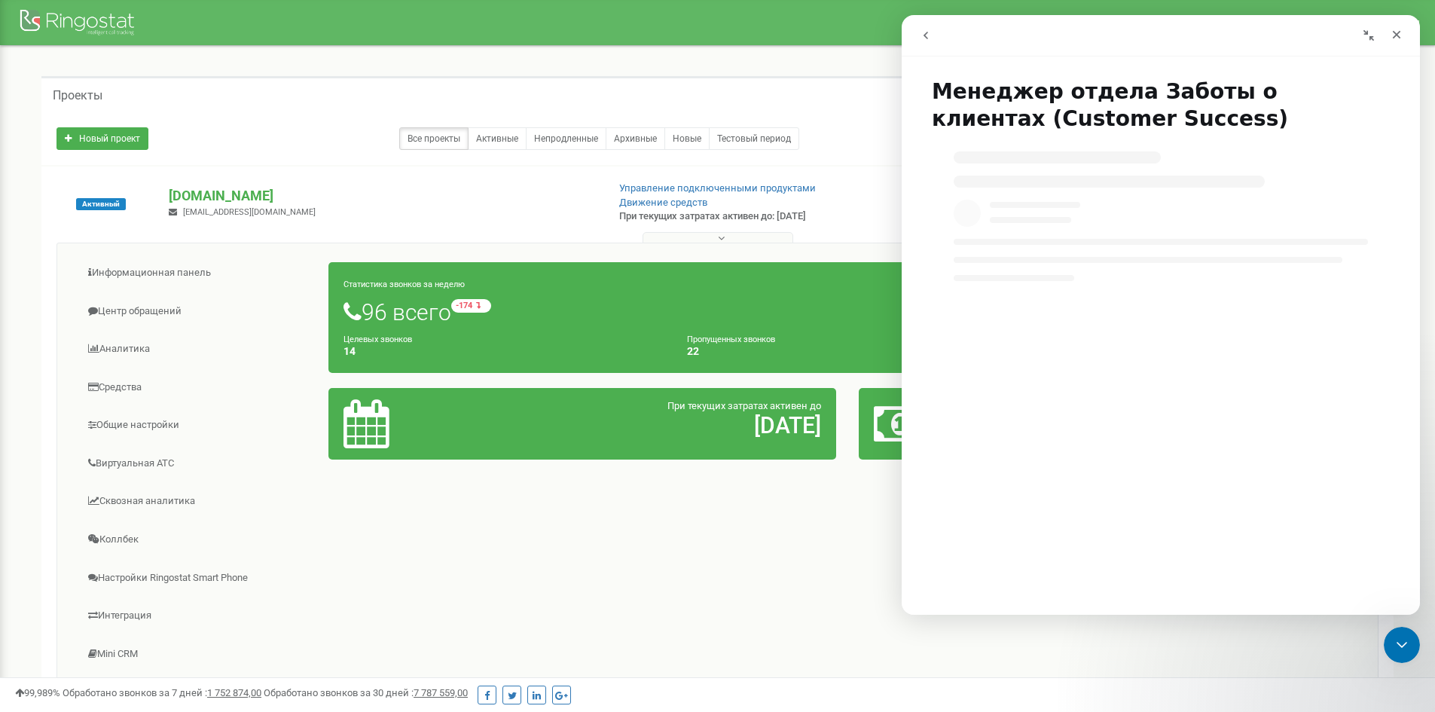
click at [934, 36] on button "go back" at bounding box center [925, 35] width 29 height 29
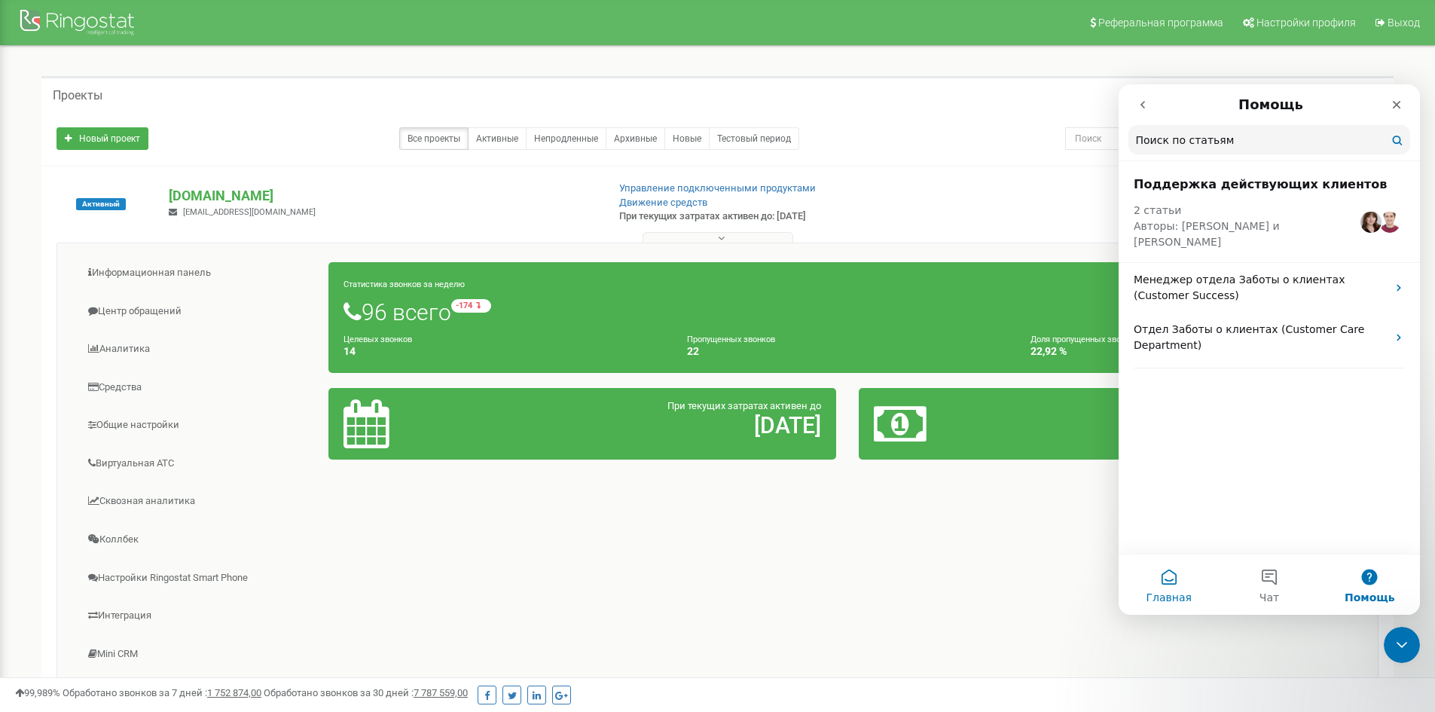
click at [1165, 593] on span "Главная" at bounding box center [1167, 597] width 45 height 11
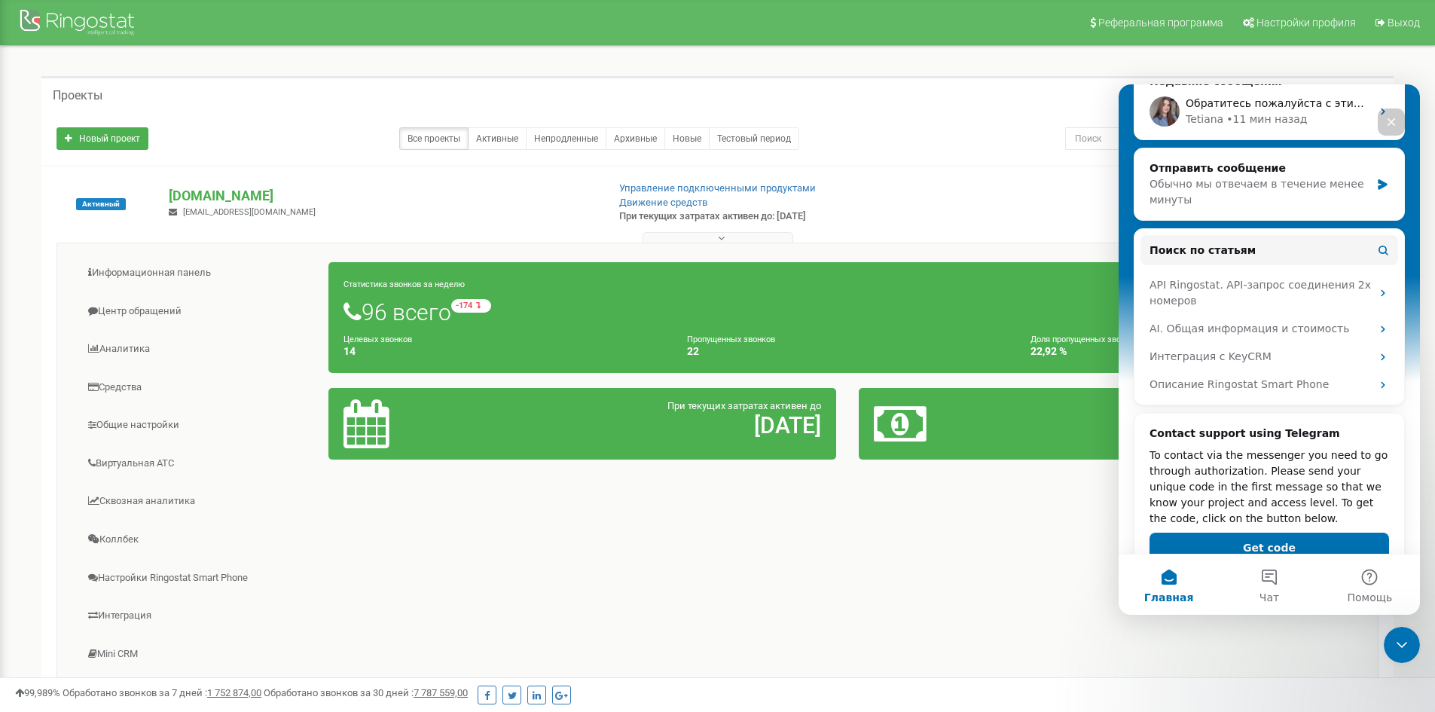
scroll to position [266, 0]
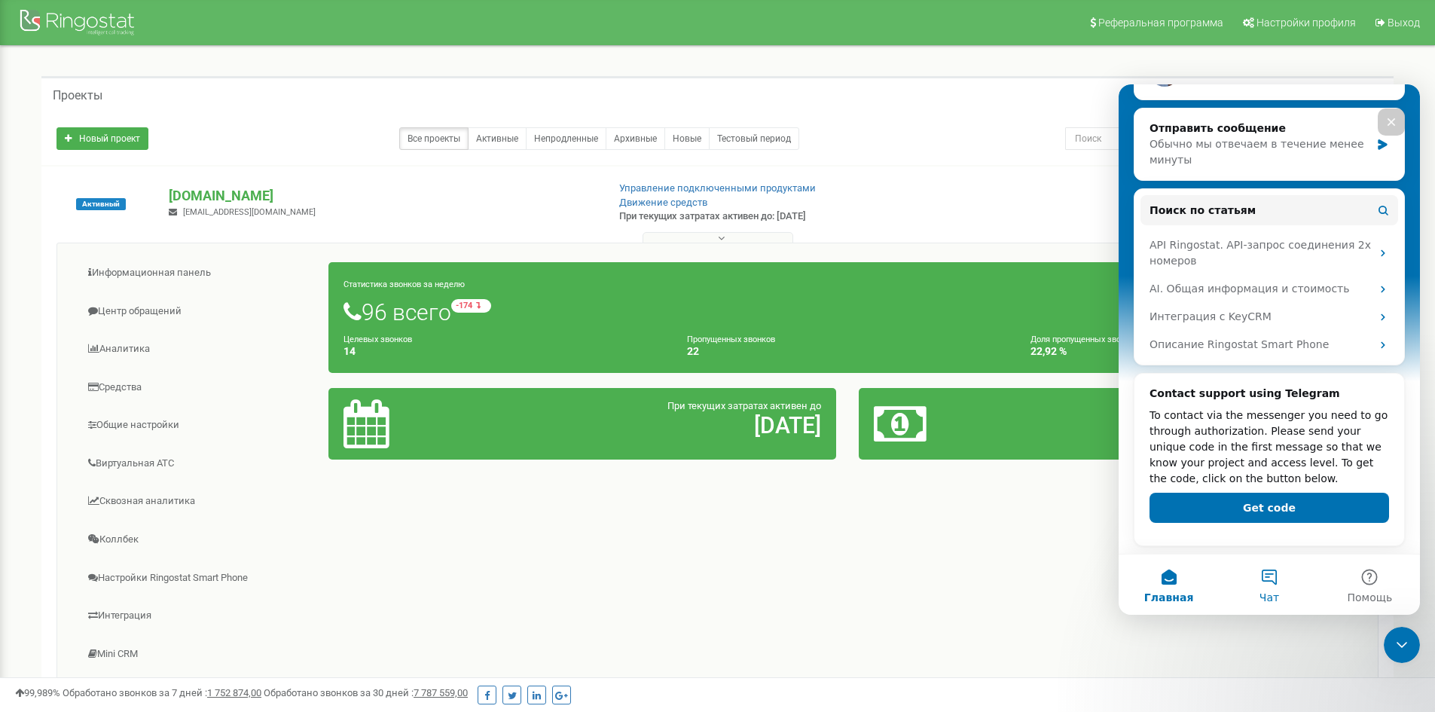
click at [1258, 581] on button "Чат" at bounding box center [1269, 584] width 100 height 60
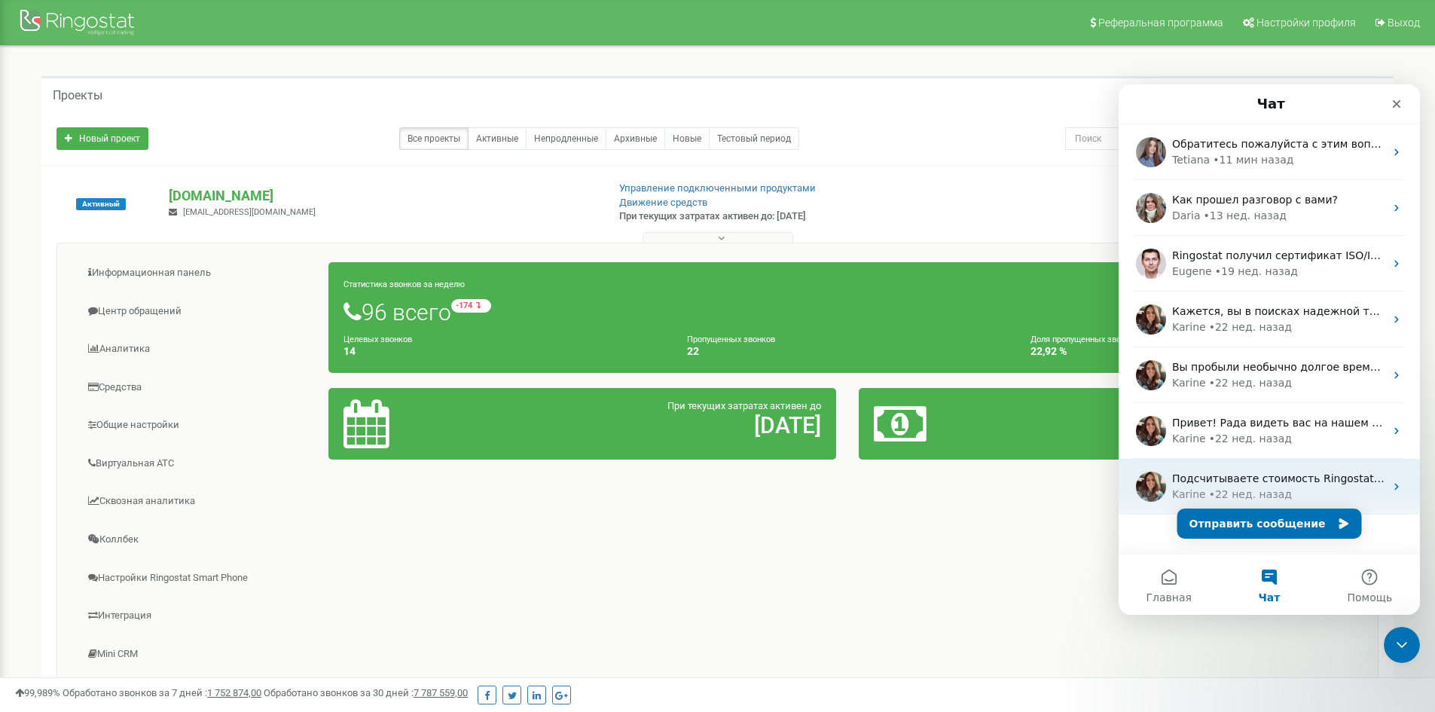
scroll to position [21, 0]
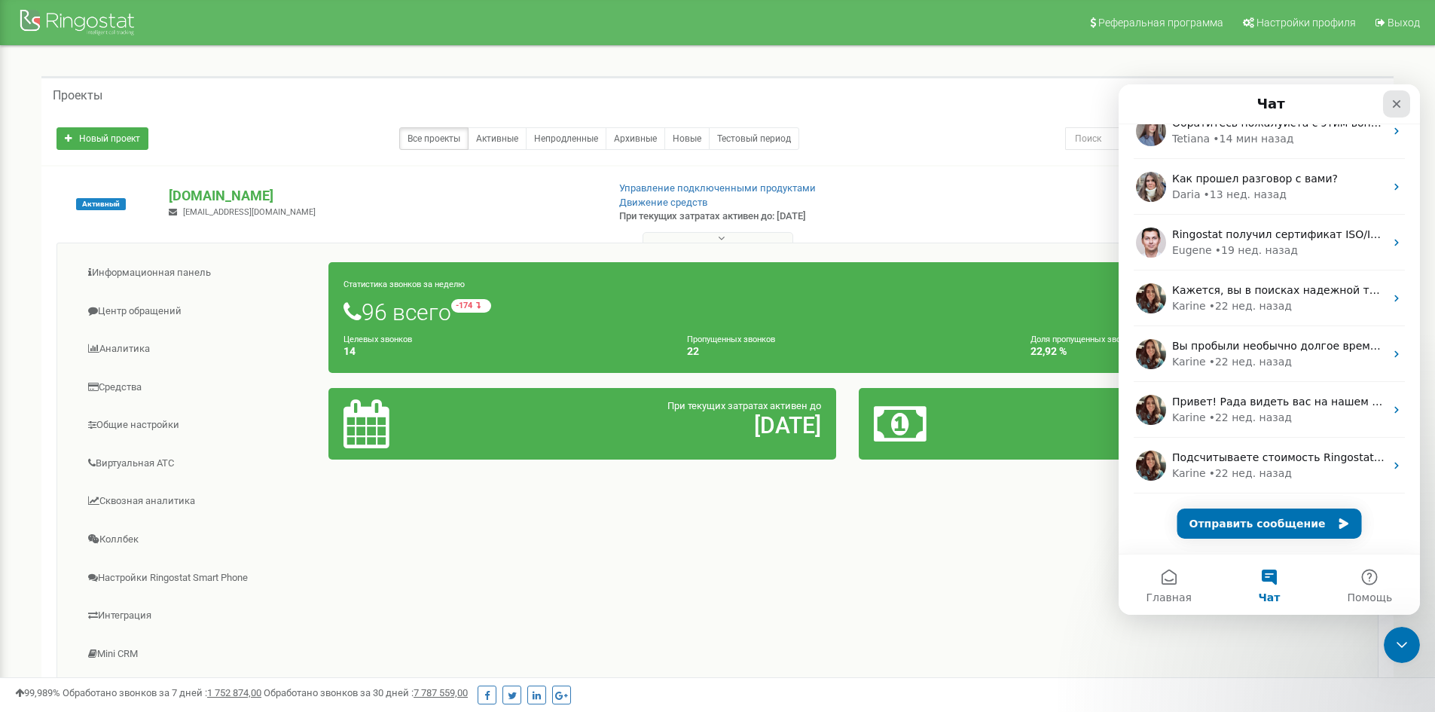
click at [1392, 103] on icon "Закрыть" at bounding box center [1396, 104] width 12 height 12
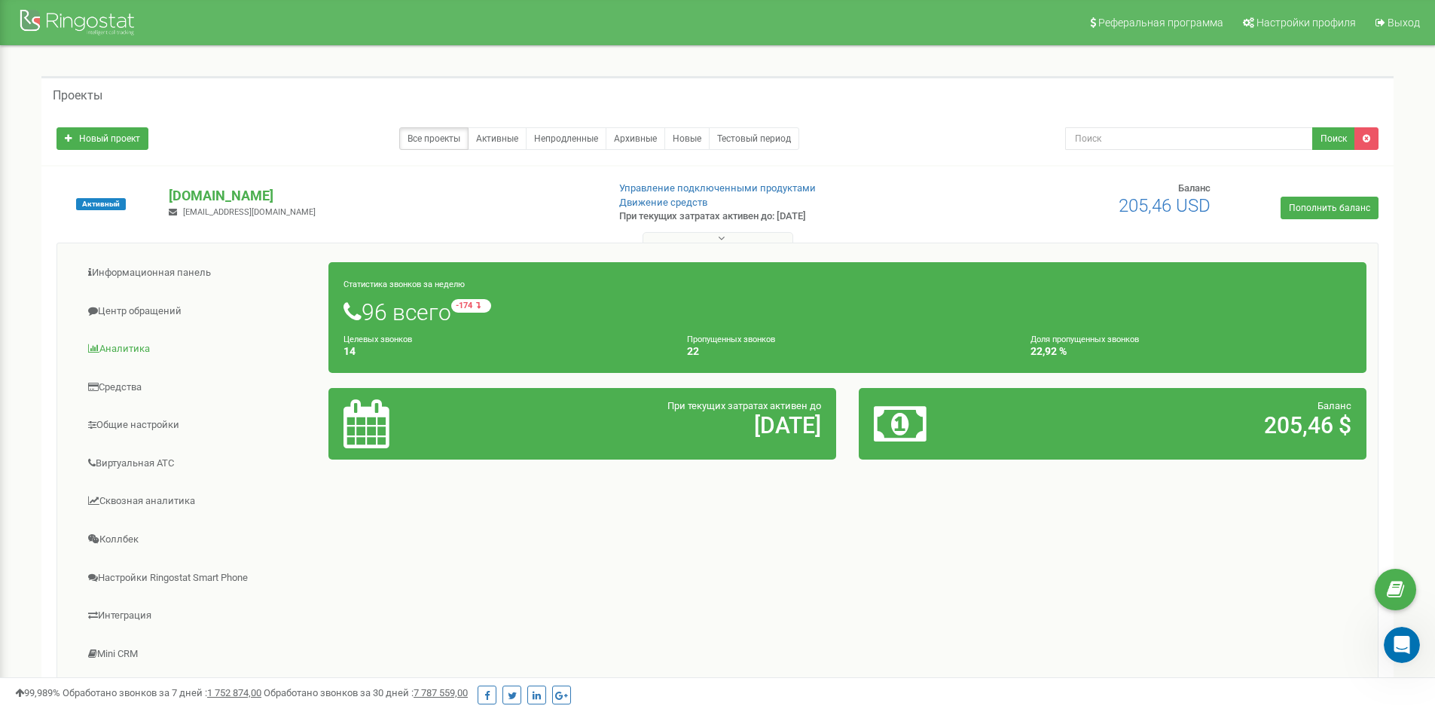
click at [94, 348] on span at bounding box center [93, 348] width 11 height 10
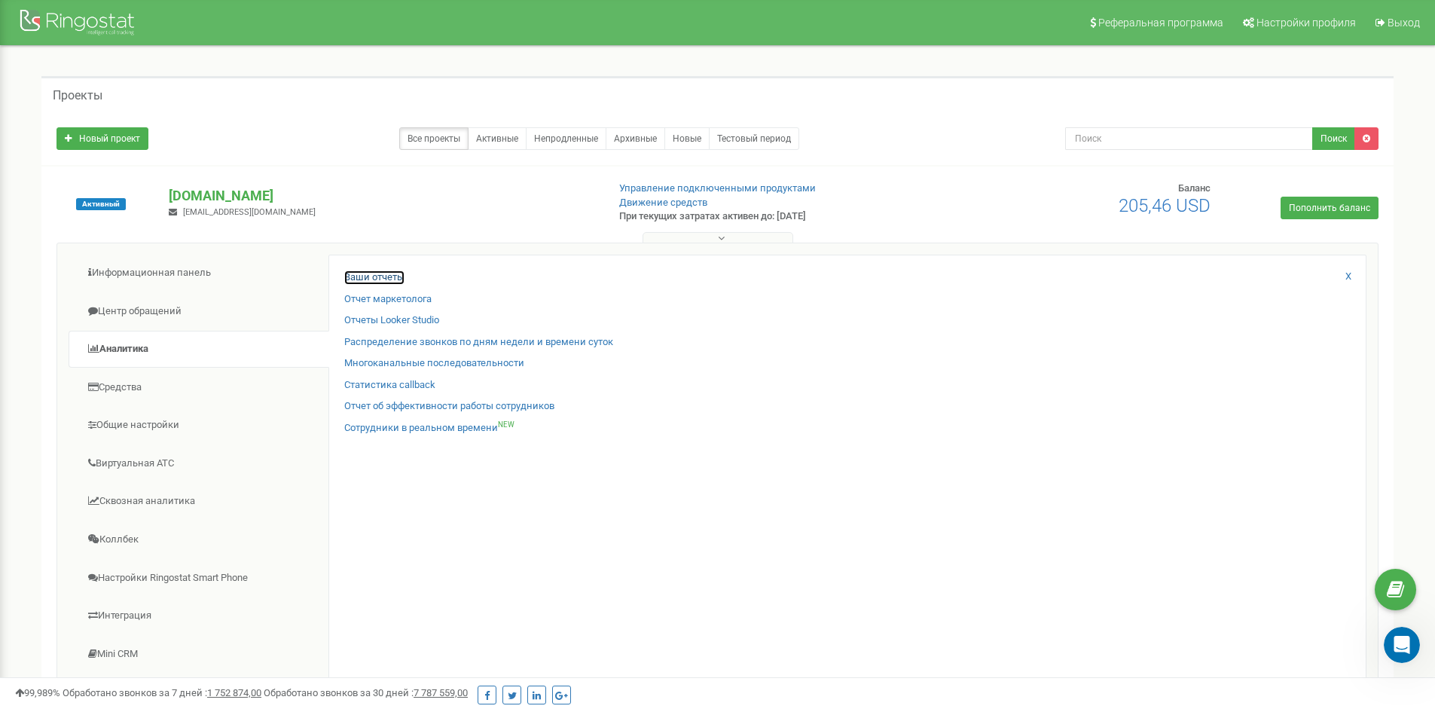
click at [364, 282] on link "Ваши отчеты" at bounding box center [374, 277] width 60 height 14
click at [366, 277] on link "Ваши отчеты" at bounding box center [374, 277] width 60 height 14
